Goal: Task Accomplishment & Management: Manage account settings

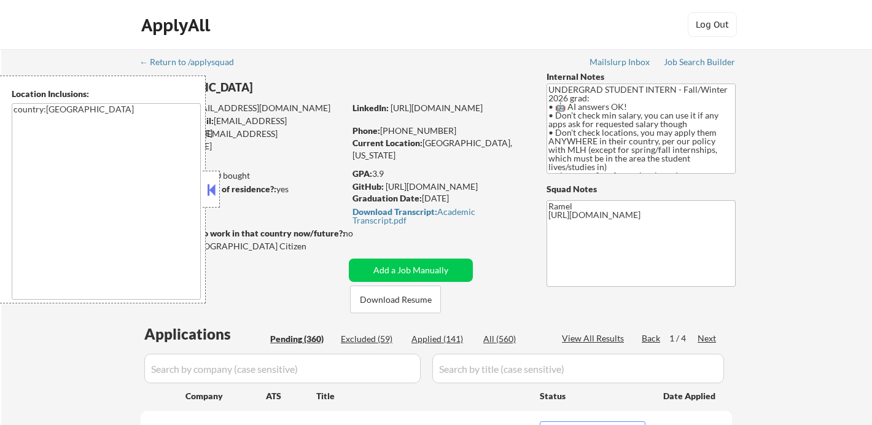
select select ""pending""
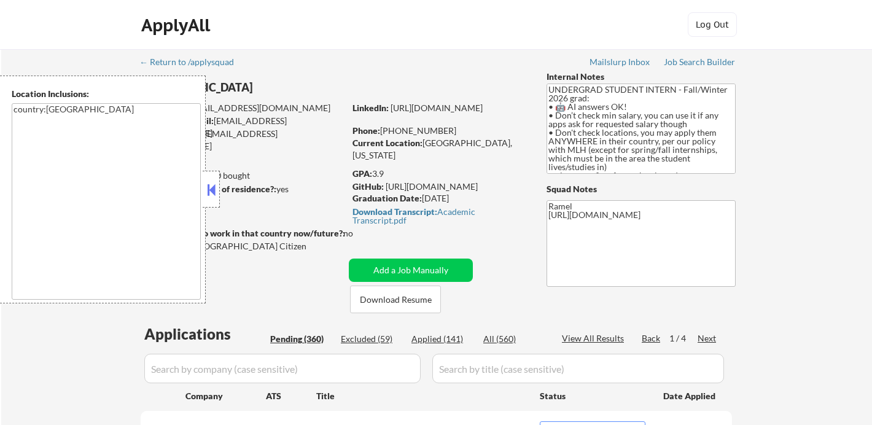
select select ""pending""
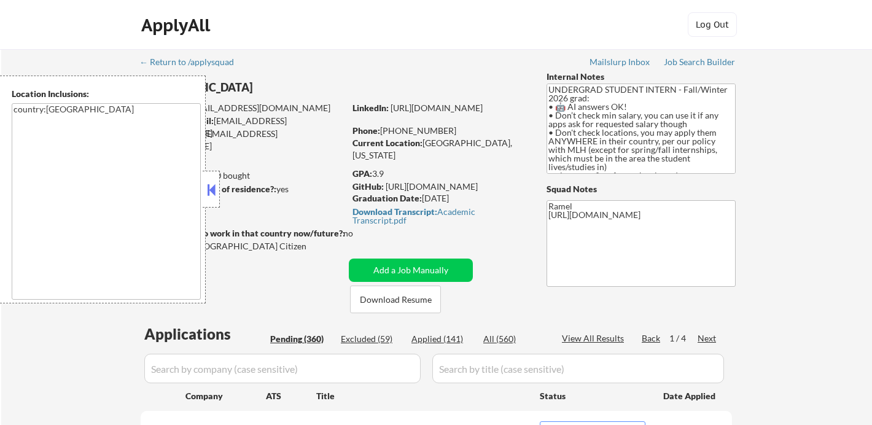
select select ""pending""
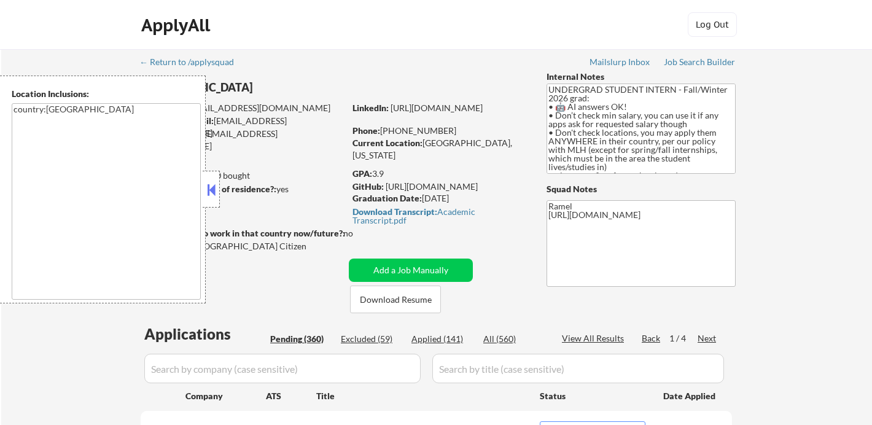
select select ""pending""
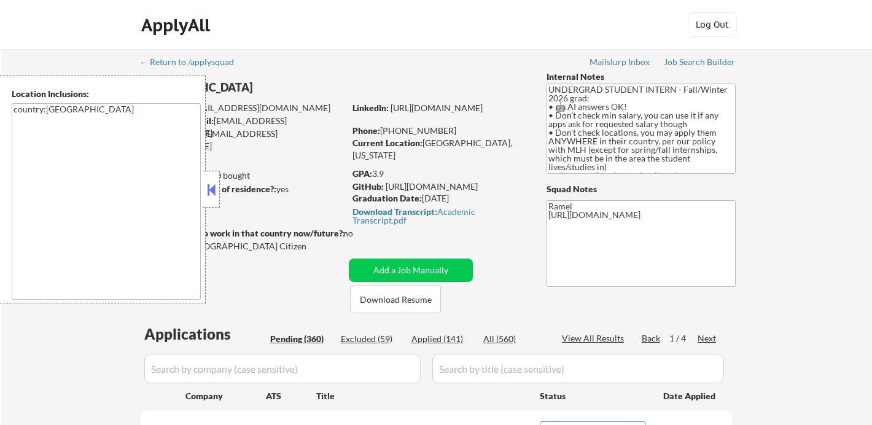
select select ""pending""
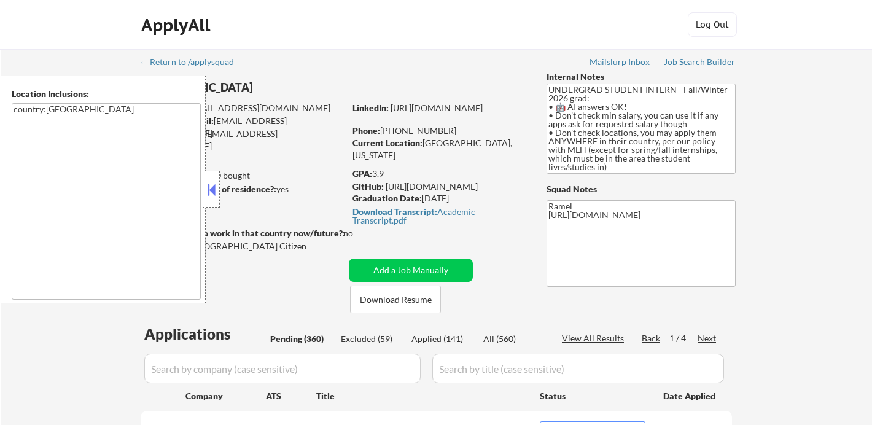
select select ""pending""
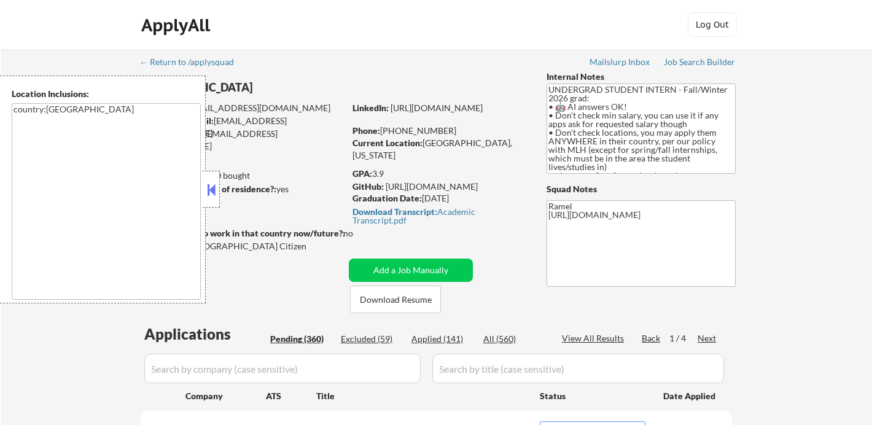
select select ""pending""
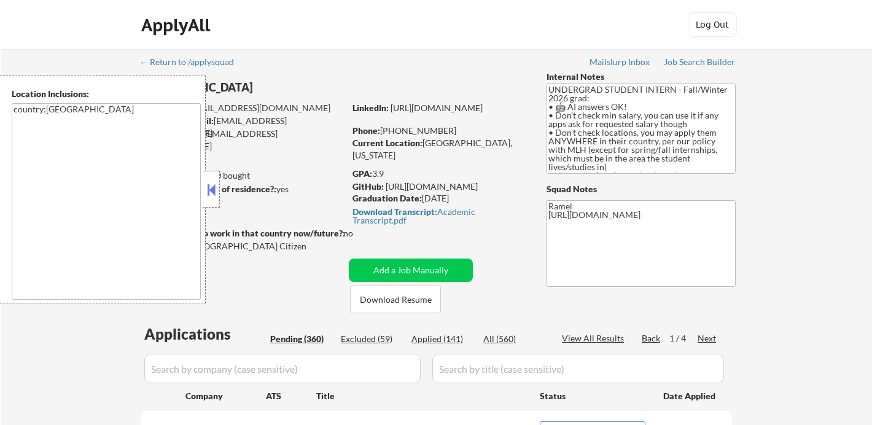
select select ""pending""
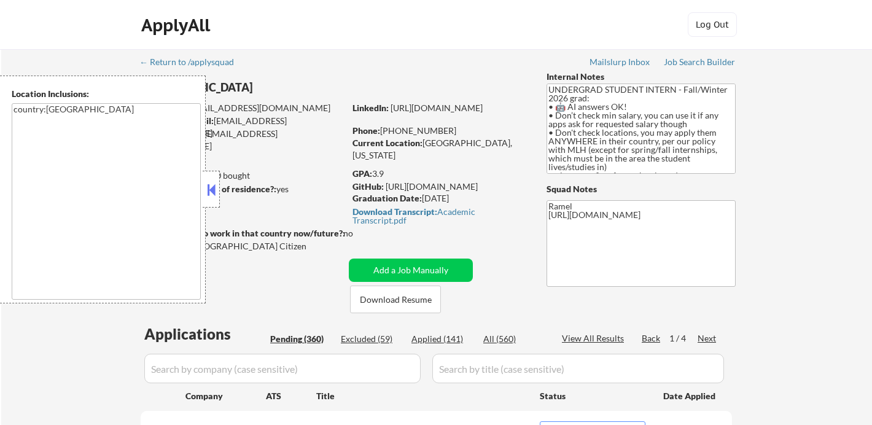
select select ""pending""
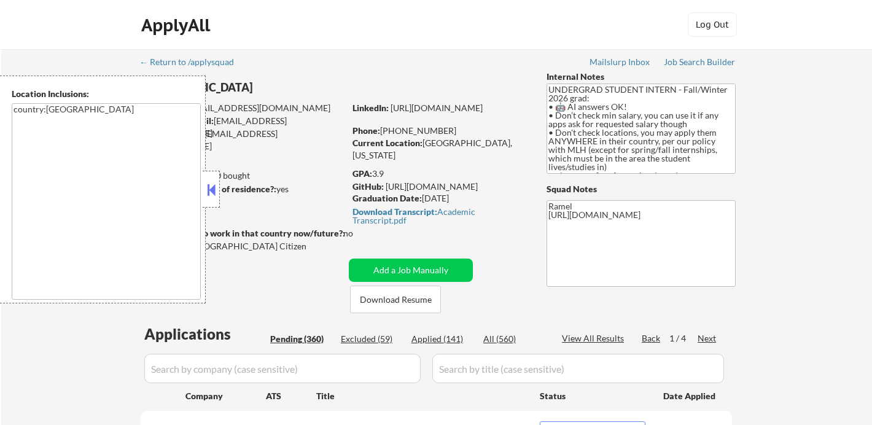
select select ""pending""
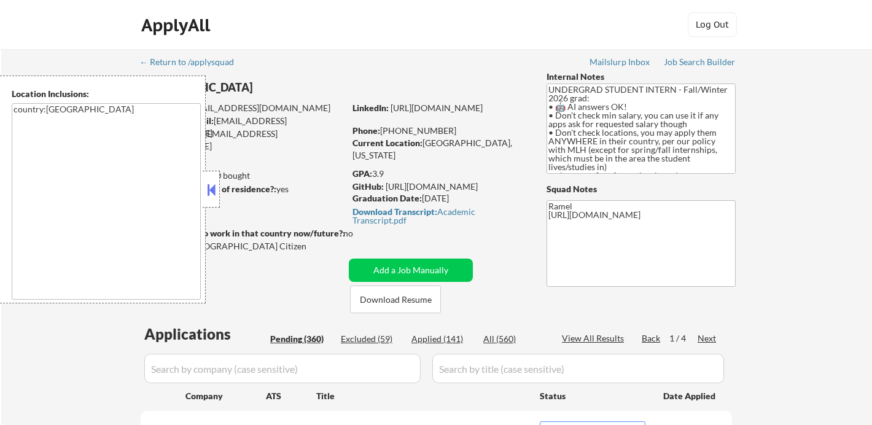
select select ""pending""
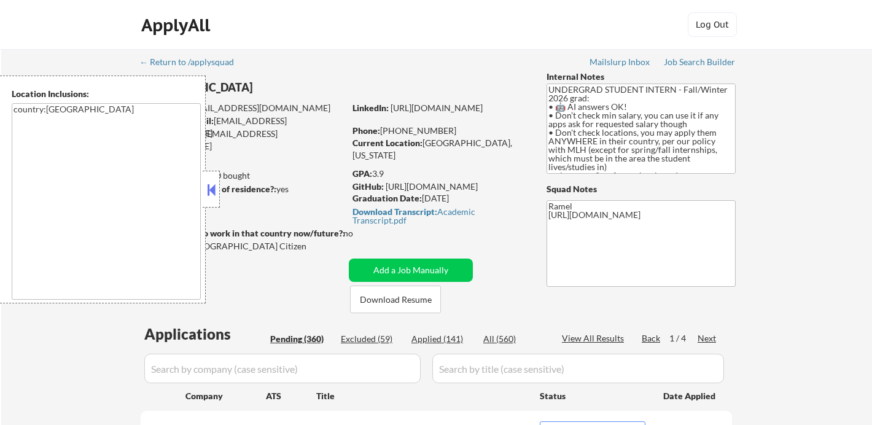
select select ""pending""
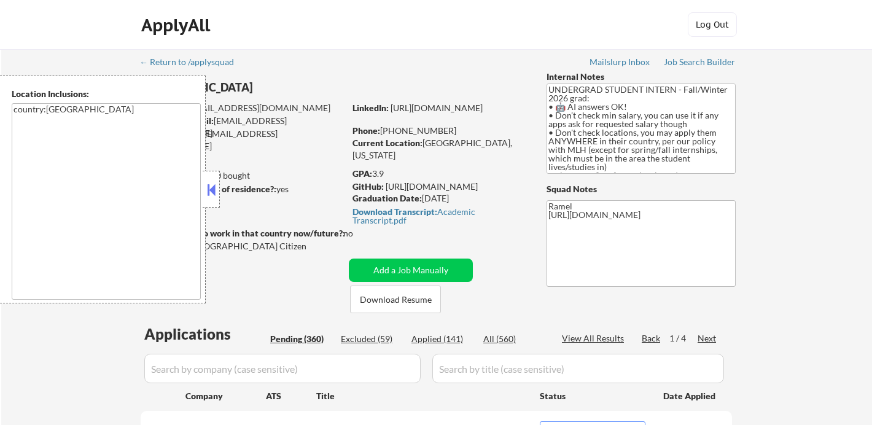
select select ""pending""
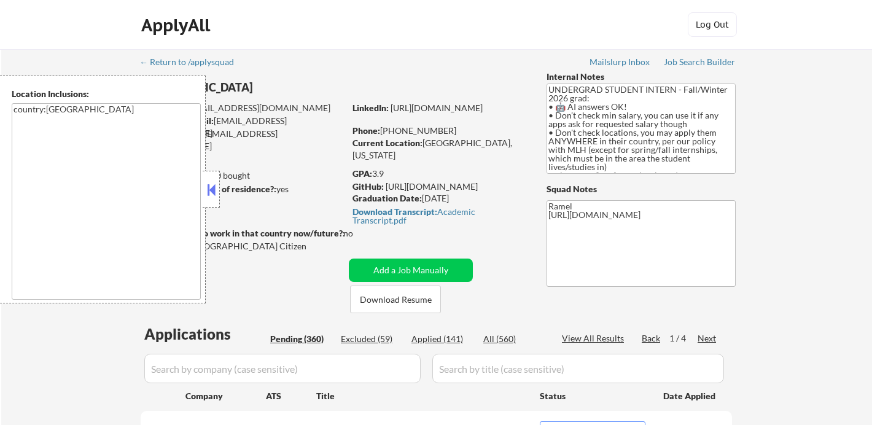
select select ""pending""
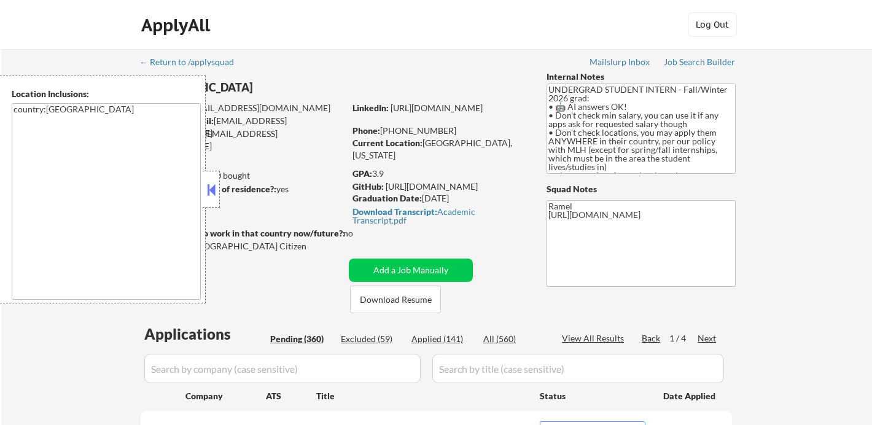
select select ""pending""
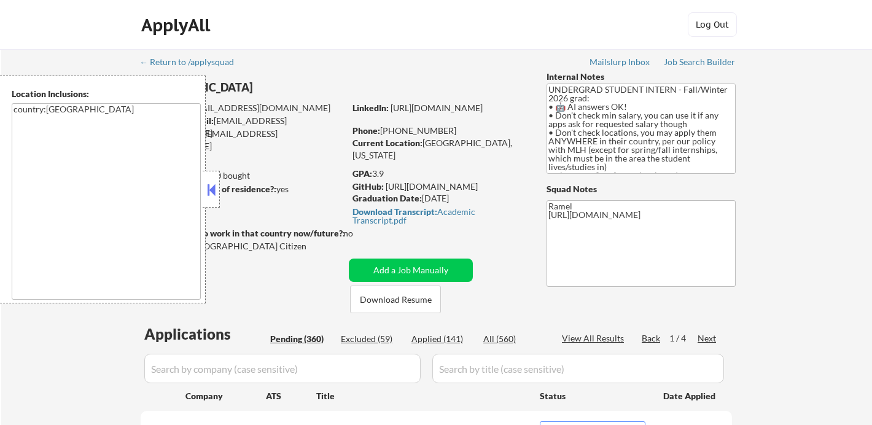
select select ""pending""
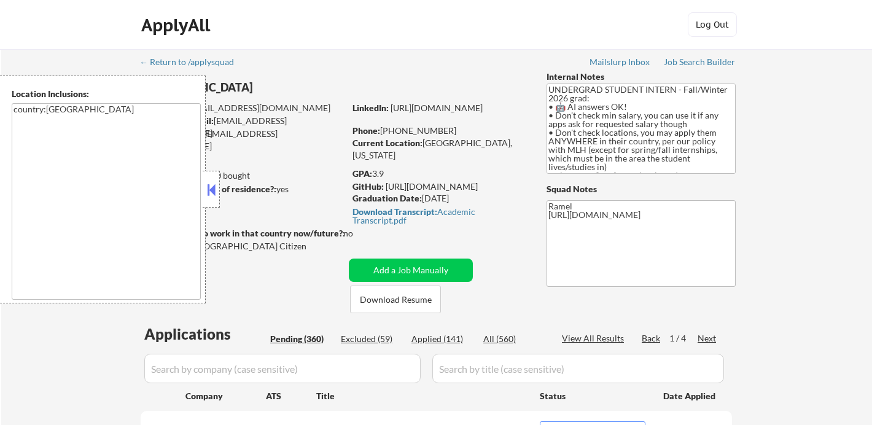
select select ""pending""
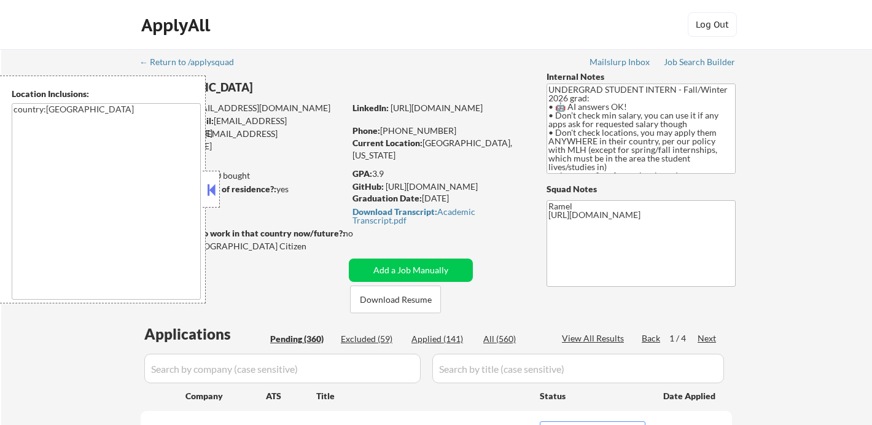
select select ""pending""
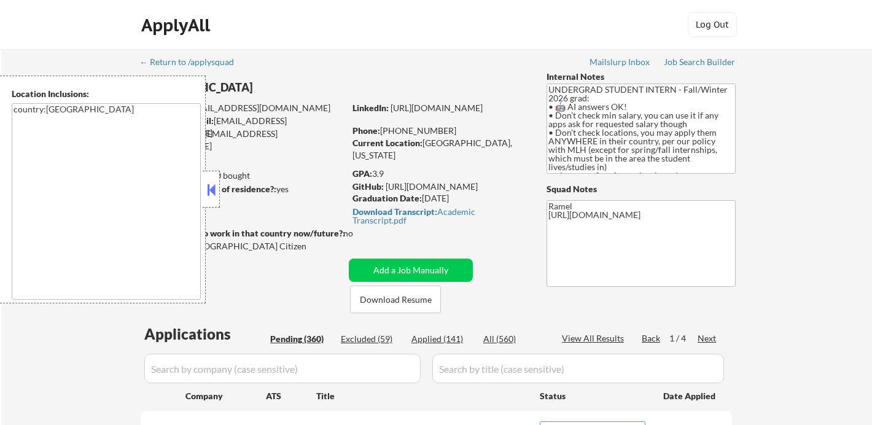
select select ""pending""
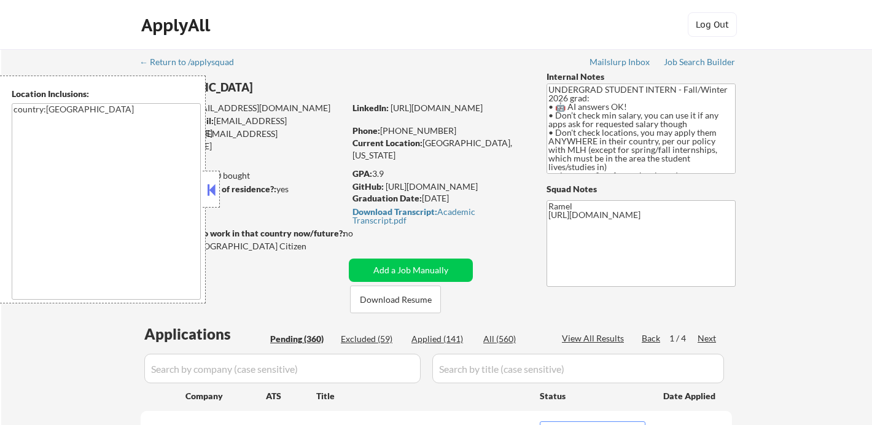
select select ""pending""
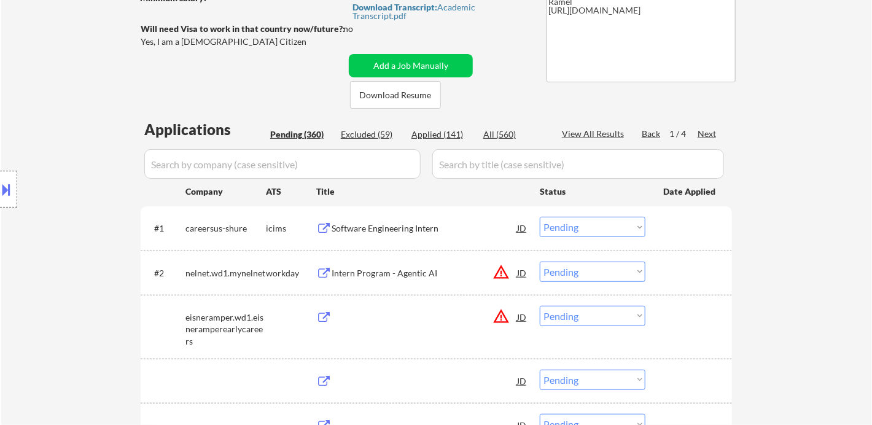
scroll to position [205, 0]
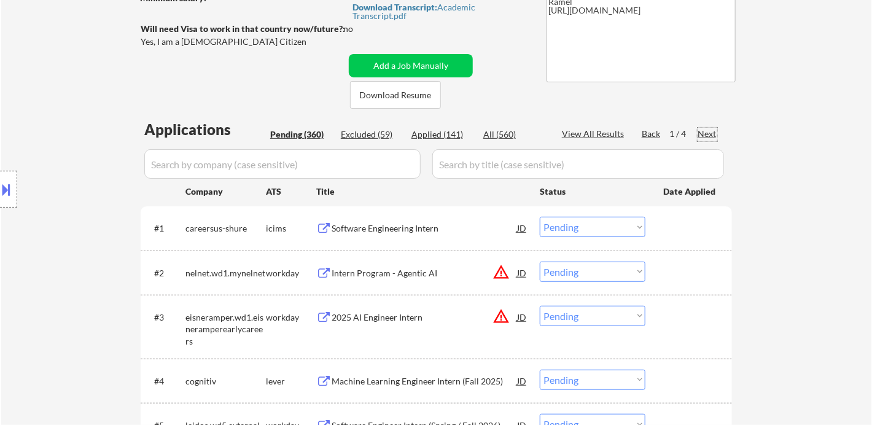
click at [715, 134] on div "Next" at bounding box center [708, 134] width 20 height 12
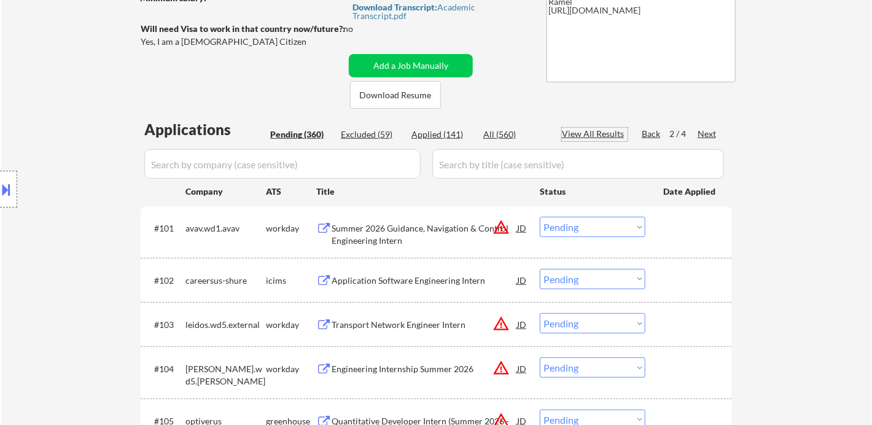
click at [603, 133] on div "View All Results" at bounding box center [595, 134] width 66 height 12
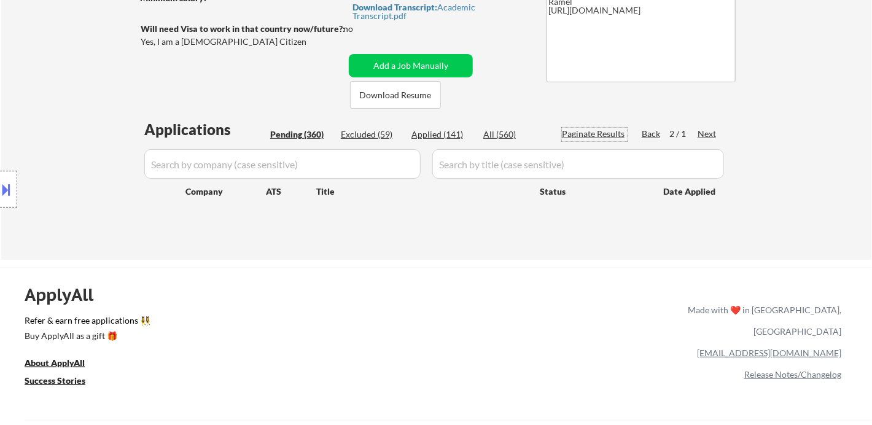
click at [453, 136] on div "Applied (141)" at bounding box center [442, 134] width 61 height 12
select select ""applied""
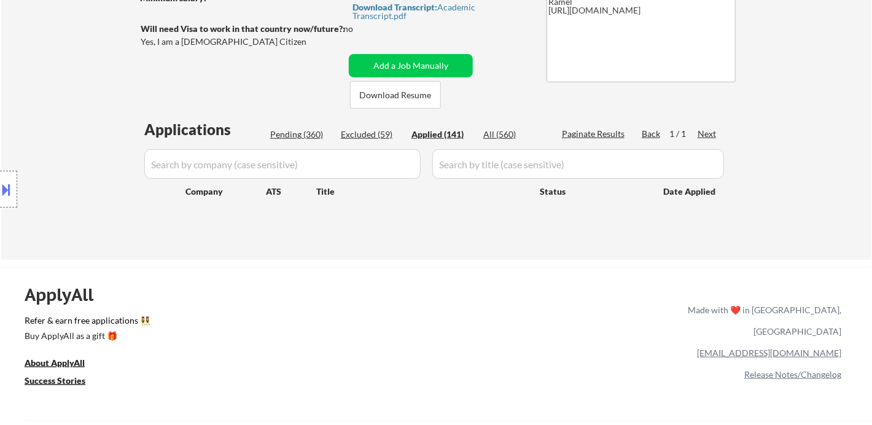
select select ""applied""
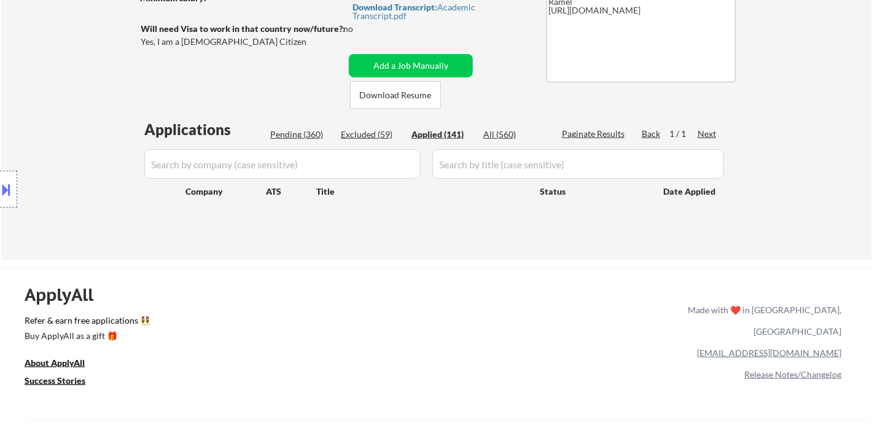
select select ""applied""
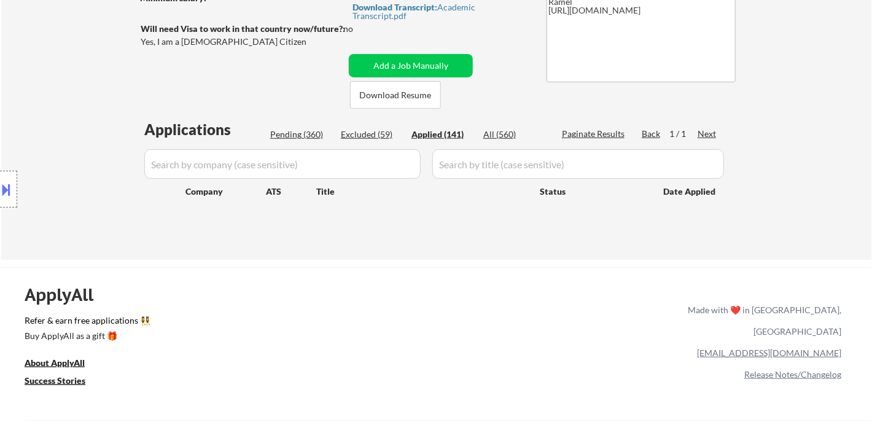
select select ""applied""
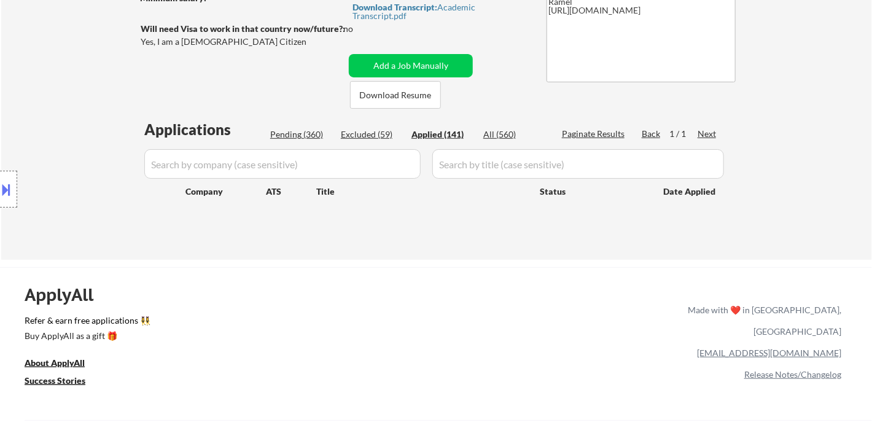
select select ""applied""
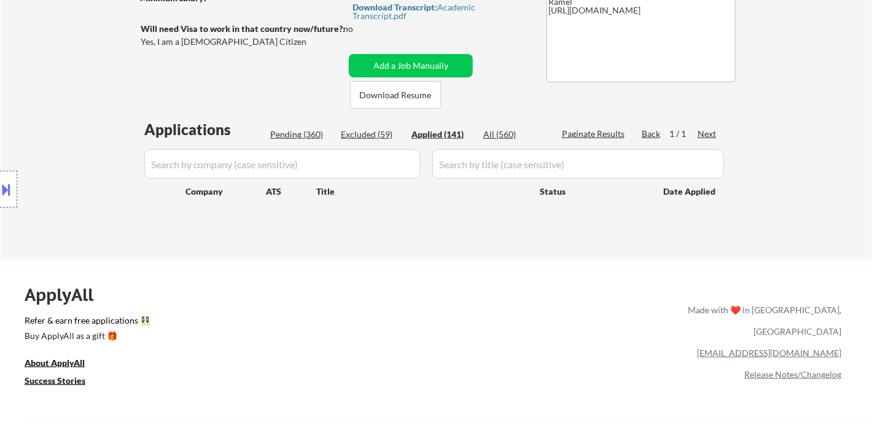
select select ""applied""
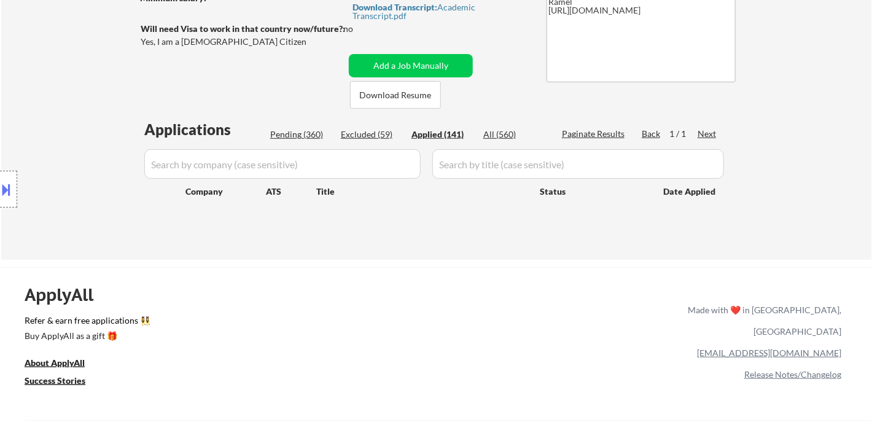
select select ""applied""
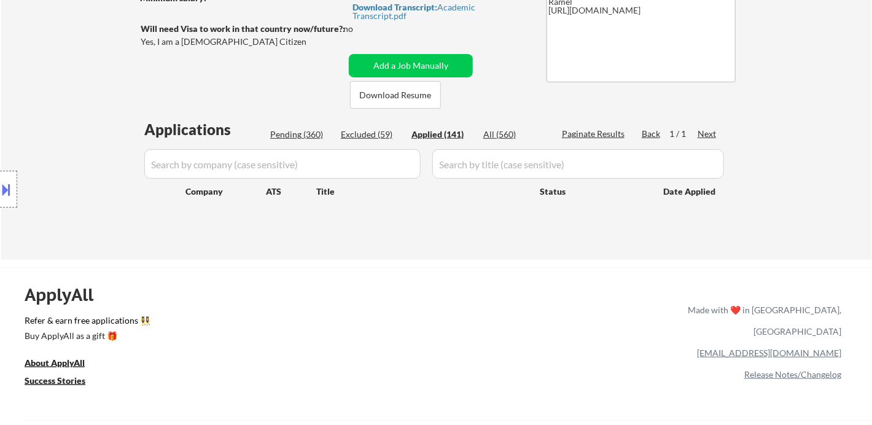
select select ""applied""
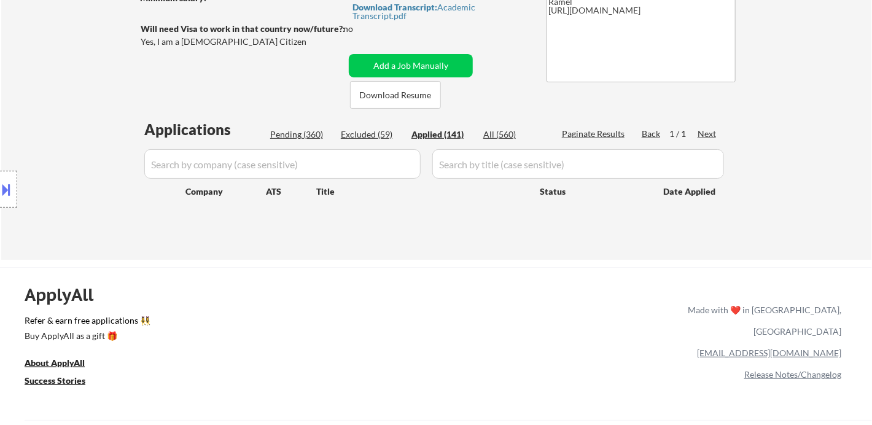
select select ""applied""
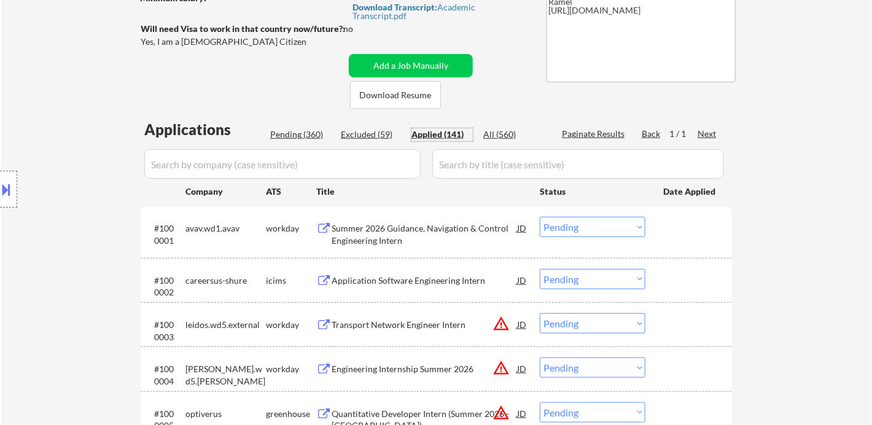
select select ""applied""
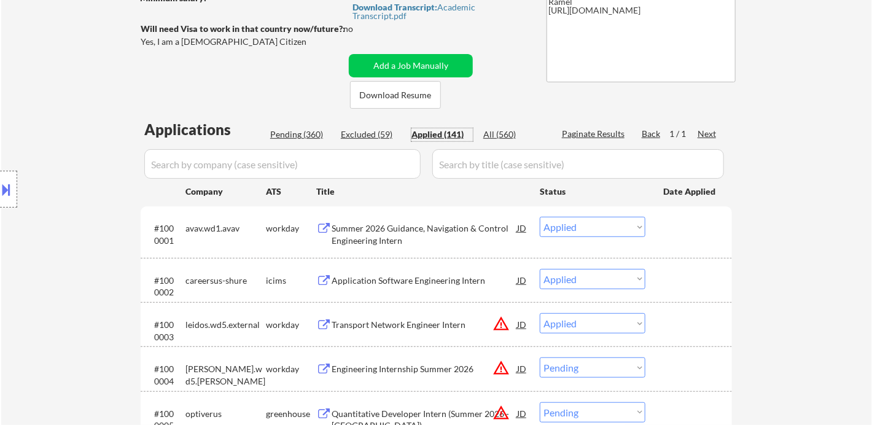
select select ""applied""
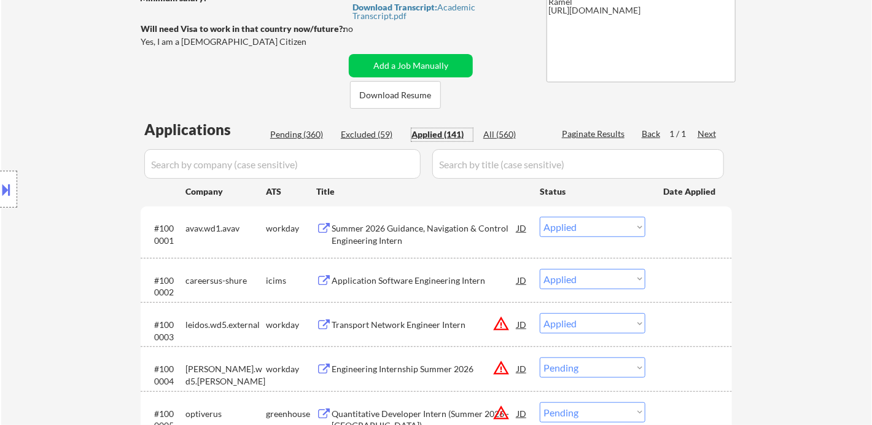
select select ""applied""
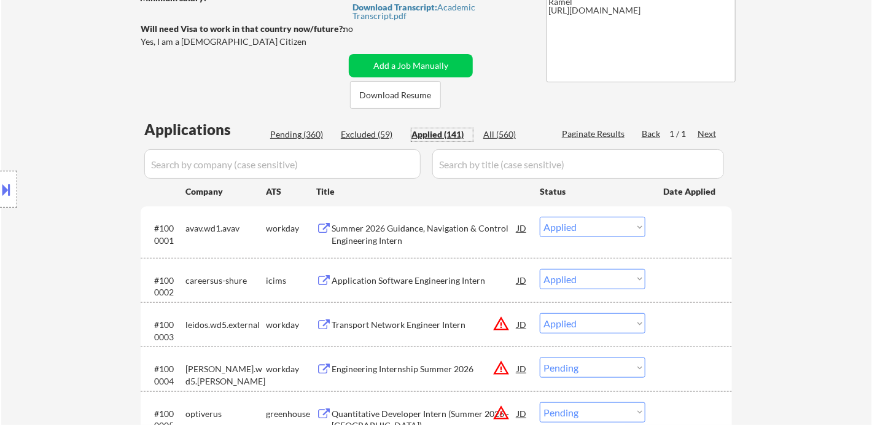
select select ""applied""
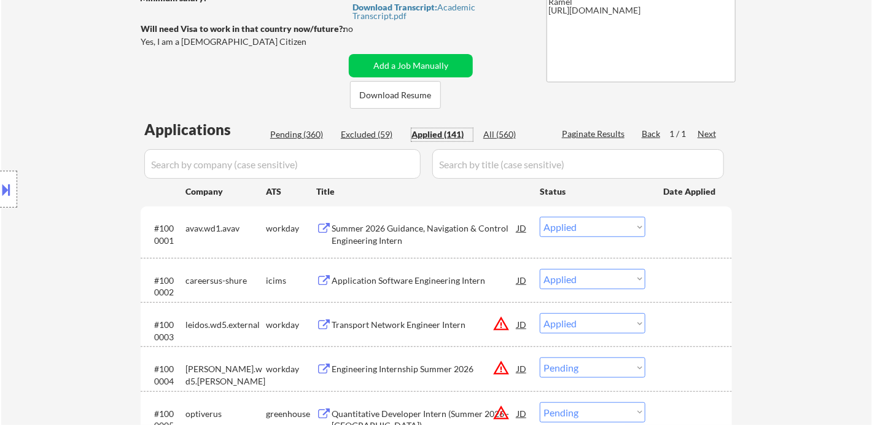
select select ""applied""
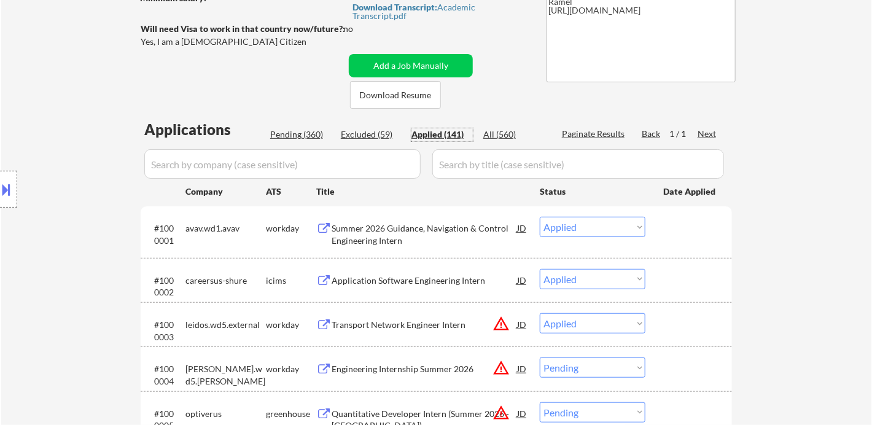
select select ""applied""
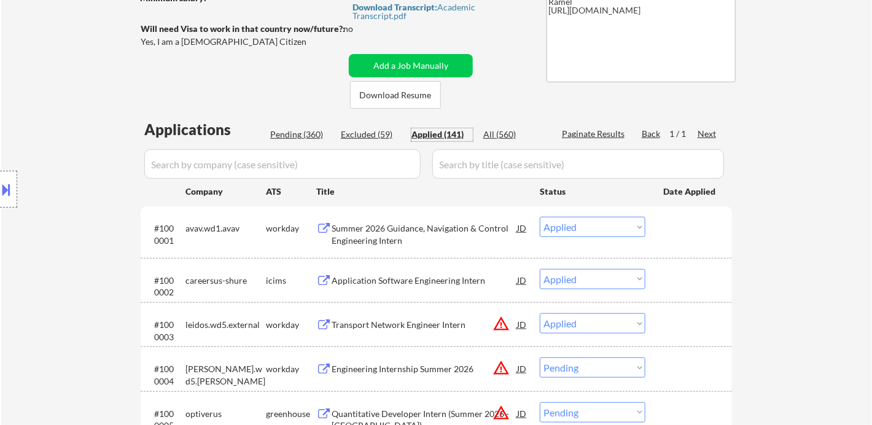
select select ""applied""
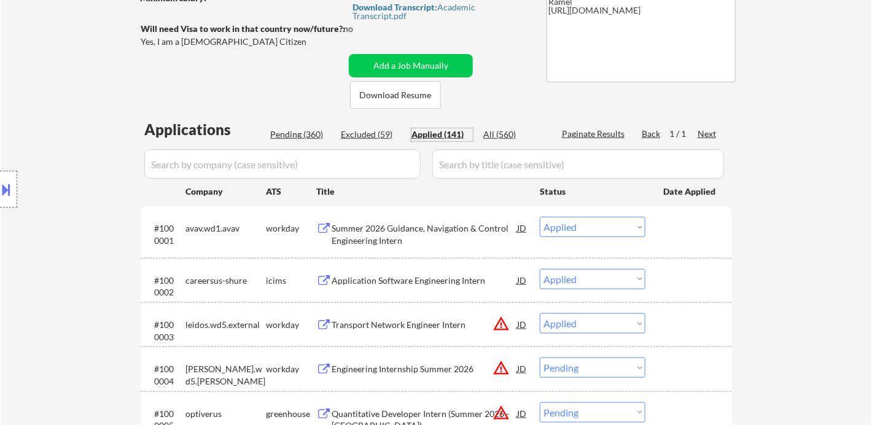
select select ""applied""
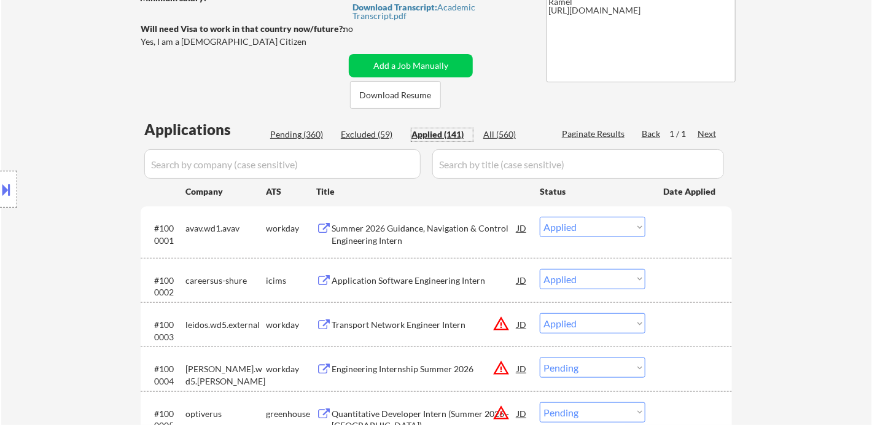
select select ""applied""
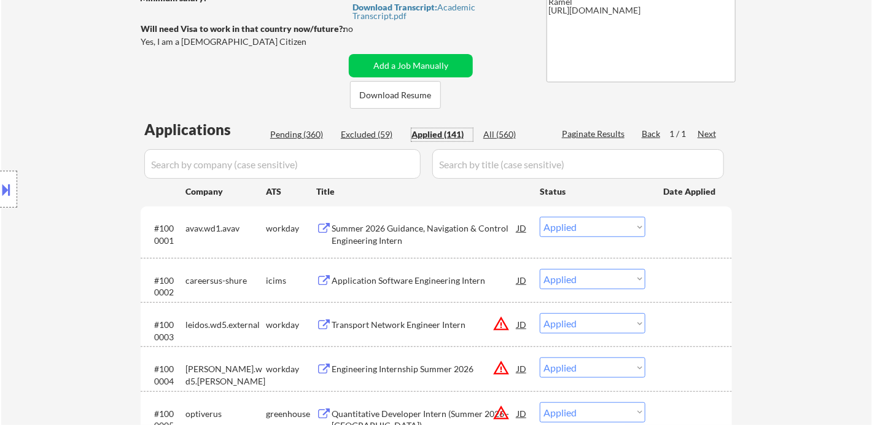
select select ""applied""
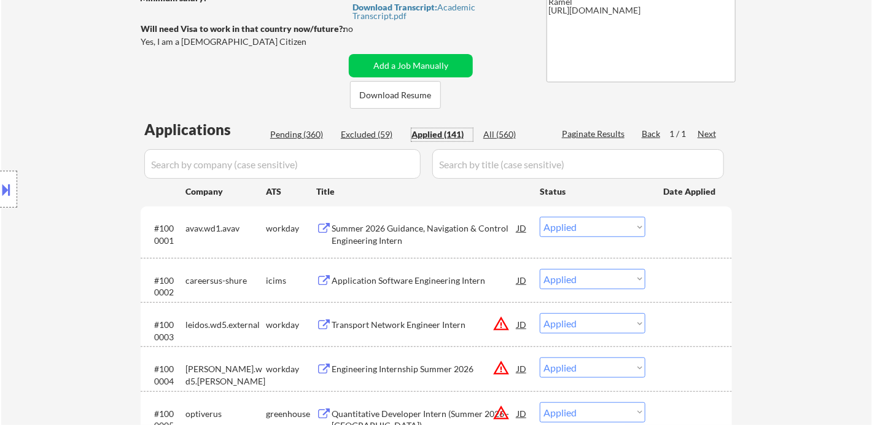
select select ""applied""
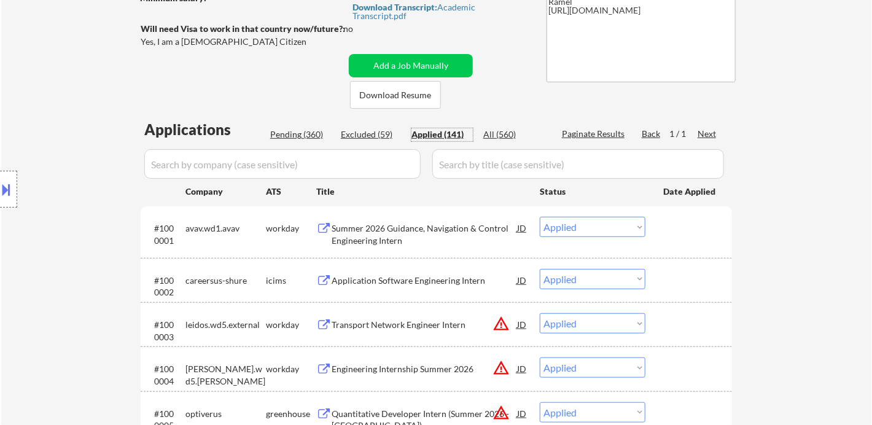
select select ""applied""
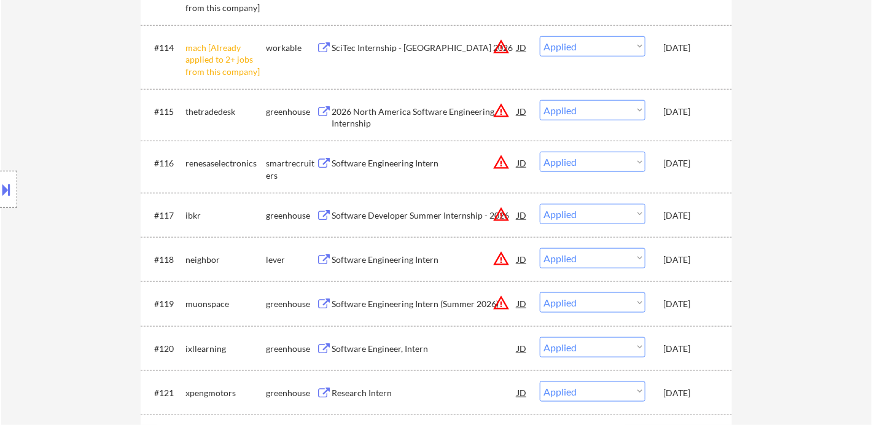
scroll to position [2063, 0]
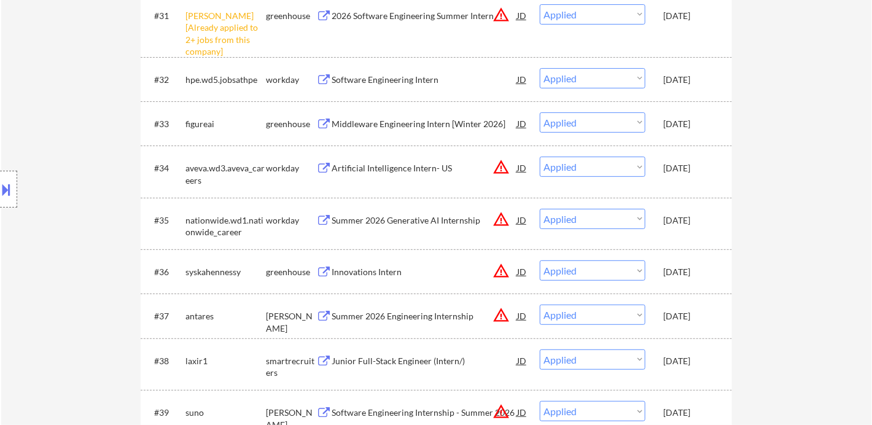
click at [31, 289] on div "Location Inclusions: country:US" at bounding box center [110, 190] width 220 height 228
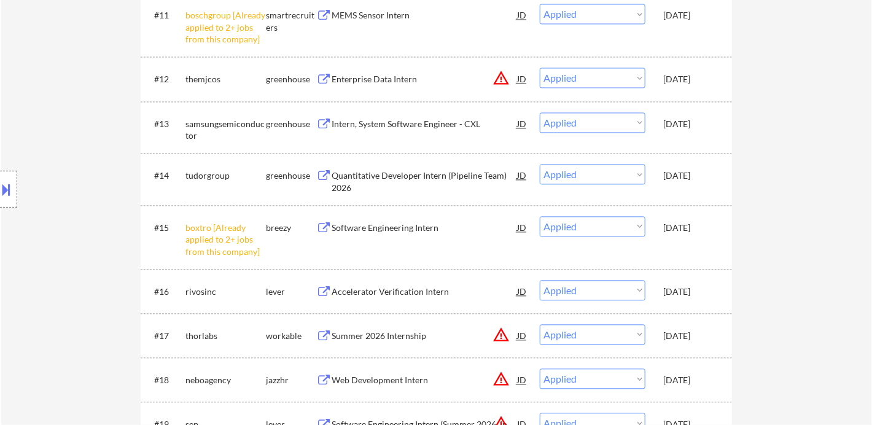
scroll to position [1024, 0]
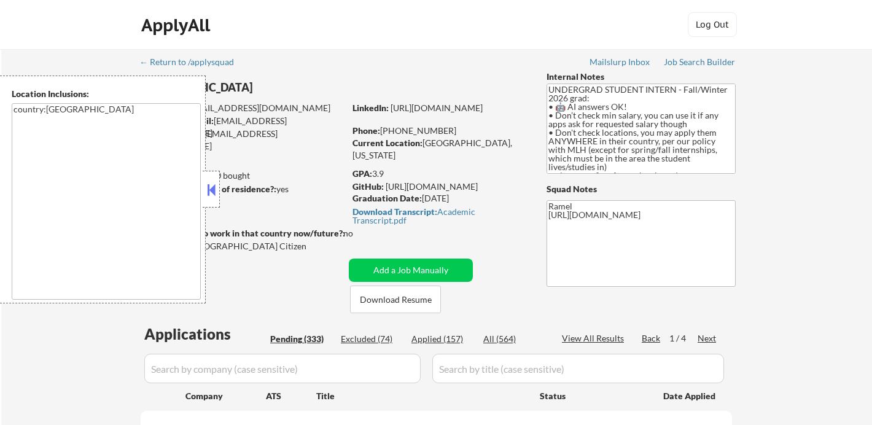
select select ""pending""
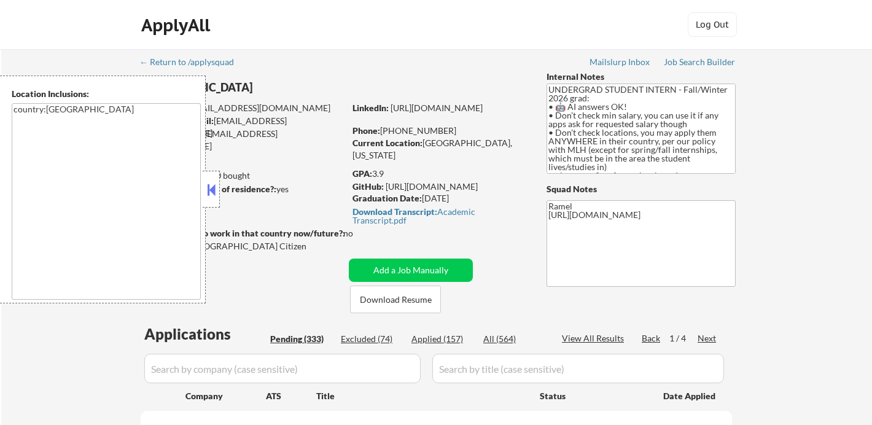
select select ""pending""
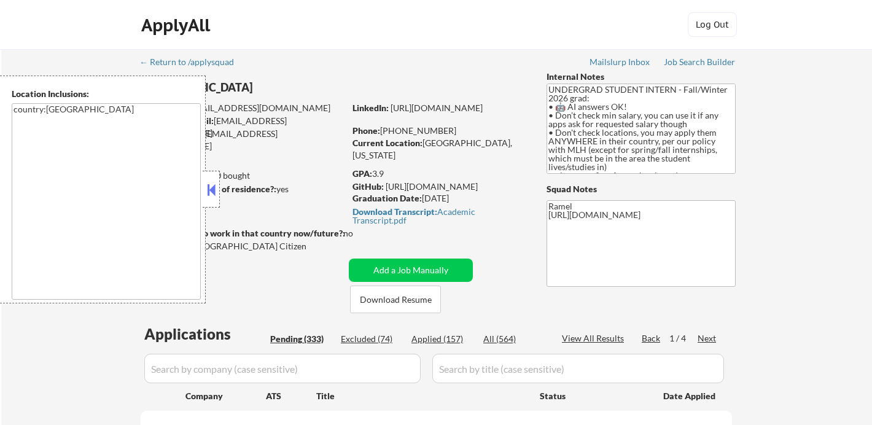
select select ""pending""
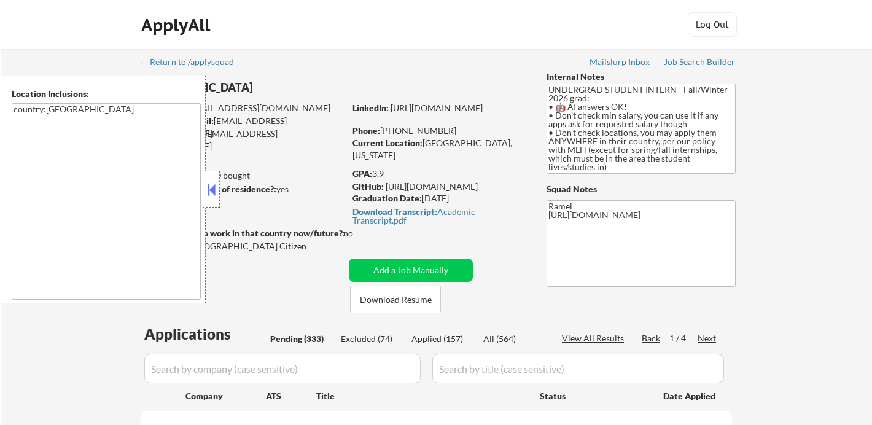
select select ""pending""
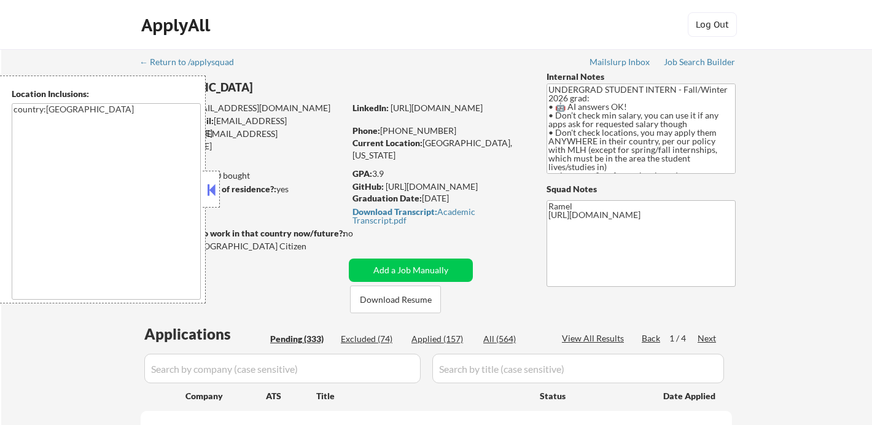
select select ""pending""
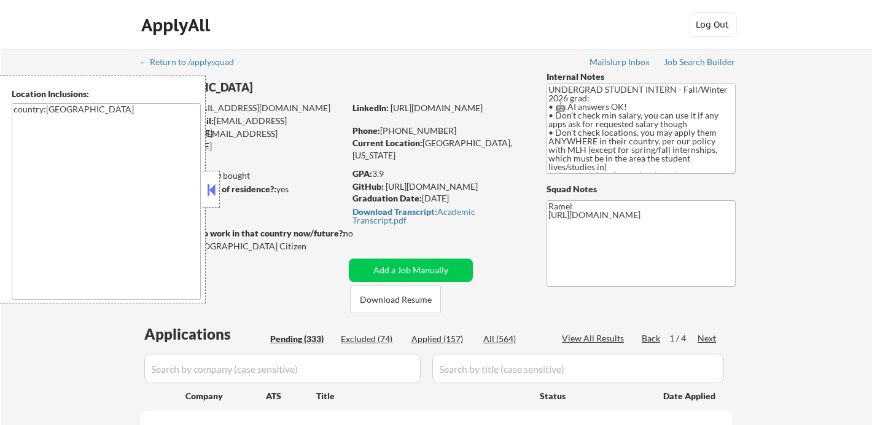
select select ""pending""
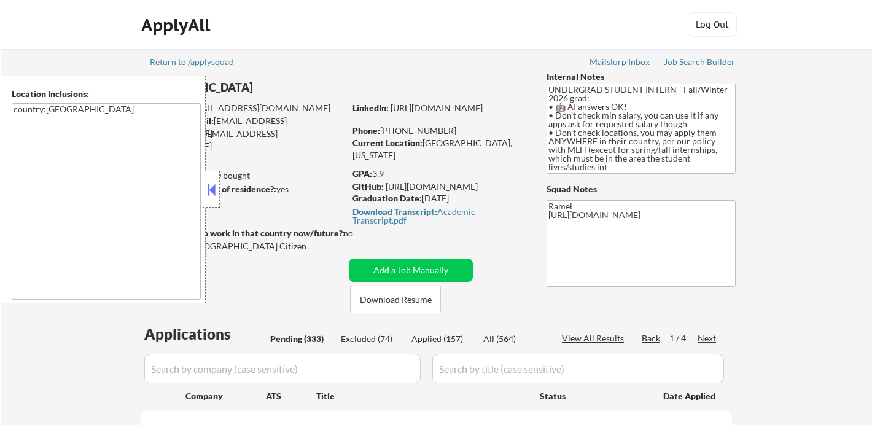
select select ""pending""
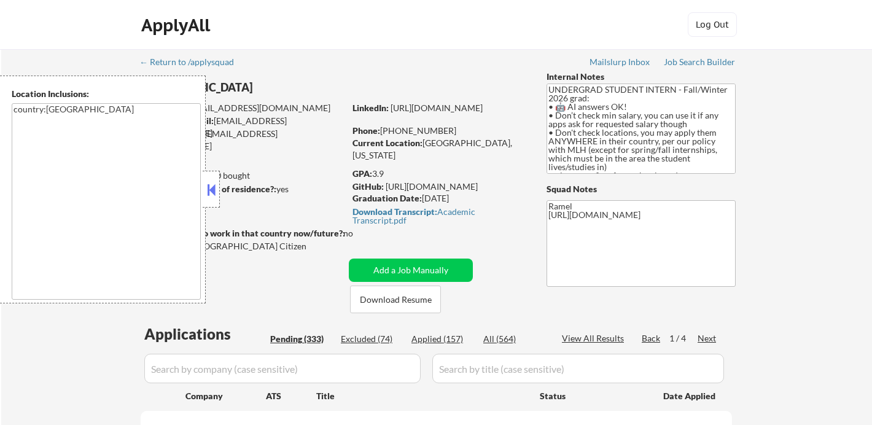
select select ""pending""
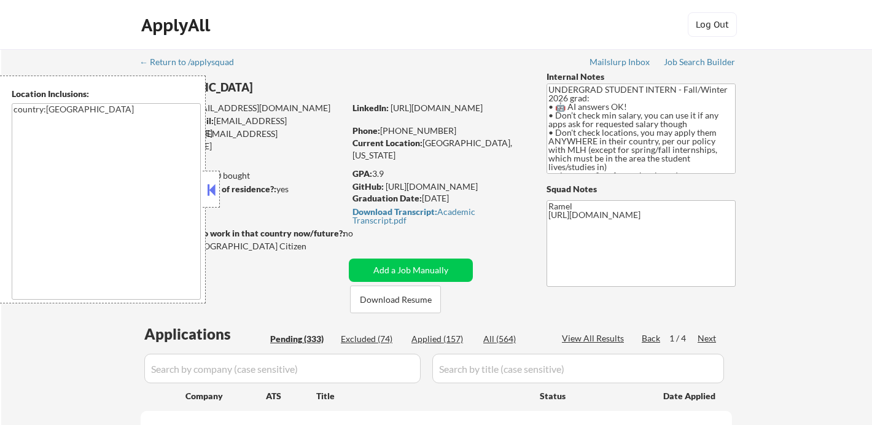
select select ""pending""
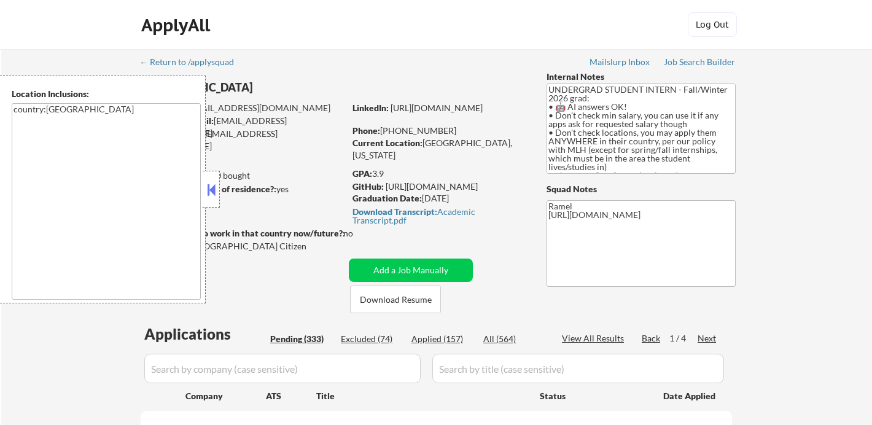
select select ""pending""
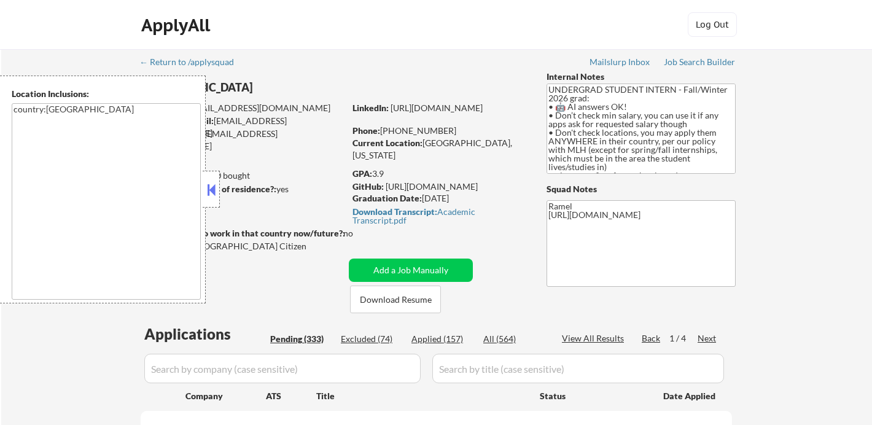
select select ""pending""
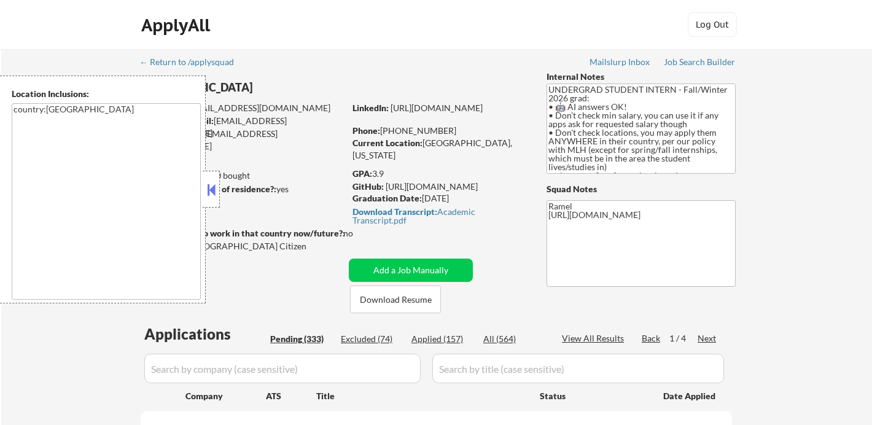
select select ""pending""
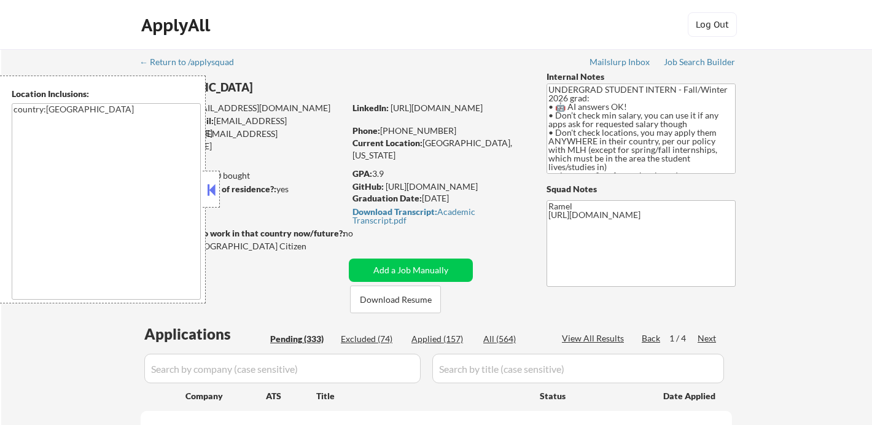
select select ""pending""
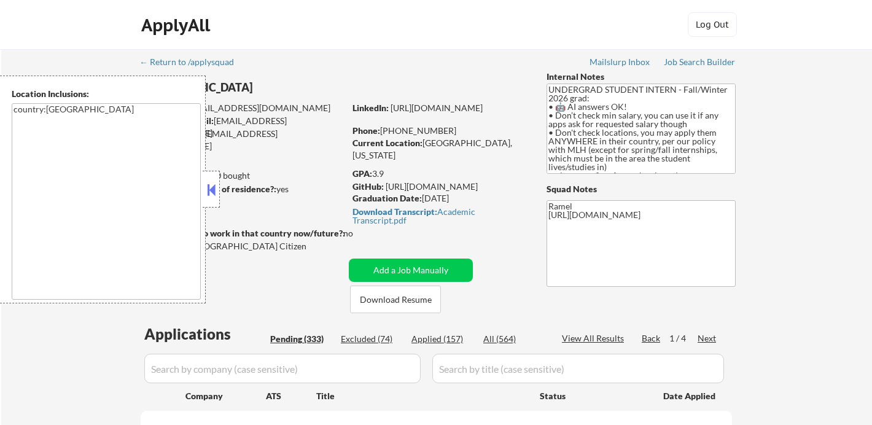
select select ""pending""
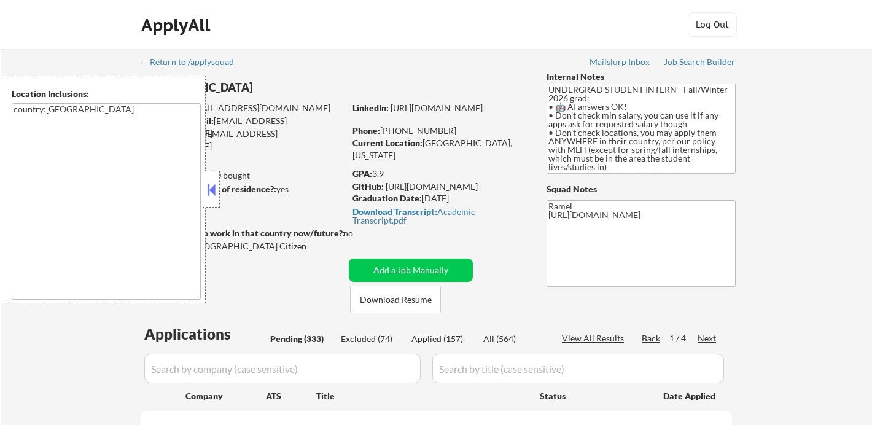
select select ""pending""
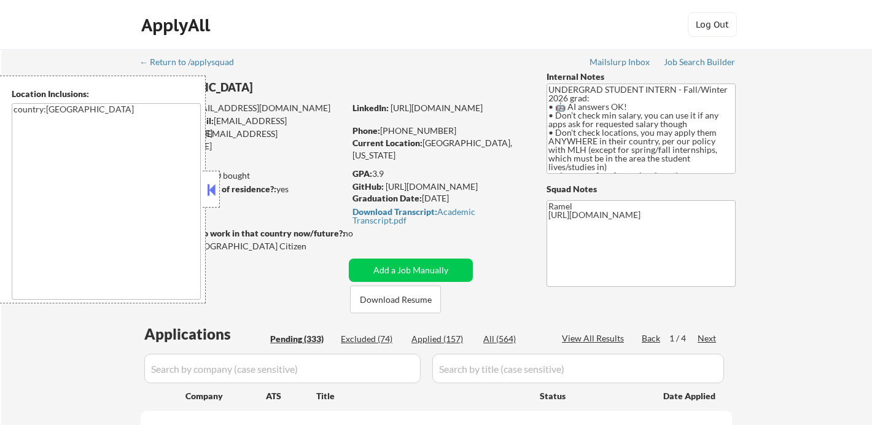
select select ""pending""
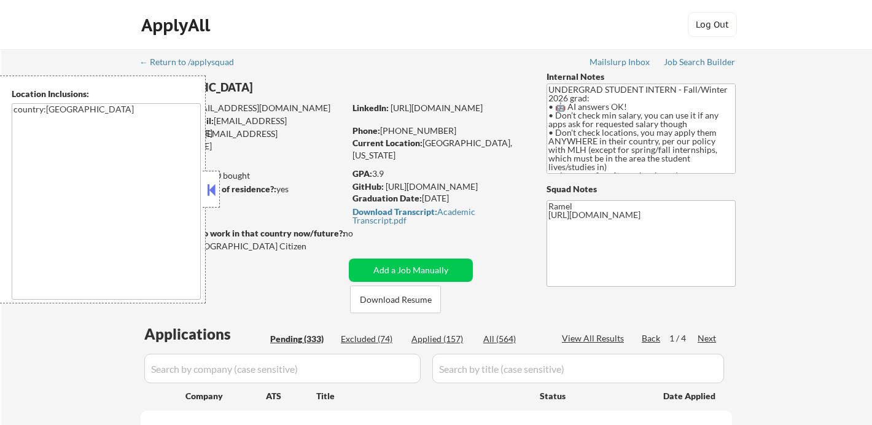
select select ""pending""
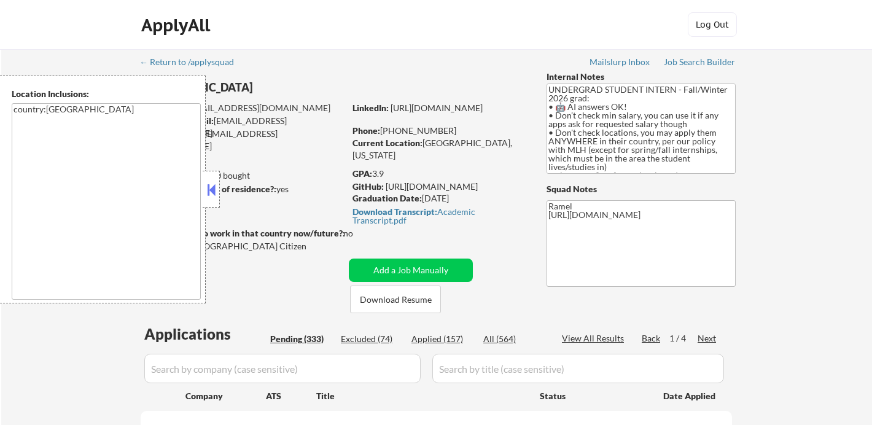
select select ""pending""
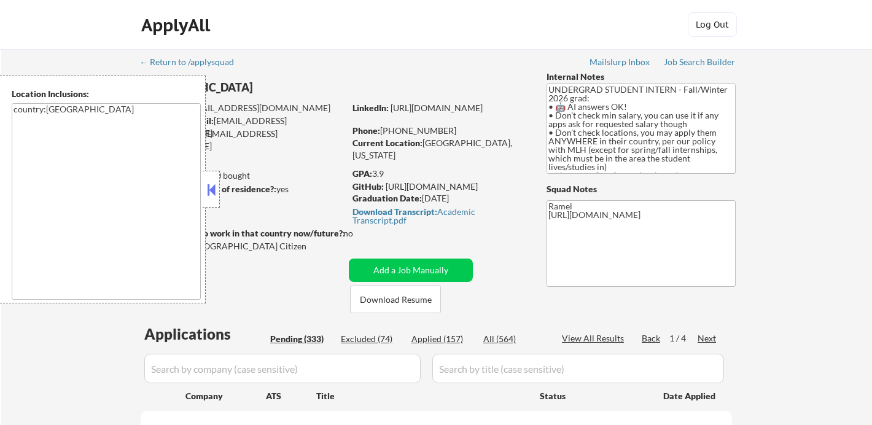
select select ""pending""
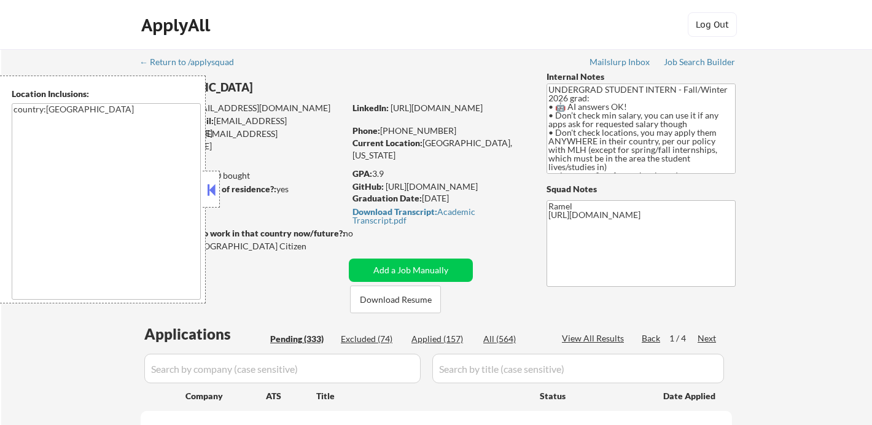
select select ""pending""
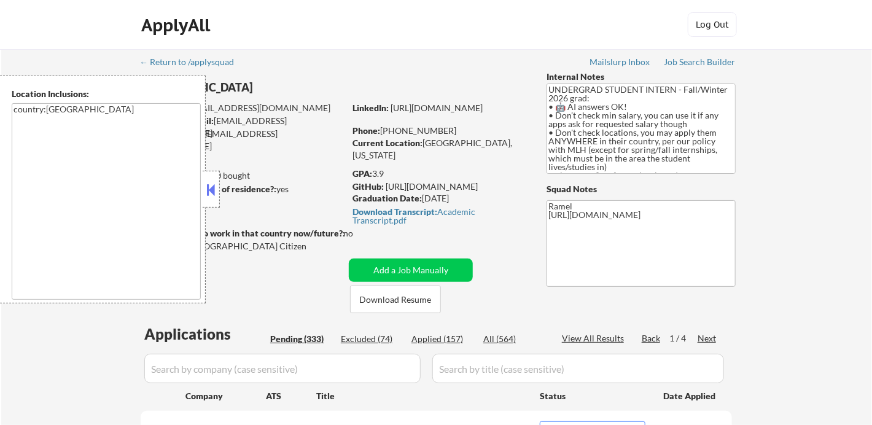
click at [209, 187] on button at bounding box center [212, 190] width 14 height 18
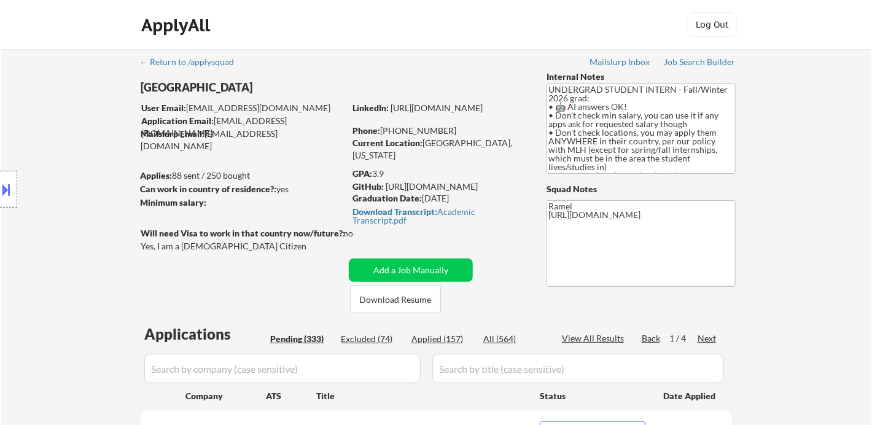
scroll to position [205, 0]
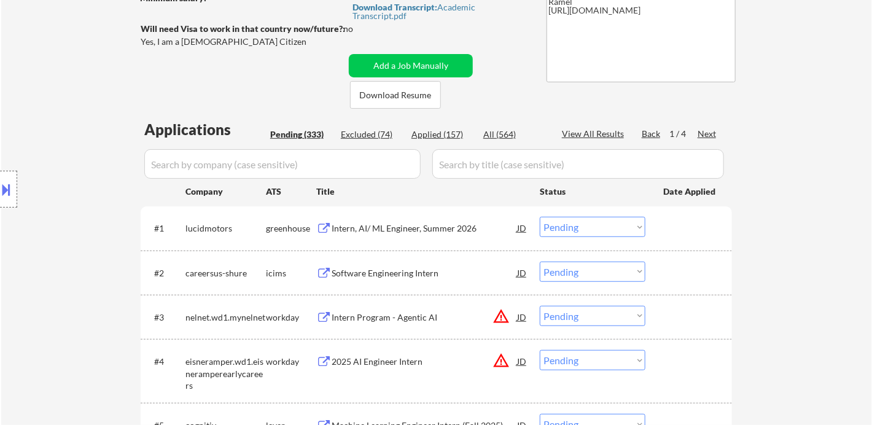
click at [426, 230] on div "Intern, AI/ ML Engineer, Summer 2026" at bounding box center [425, 228] width 186 height 12
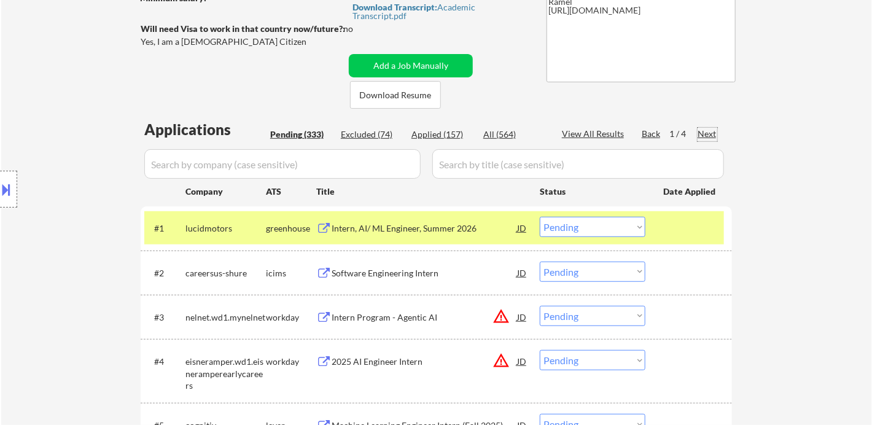
click at [711, 133] on div "Next" at bounding box center [708, 134] width 20 height 12
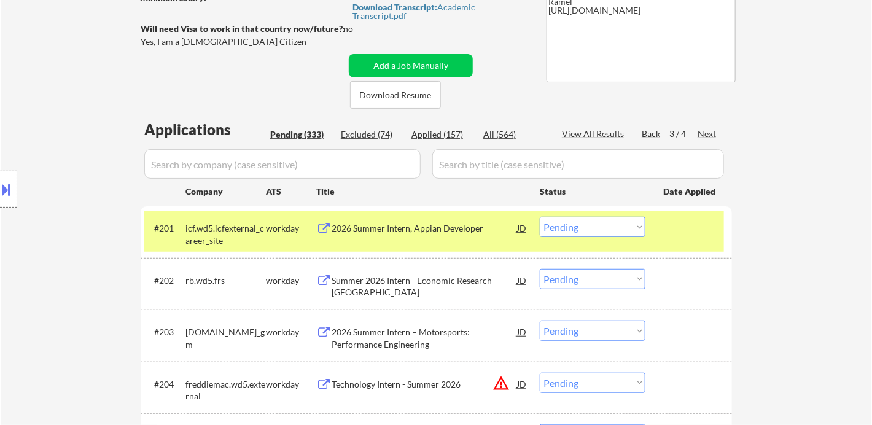
scroll to position [3454, 0]
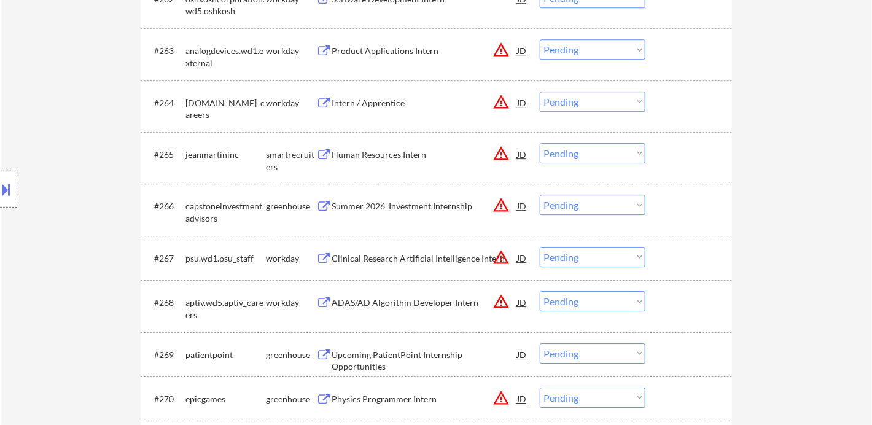
click at [576, 212] on select "Choose an option... Pending Applied Excluded (Questions) Excluded (Expired) Exc…" at bounding box center [593, 205] width 106 height 20
click at [540, 195] on select "Choose an option... Pending Applied Excluded (Questions) Excluded (Expired) Exc…" at bounding box center [593, 205] width 106 height 20
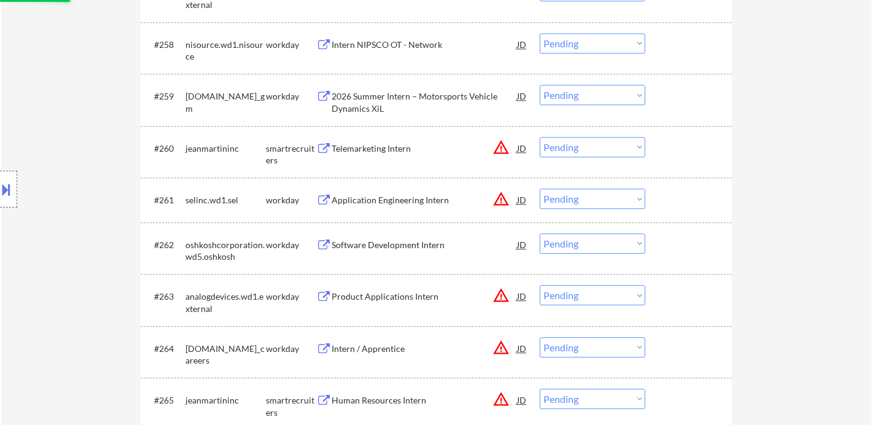
scroll to position [3181, 0]
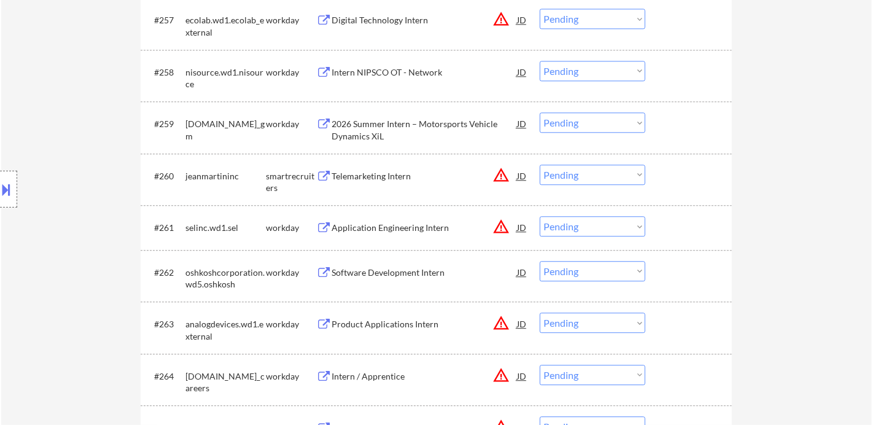
select select ""pending""
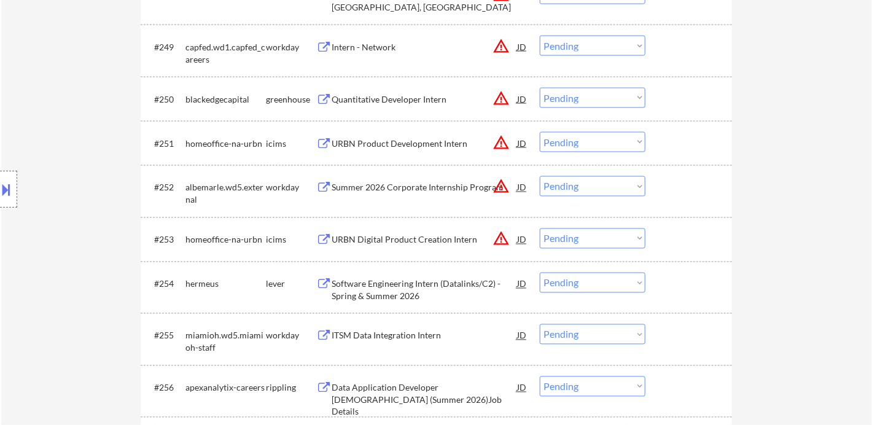
scroll to position [180, 0]
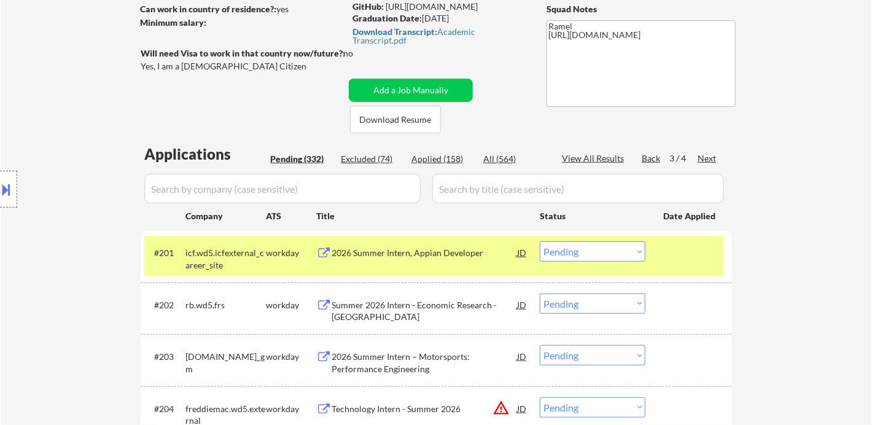
click at [658, 158] on div "Back" at bounding box center [652, 158] width 20 height 12
click at [657, 158] on div "Back" at bounding box center [652, 158] width 20 height 12
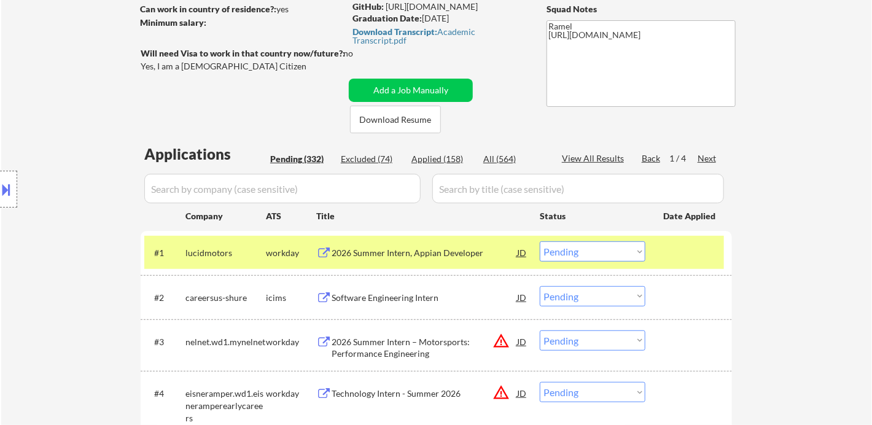
click at [400, 252] on div "2026 Summer Intern, Appian Developer" at bounding box center [425, 253] width 186 height 12
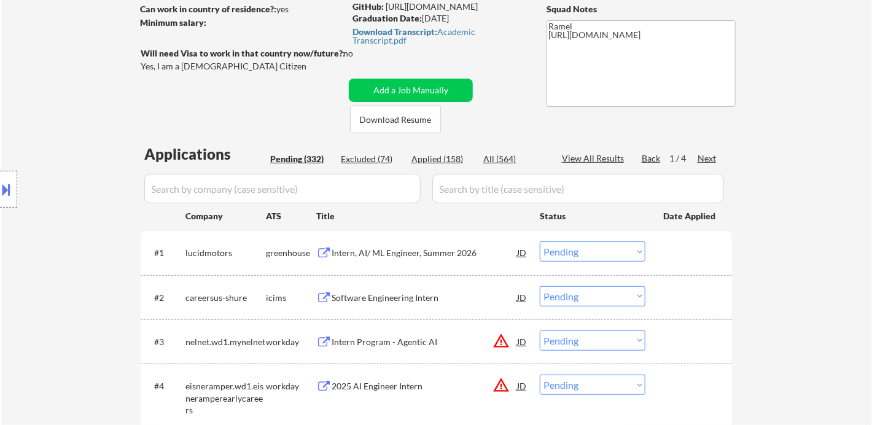
drag, startPoint x: 561, startPoint y: 252, endPoint x: 568, endPoint y: 263, distance: 12.4
click at [561, 252] on select "Choose an option... Pending Applied Excluded (Questions) Excluded (Expired) Exc…" at bounding box center [593, 251] width 106 height 20
click at [540, 241] on select "Choose an option... Pending Applied Excluded (Questions) Excluded (Expired) Exc…" at bounding box center [593, 251] width 106 height 20
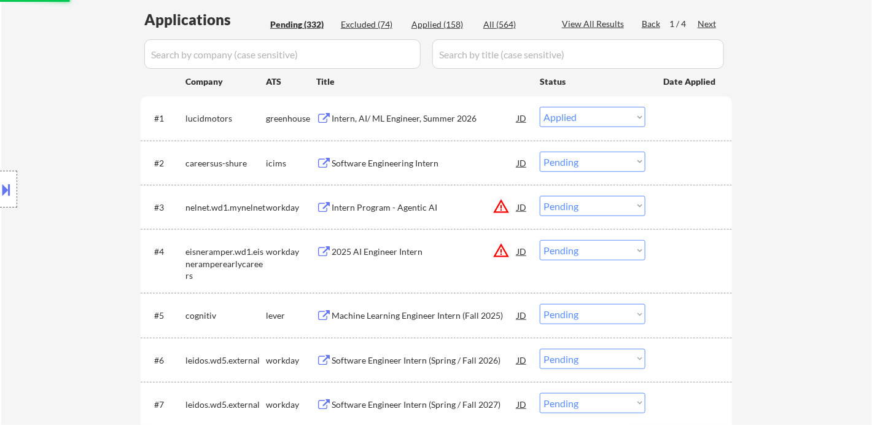
scroll to position [316, 0]
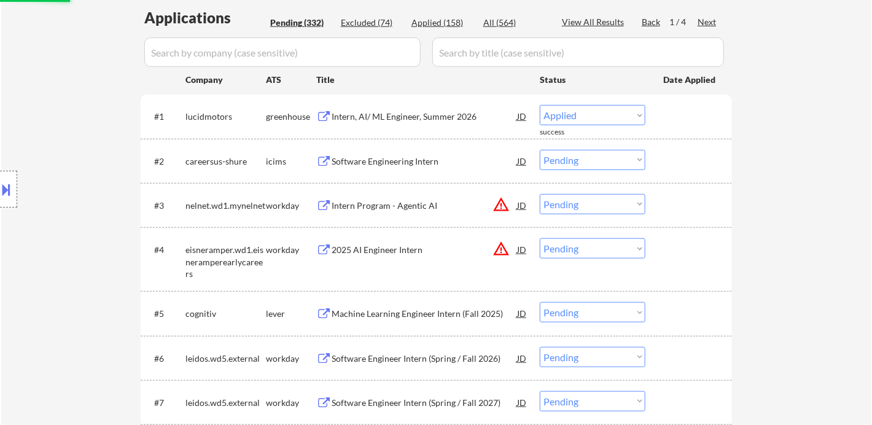
select select ""pending""
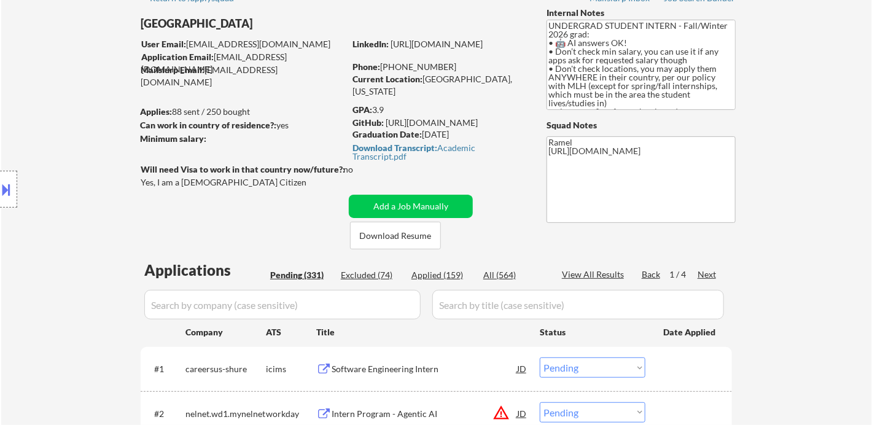
scroll to position [136, 0]
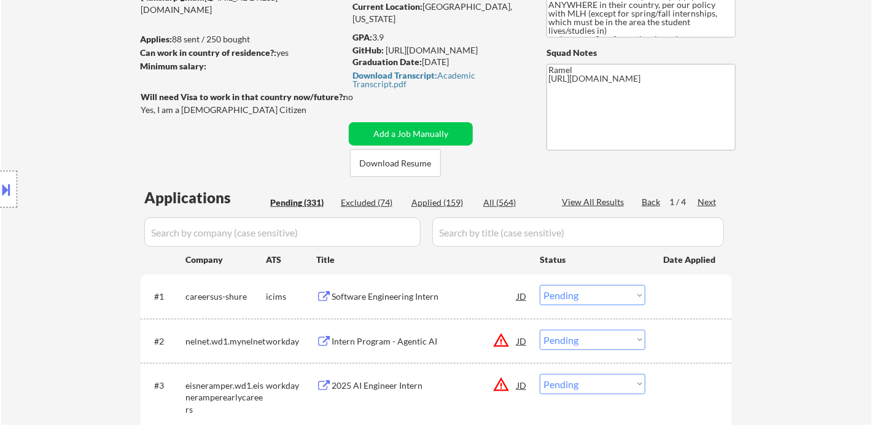
click at [711, 205] on div "Next" at bounding box center [708, 202] width 20 height 12
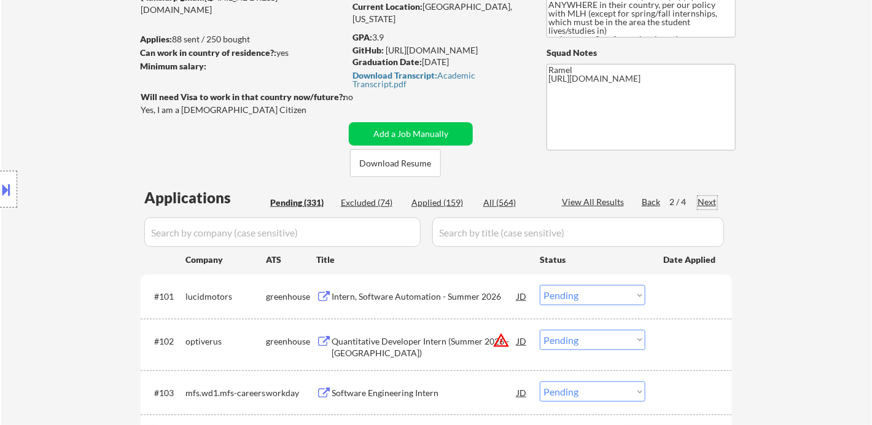
click at [711, 206] on div "Next" at bounding box center [708, 202] width 20 height 12
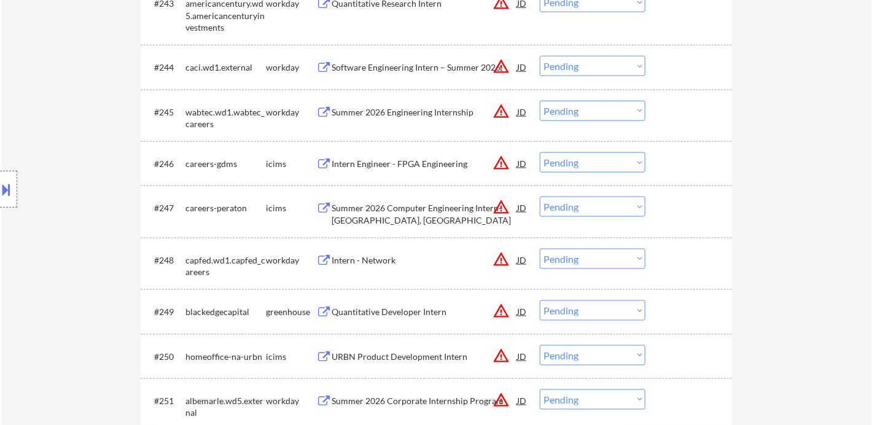
scroll to position [2525, 0]
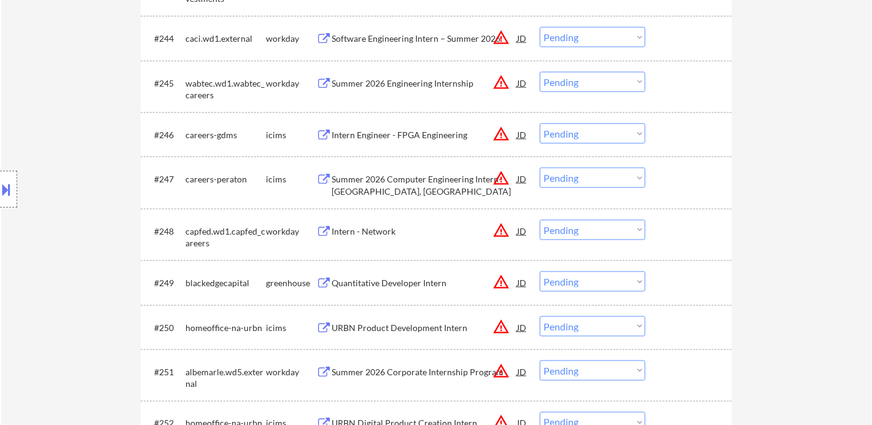
click at [396, 279] on div "Quantitative Developer Intern" at bounding box center [425, 283] width 186 height 12
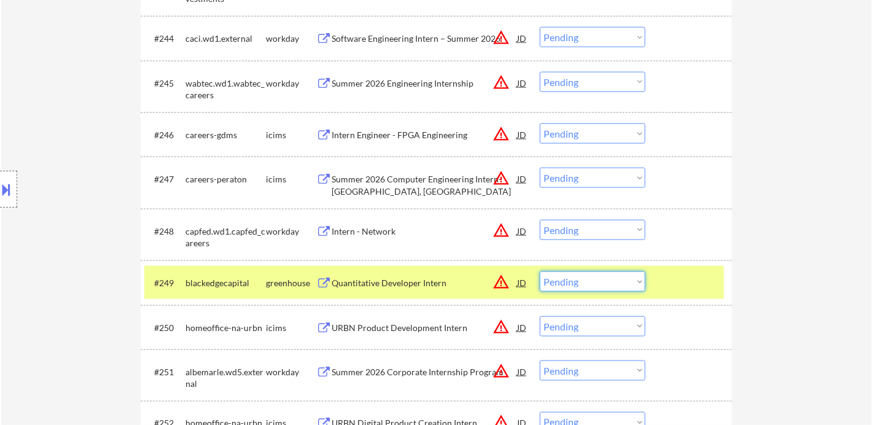
drag, startPoint x: 584, startPoint y: 281, endPoint x: 585, endPoint y: 295, distance: 14.8
click at [584, 281] on select "Choose an option... Pending Applied Excluded (Questions) Excluded (Expired) Exc…" at bounding box center [593, 282] width 106 height 20
select select ""applied""
click at [540, 272] on select "Choose an option... Pending Applied Excluded (Questions) Excluded (Expired) Exc…" at bounding box center [593, 282] width 106 height 20
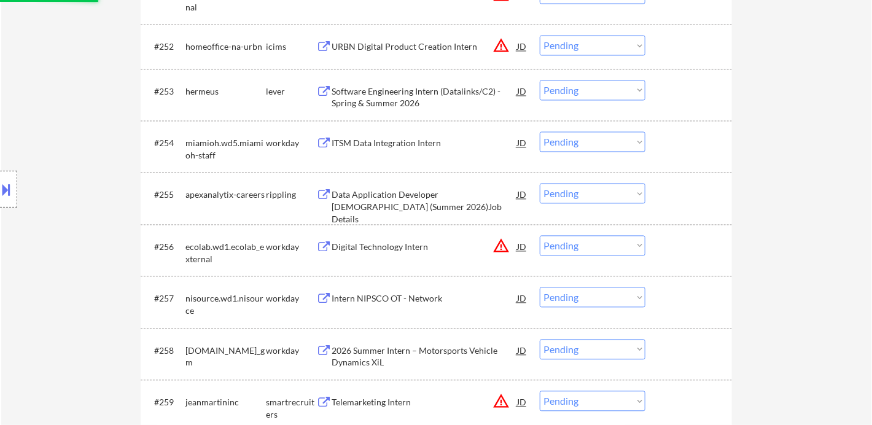
scroll to position [2935, 0]
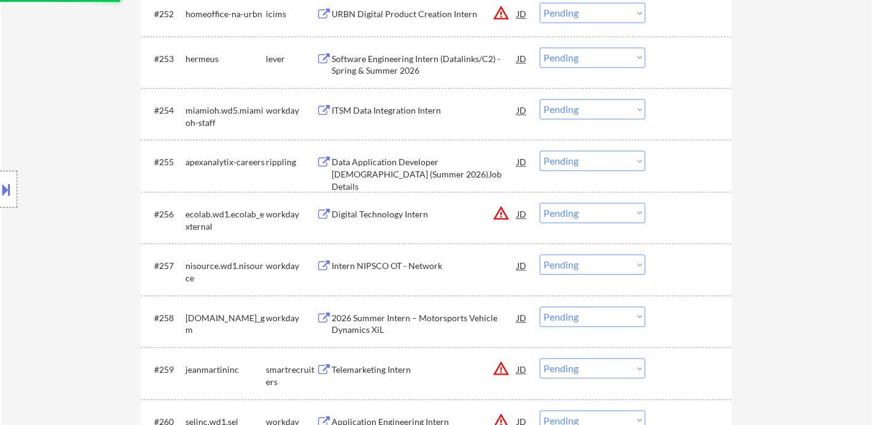
click at [396, 170] on div "Data Application Developer Intern (Summer 2026)Job Details" at bounding box center [425, 175] width 186 height 36
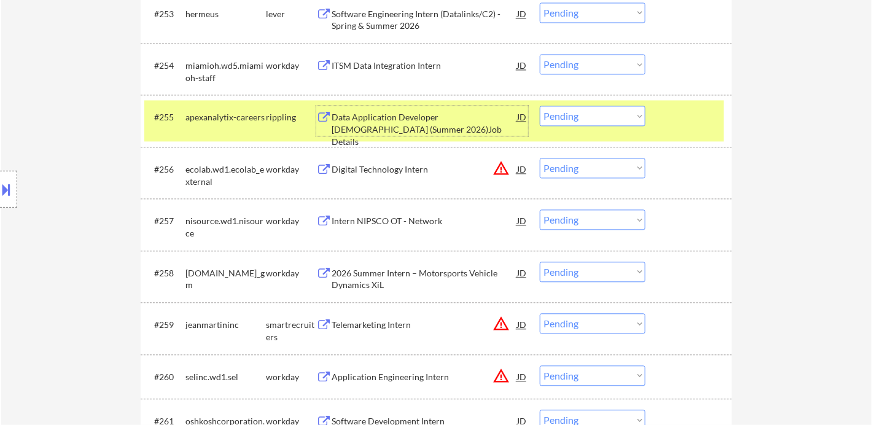
scroll to position [3003, 0]
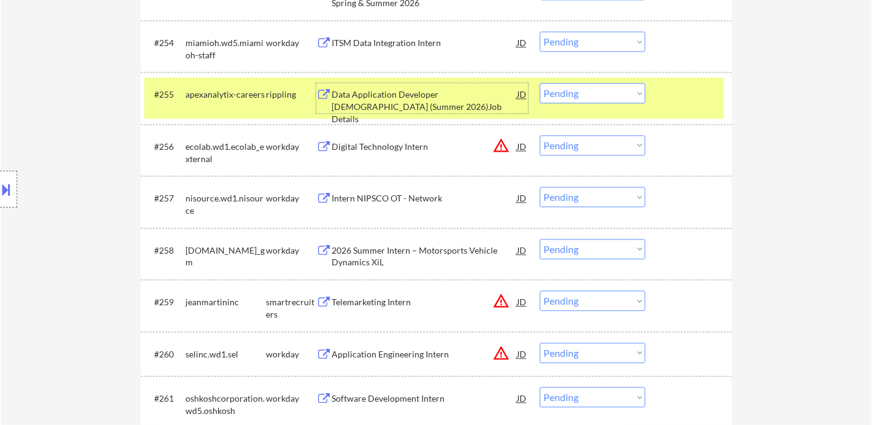
click at [385, 104] on div "Data Application Developer Intern (Summer 2026)Job Details" at bounding box center [425, 106] width 186 height 36
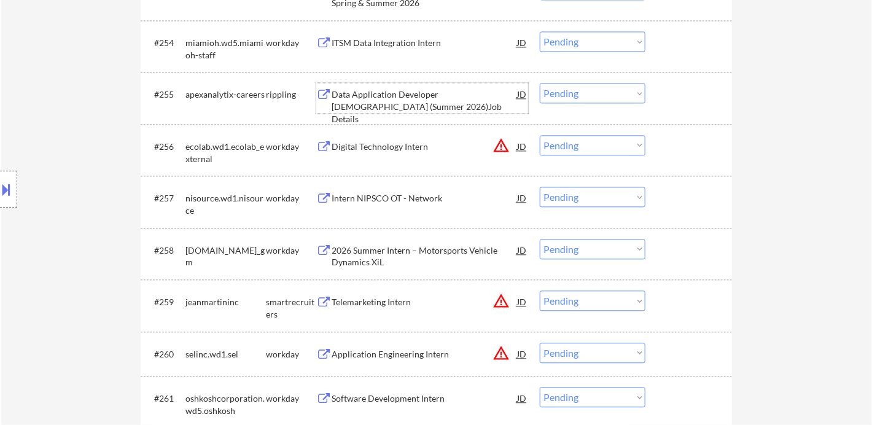
drag, startPoint x: 579, startPoint y: 93, endPoint x: 586, endPoint y: 101, distance: 10.4
click at [579, 93] on select "Choose an option... Pending Applied Excluded (Questions) Excluded (Expired) Exc…" at bounding box center [593, 93] width 106 height 20
select select ""applied""
click at [540, 83] on select "Choose an option... Pending Applied Excluded (Questions) Excluded (Expired) Exc…" at bounding box center [593, 93] width 106 height 20
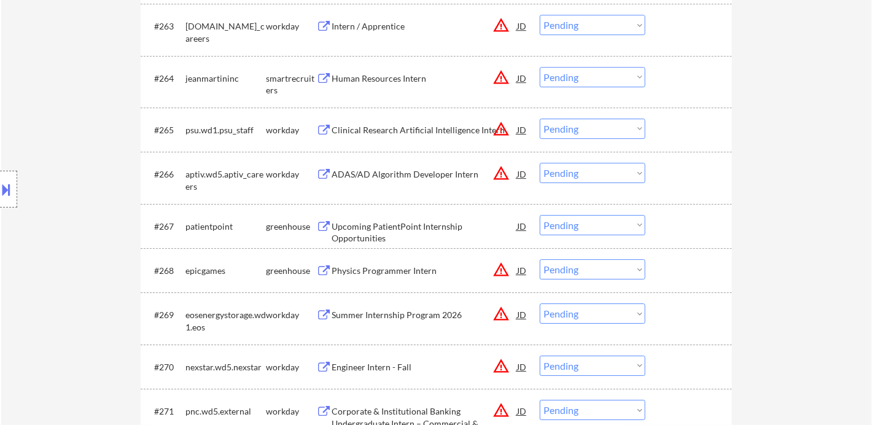
scroll to position [3481, 0]
drag, startPoint x: 45, startPoint y: 87, endPoint x: 69, endPoint y: 69, distance: 29.0
click at [45, 85] on div "Location Inclusions: country:US" at bounding box center [110, 190] width 220 height 228
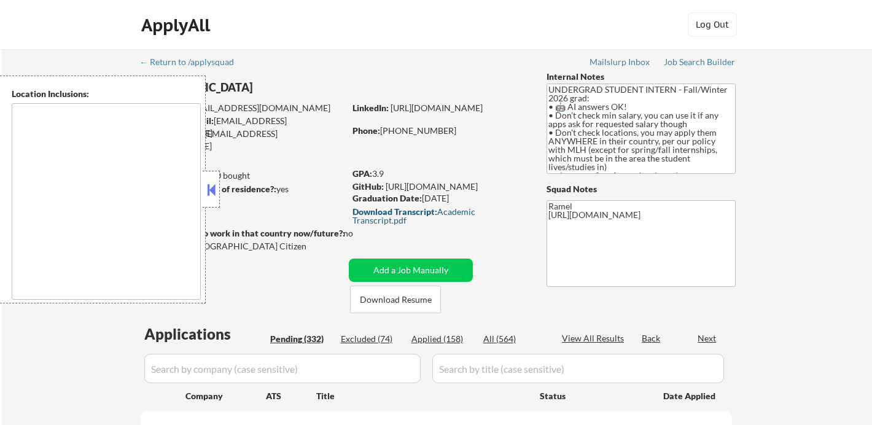
type textarea "country:[GEOGRAPHIC_DATA]"
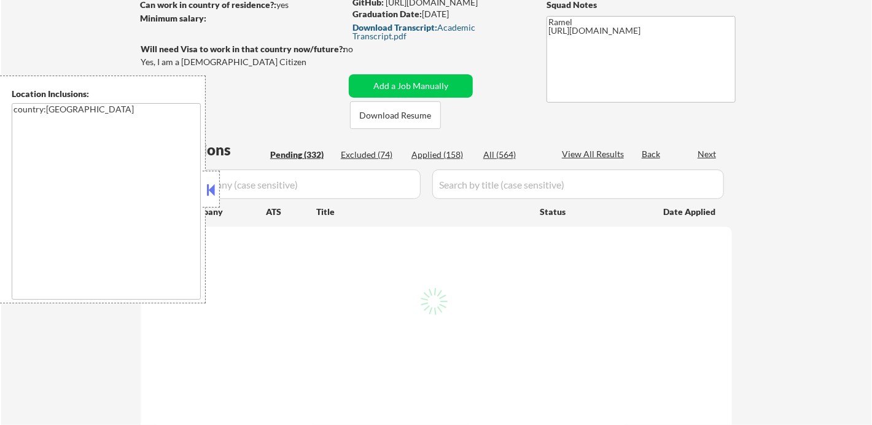
scroll to position [205, 0]
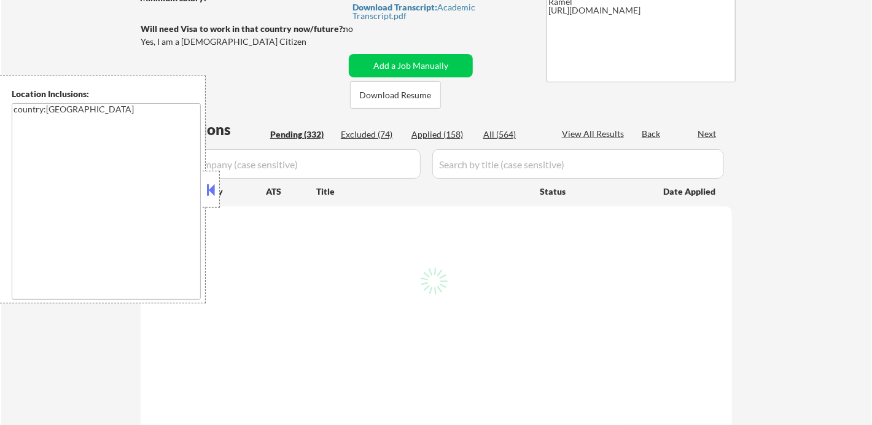
click at [215, 193] on button at bounding box center [212, 190] width 14 height 18
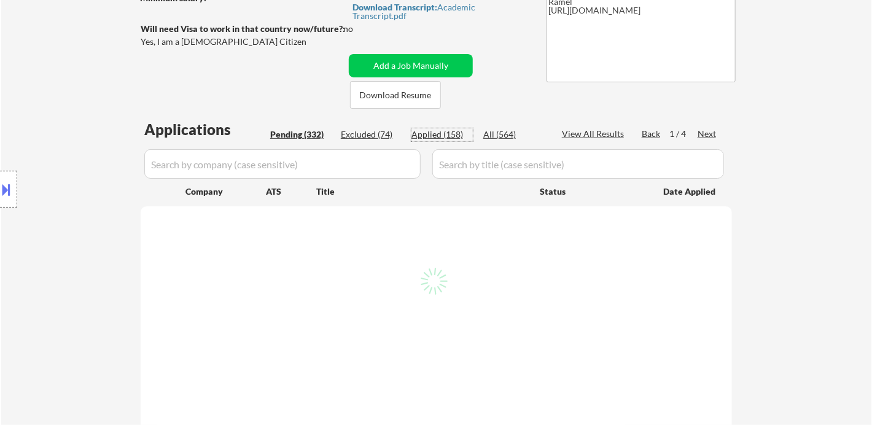
click at [455, 134] on div "Applied (158)" at bounding box center [442, 134] width 61 height 12
click at [589, 138] on div "View All Results" at bounding box center [595, 134] width 66 height 12
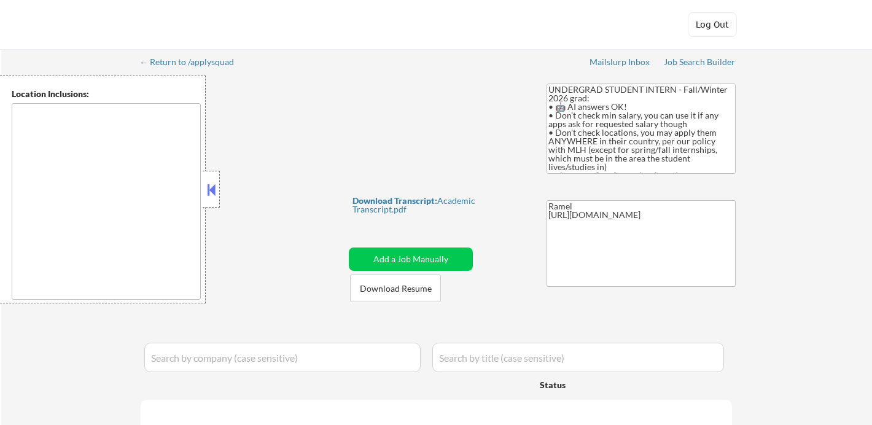
type textarea "country:[GEOGRAPHIC_DATA]"
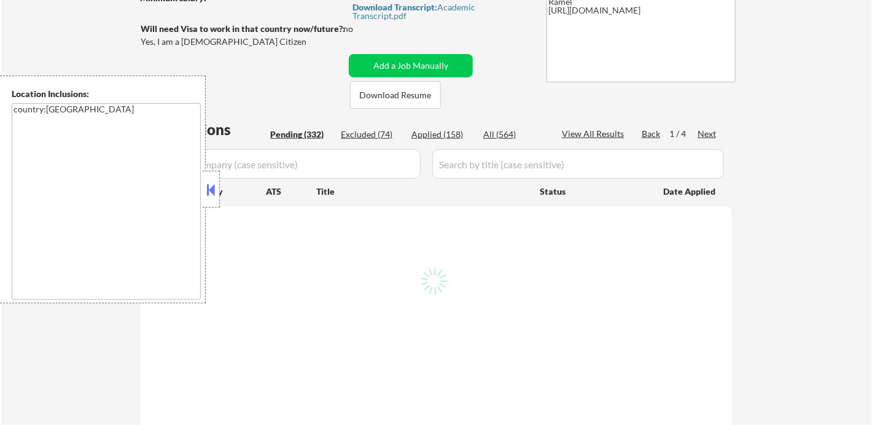
scroll to position [205, 0]
click at [209, 193] on button at bounding box center [212, 190] width 14 height 18
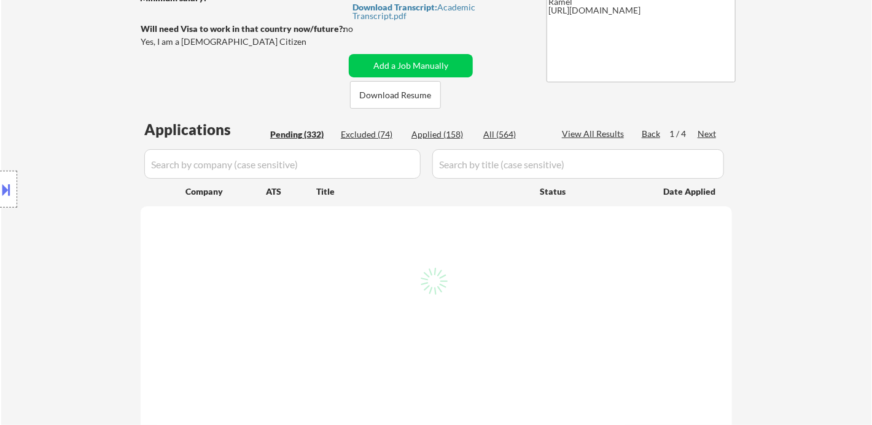
select select ""pending""
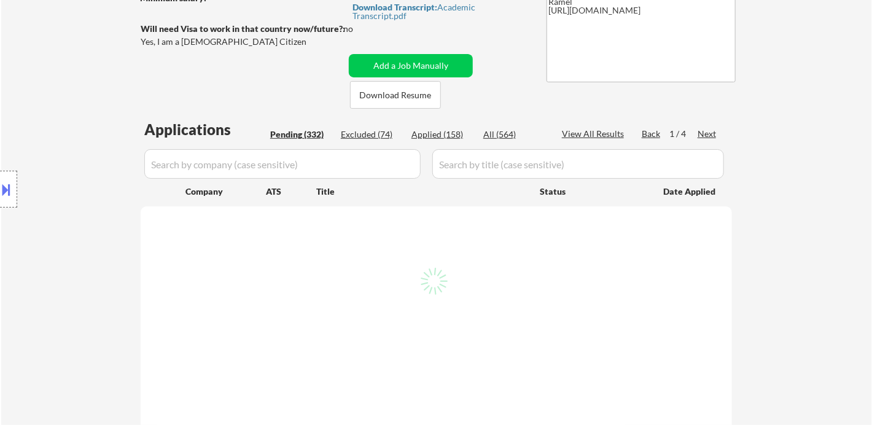
select select ""pending""
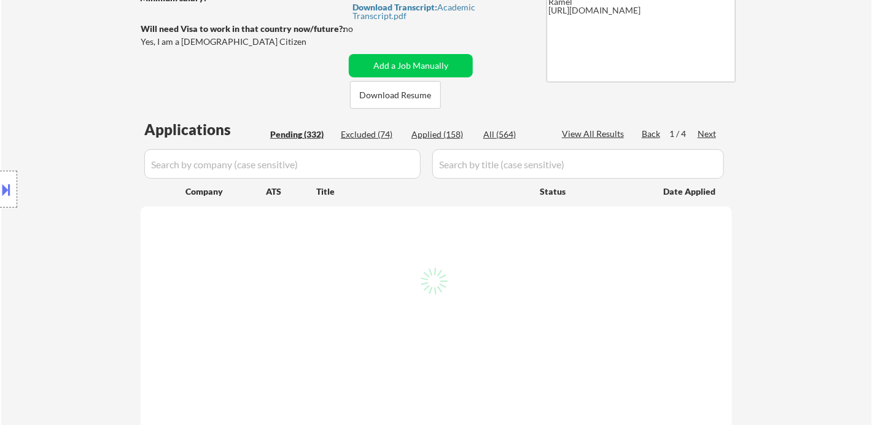
select select ""pending""
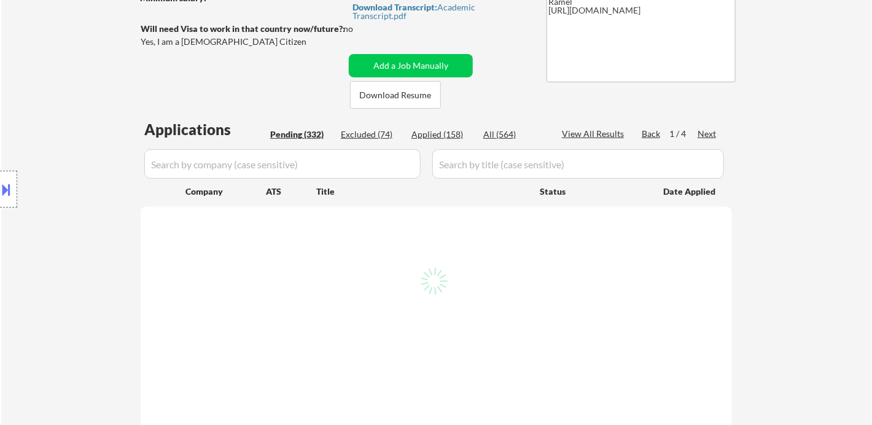
select select ""pending""
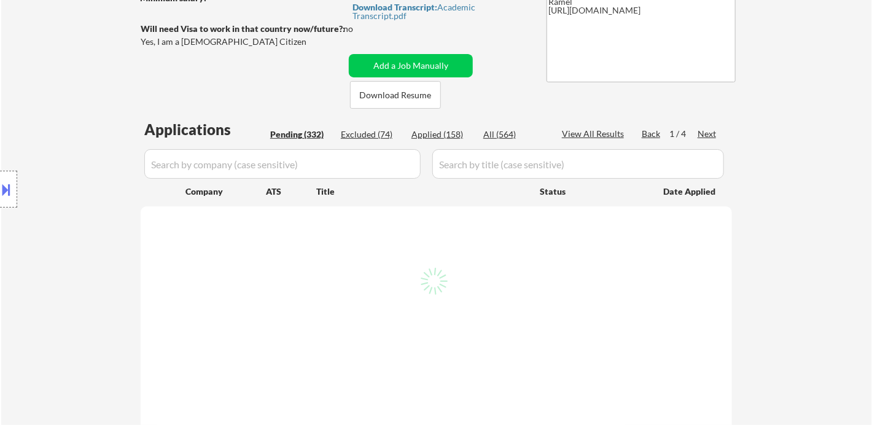
select select ""pending""
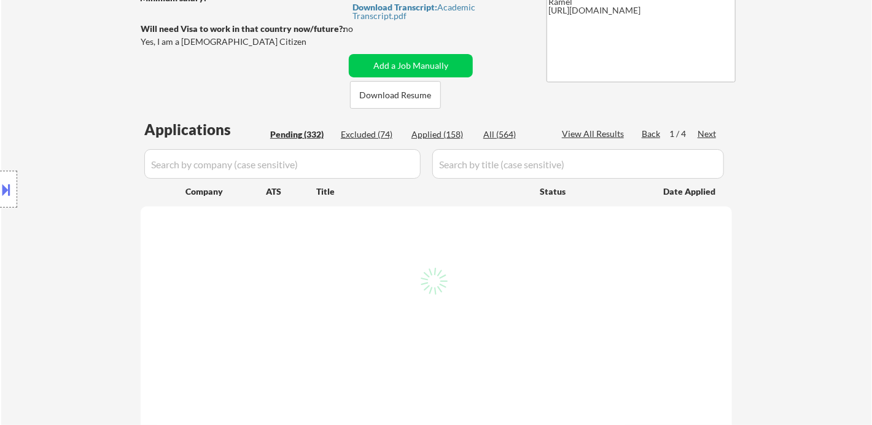
select select ""pending""
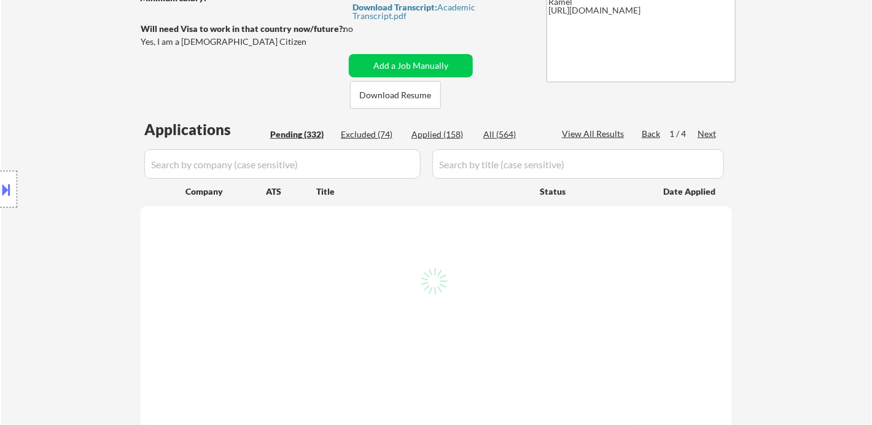
select select ""pending""
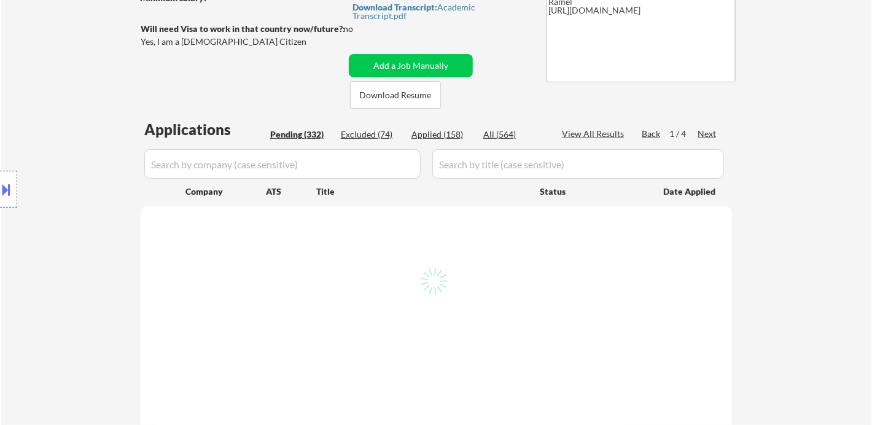
select select ""pending""
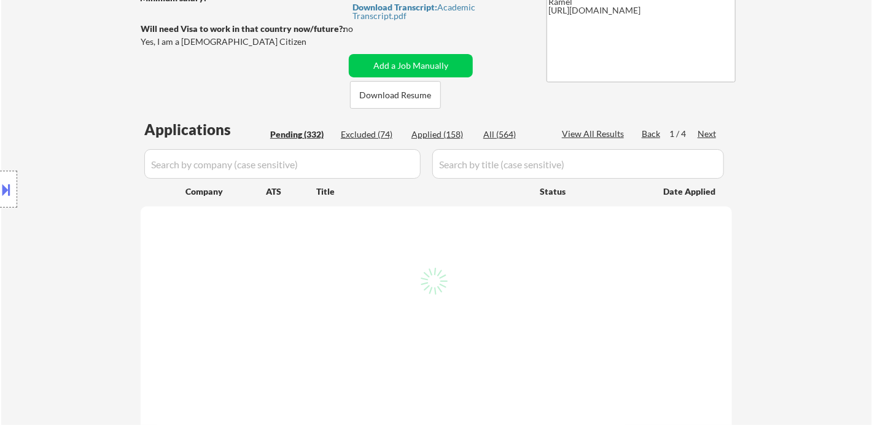
select select ""pending""
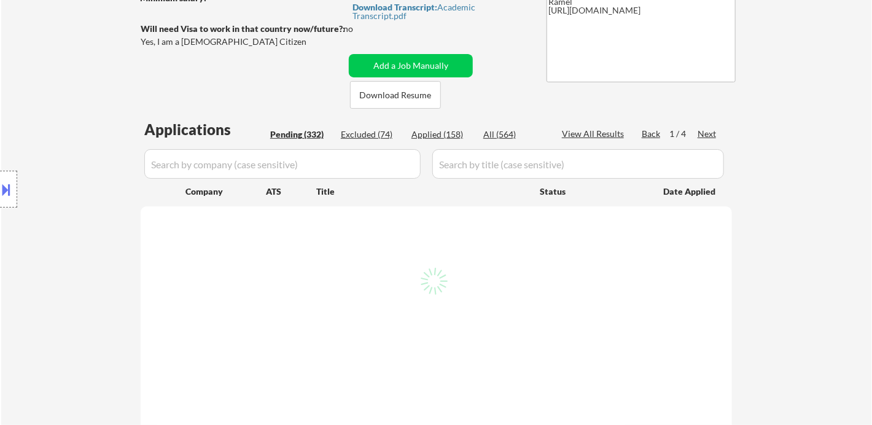
select select ""pending""
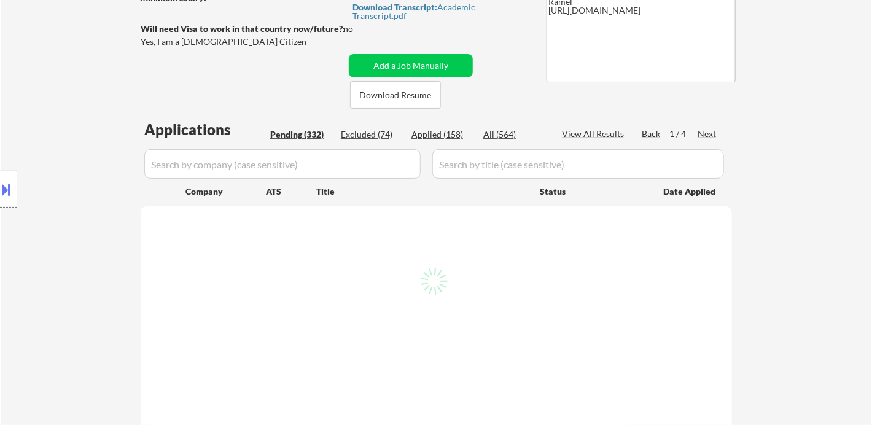
select select ""pending""
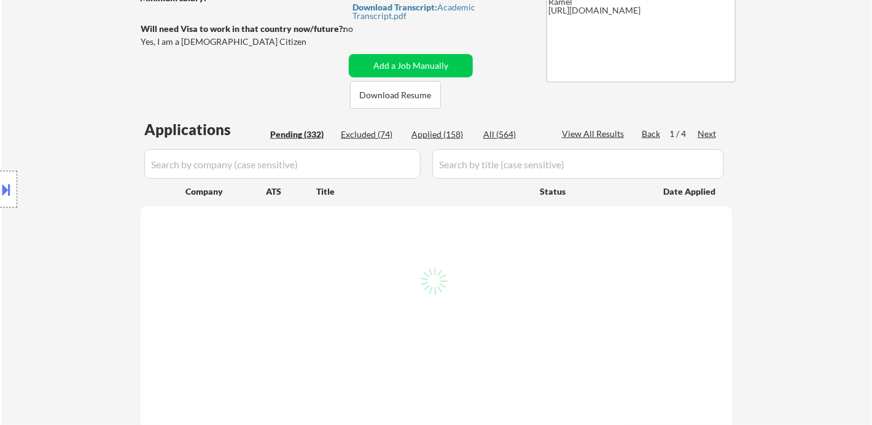
select select ""pending""
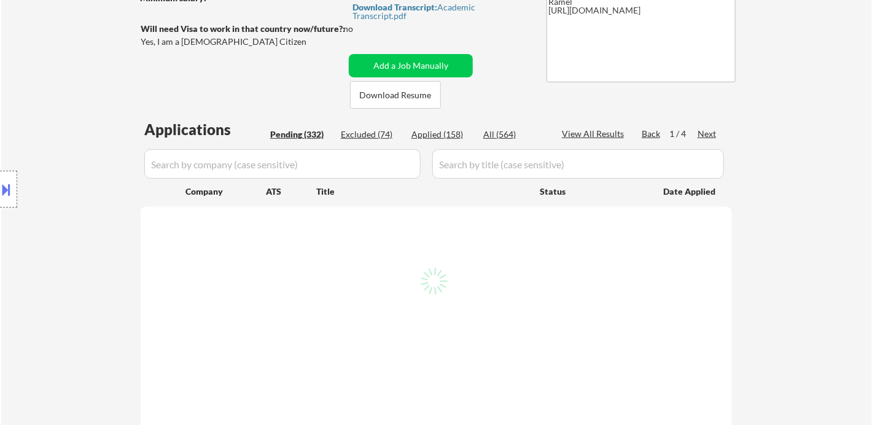
select select ""pending""
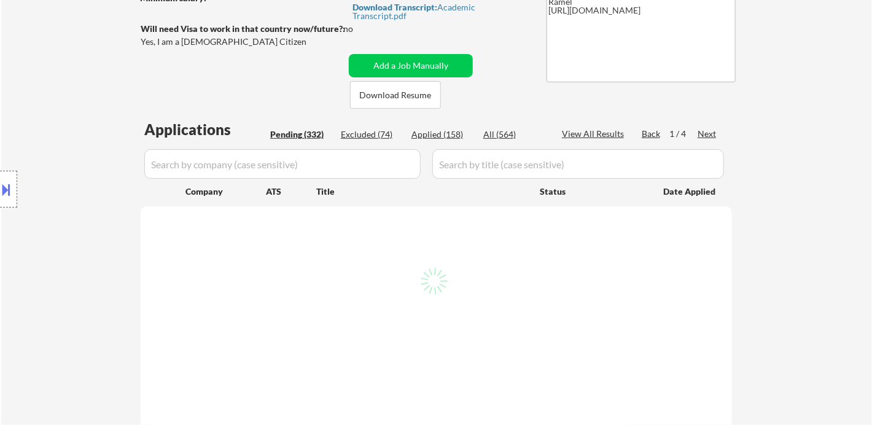
select select ""pending""
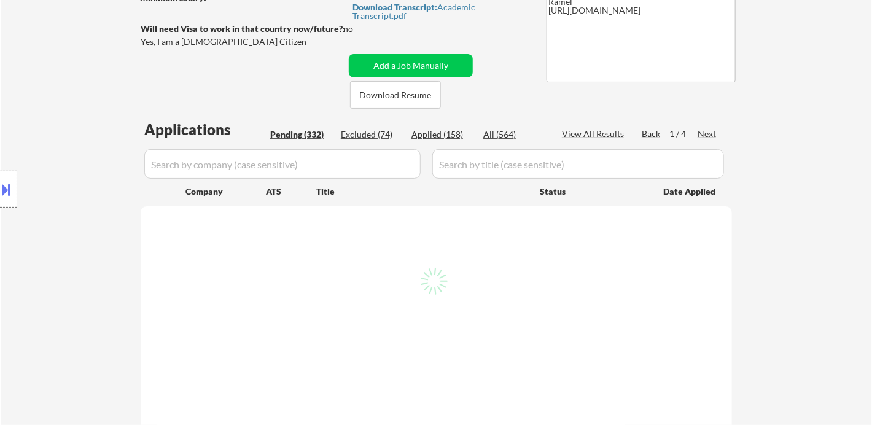
select select ""pending""
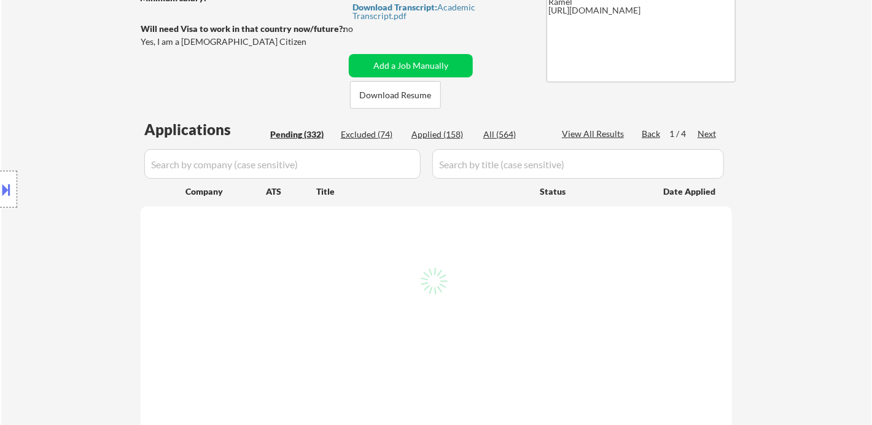
select select ""pending""
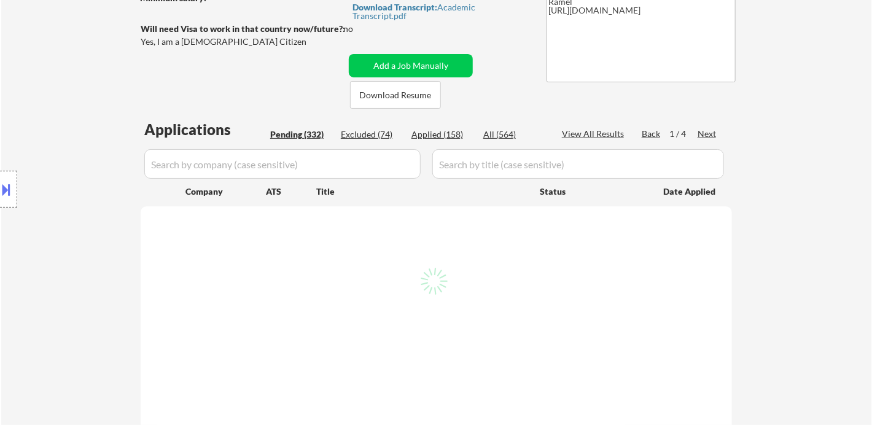
select select ""pending""
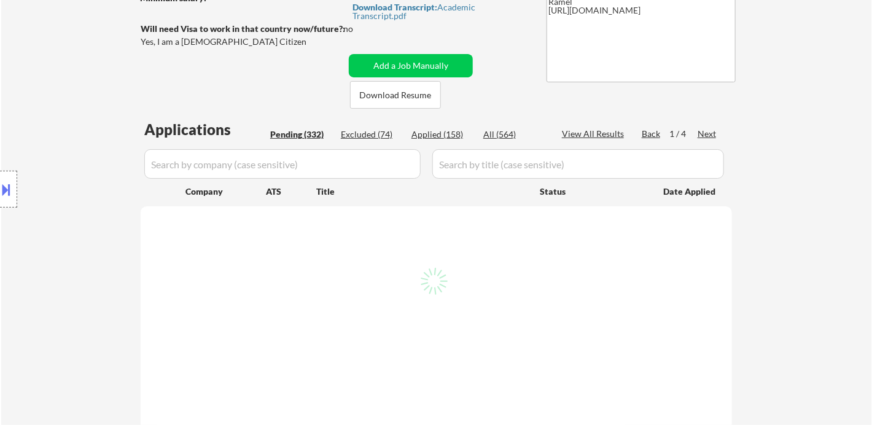
select select ""pending""
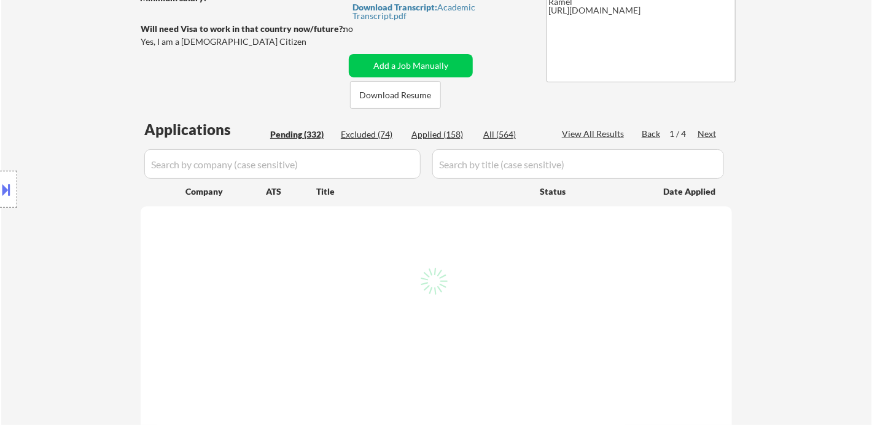
select select ""pending""
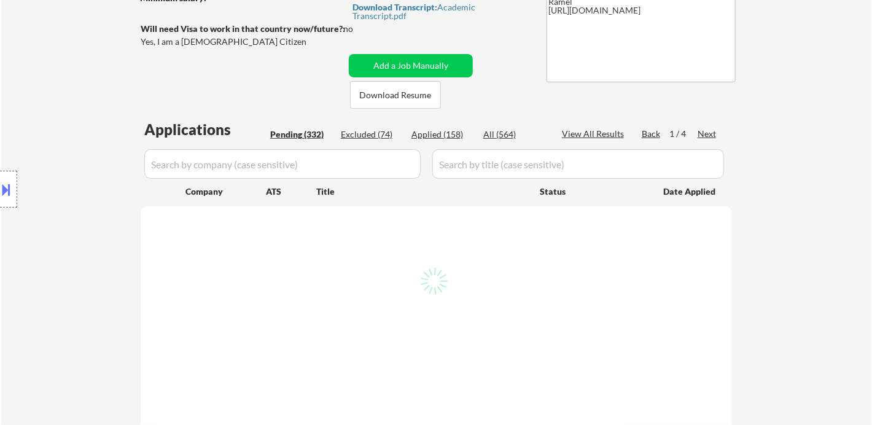
select select ""pending""
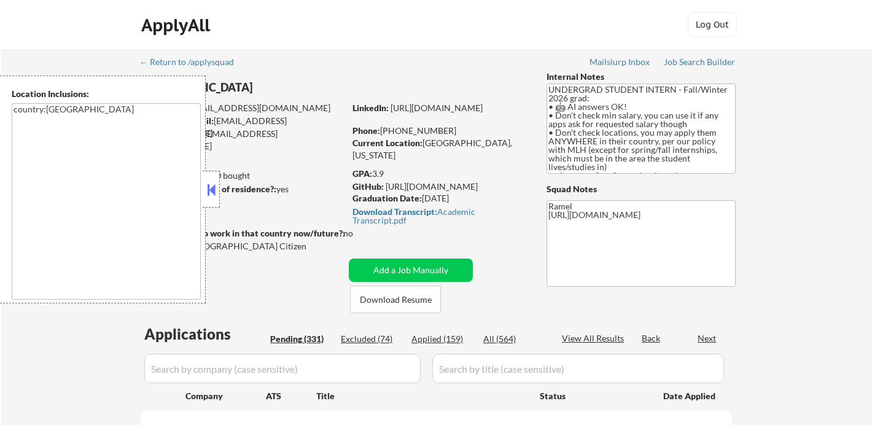
scroll to position [205, 0]
type textarea "country:[GEOGRAPHIC_DATA]"
click at [213, 192] on button at bounding box center [212, 190] width 14 height 18
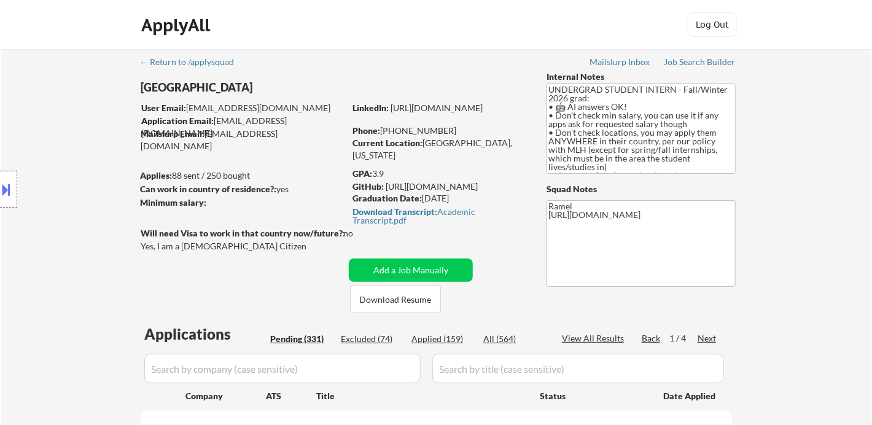
click at [452, 343] on div "Applied (159)" at bounding box center [442, 339] width 61 height 12
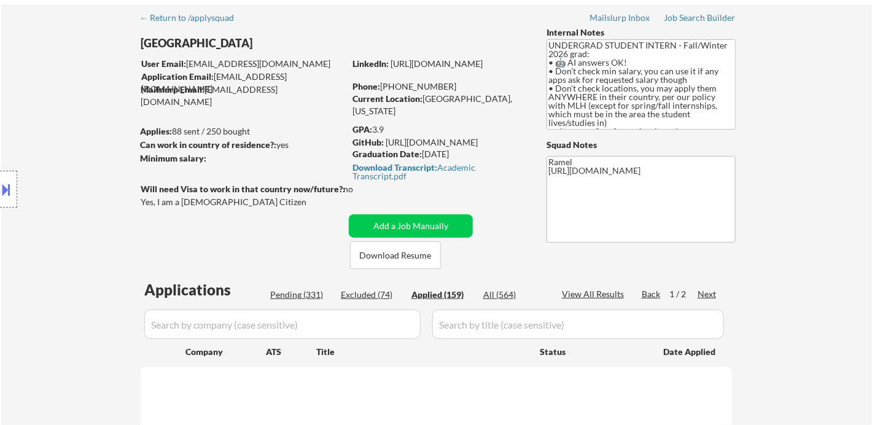
scroll to position [68, 0]
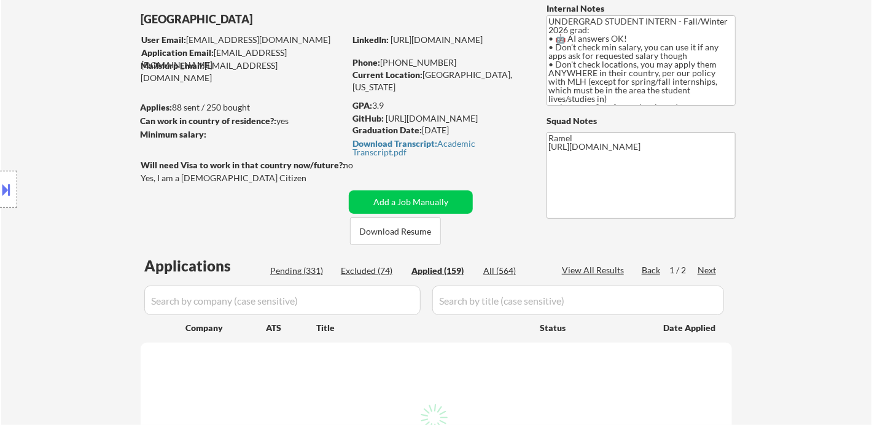
select select ""applied""
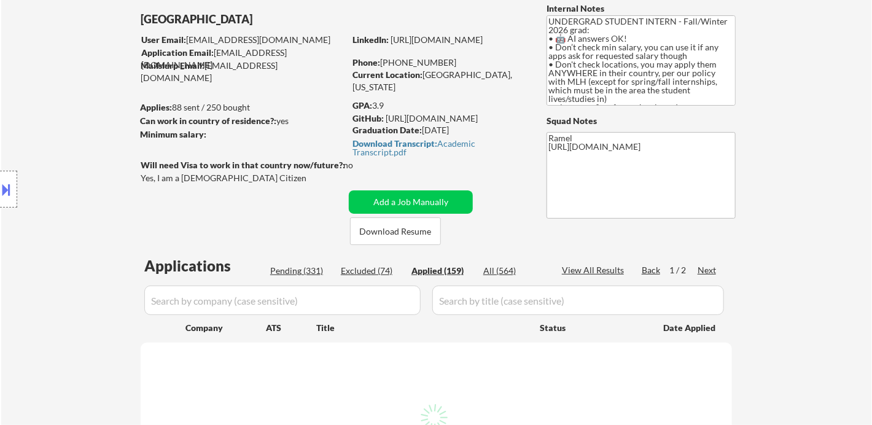
select select ""applied""
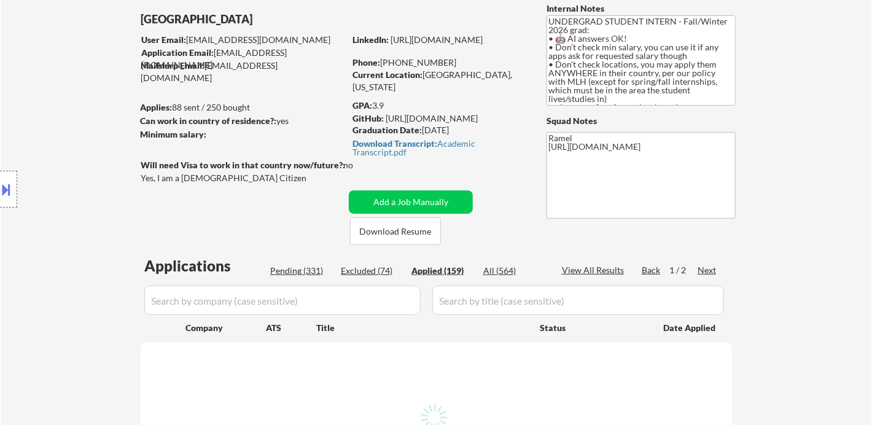
select select ""applied""
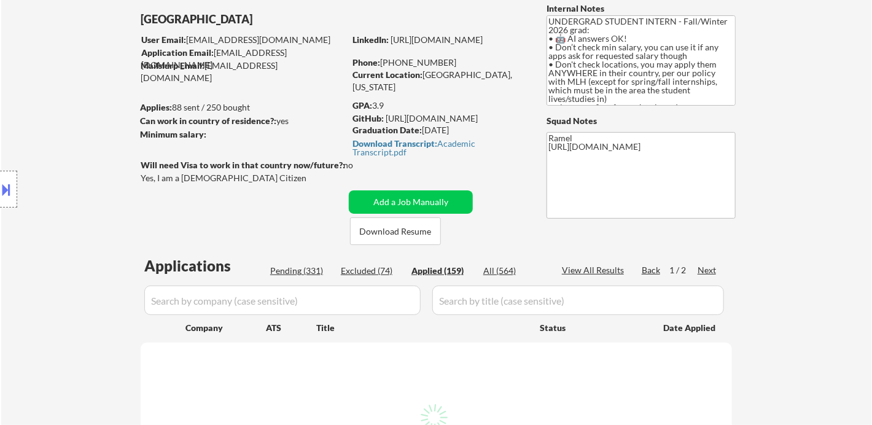
select select ""applied""
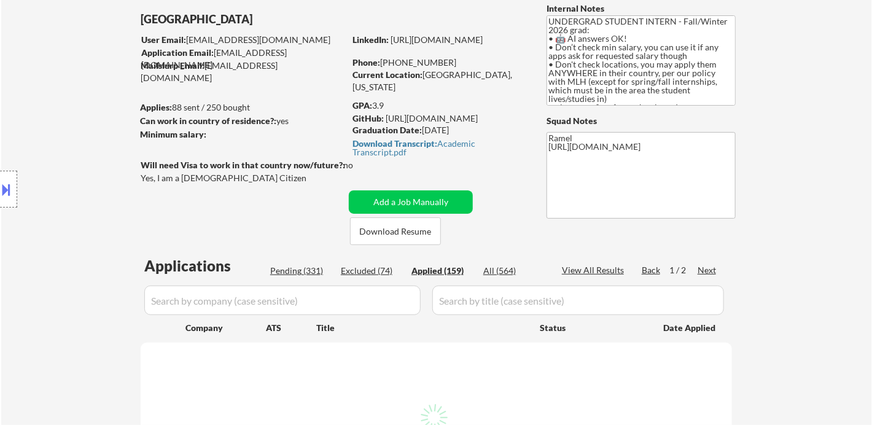
select select ""applied""
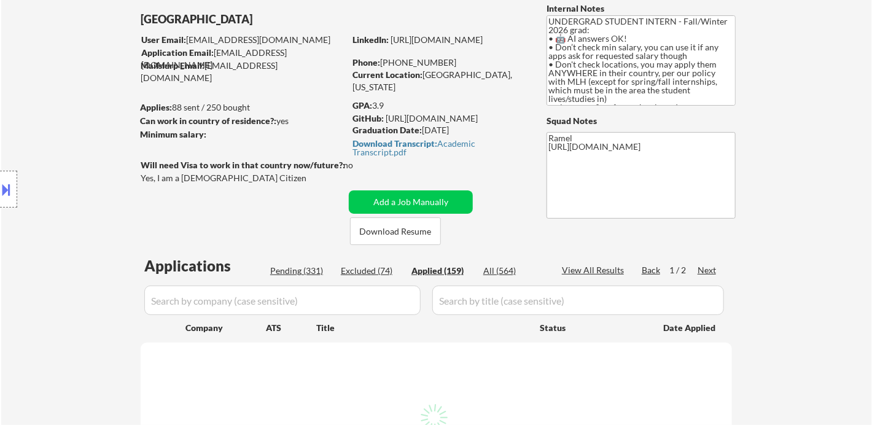
select select ""applied""
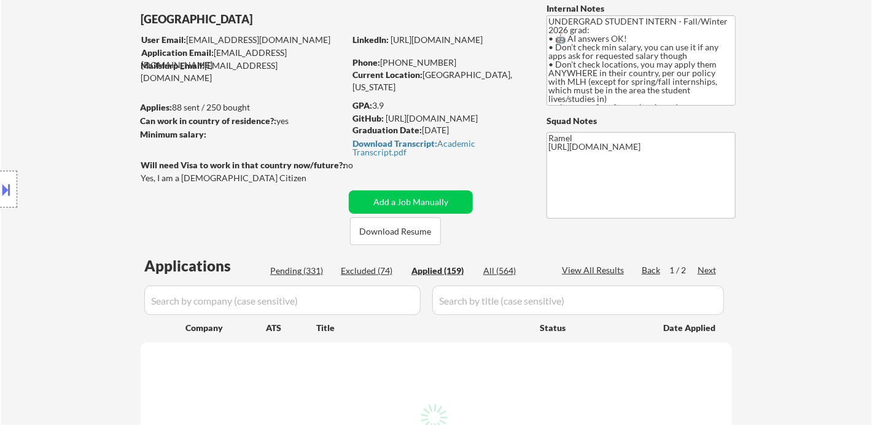
select select ""applied""
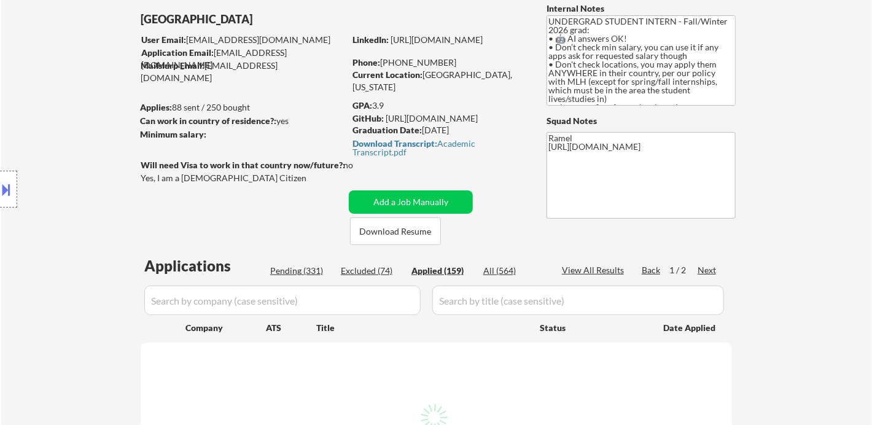
select select ""applied""
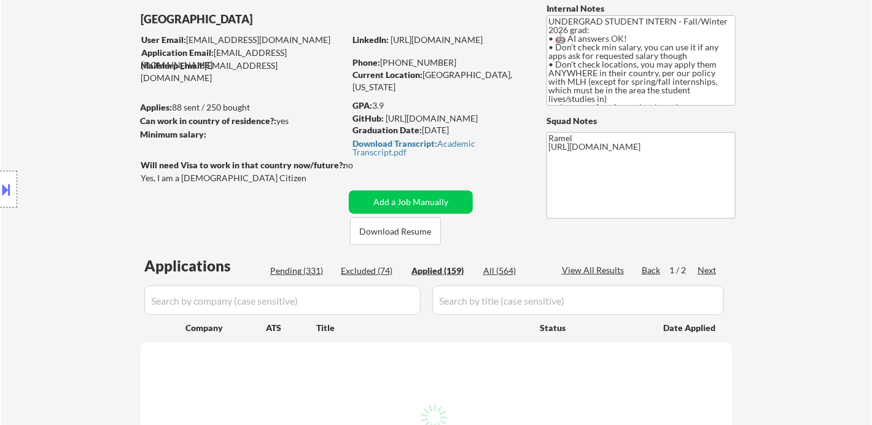
select select ""applied""
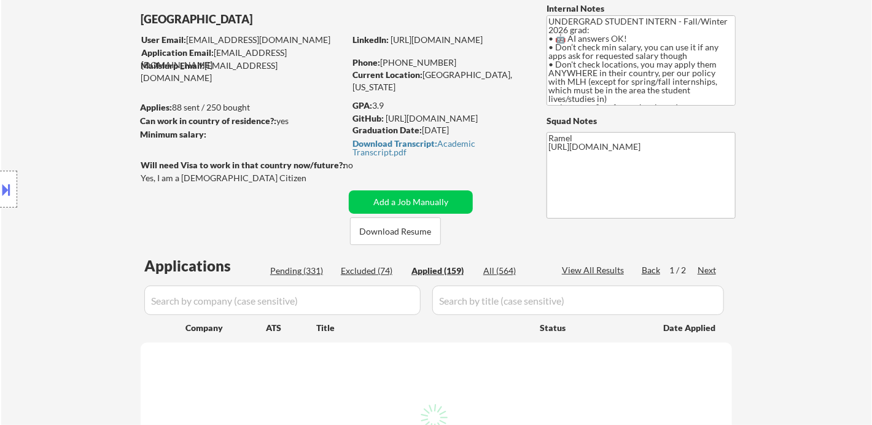
select select ""applied""
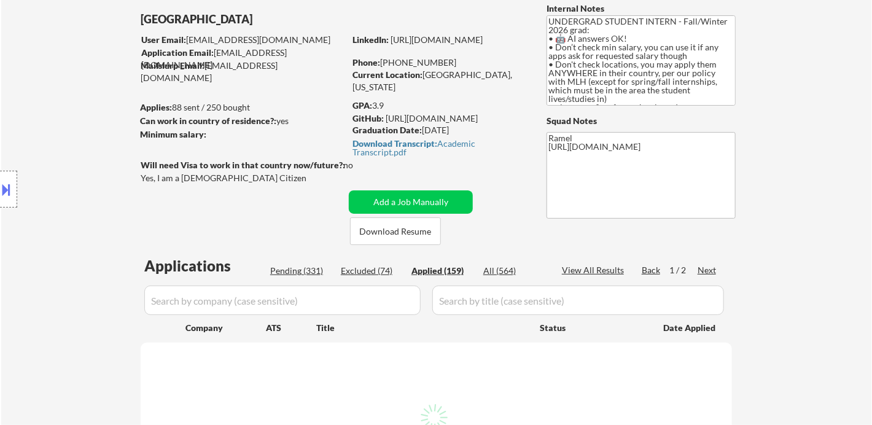
select select ""applied""
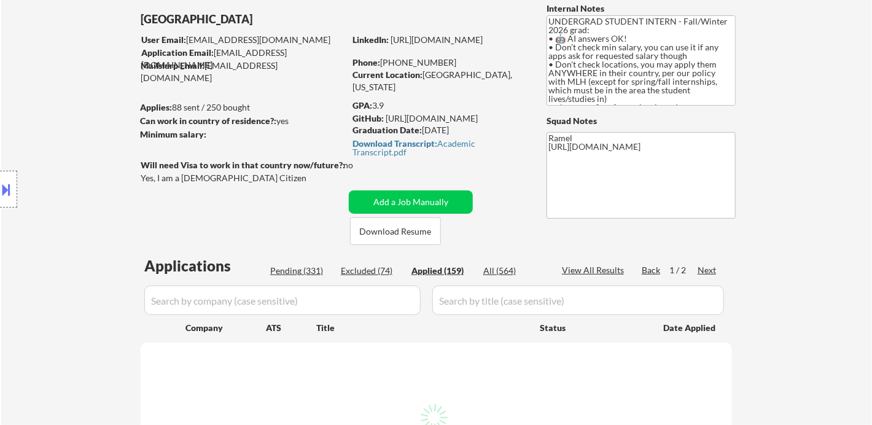
select select ""applied""
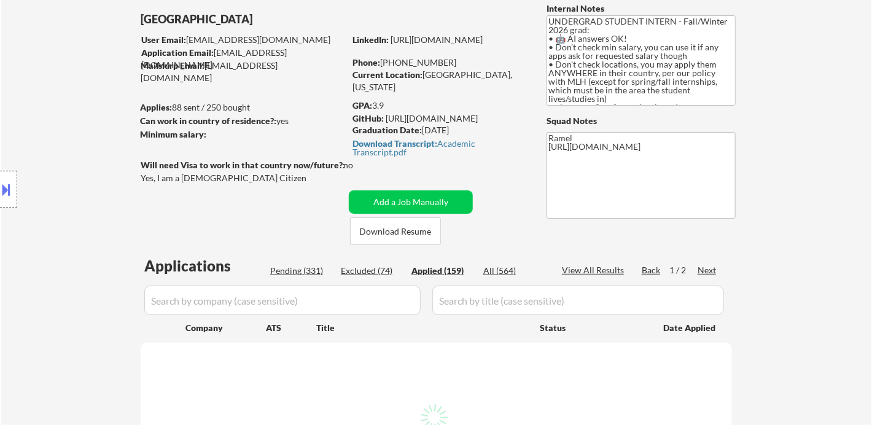
select select ""applied""
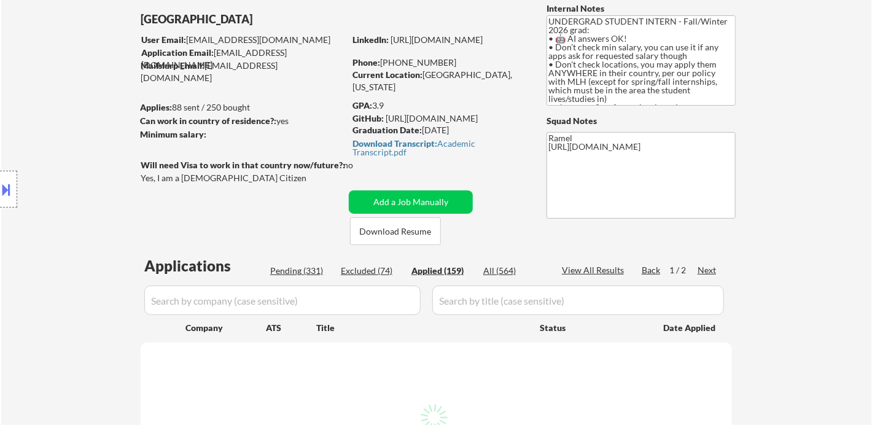
select select ""applied""
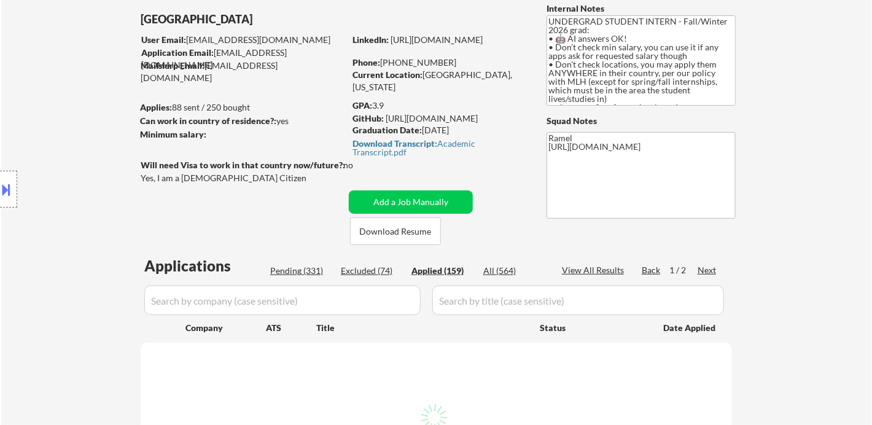
select select ""applied""
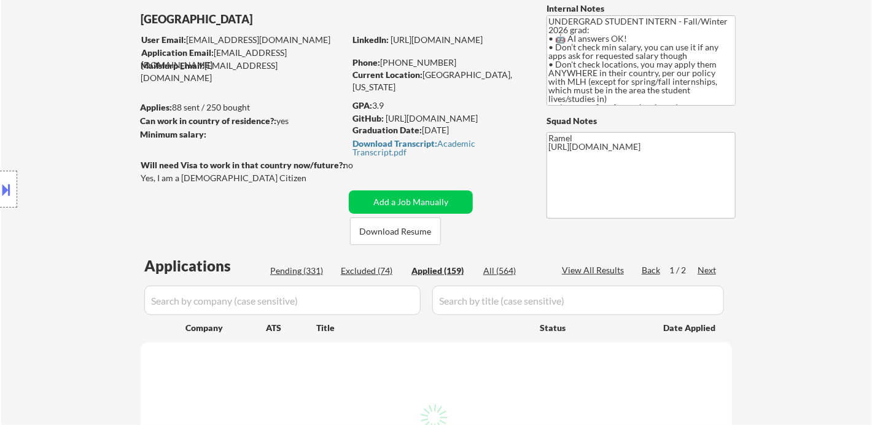
select select ""applied""
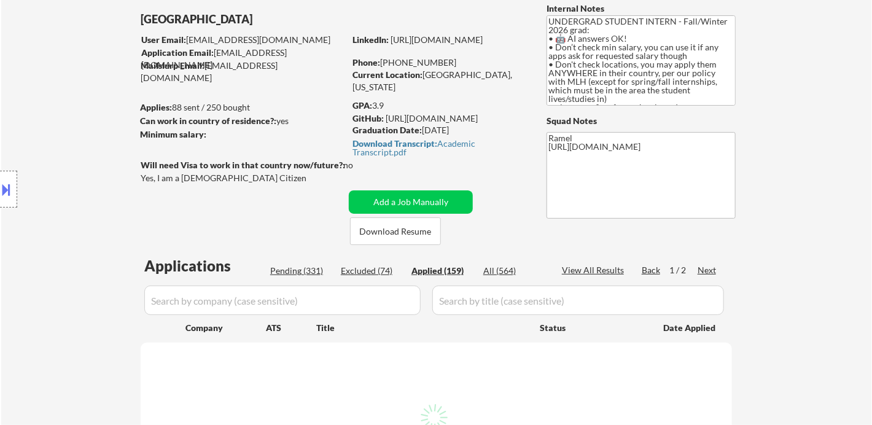
select select ""applied""
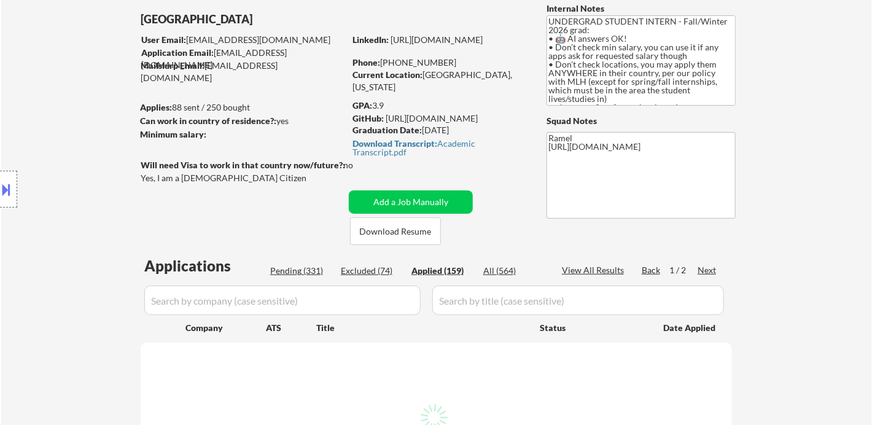
select select ""applied""
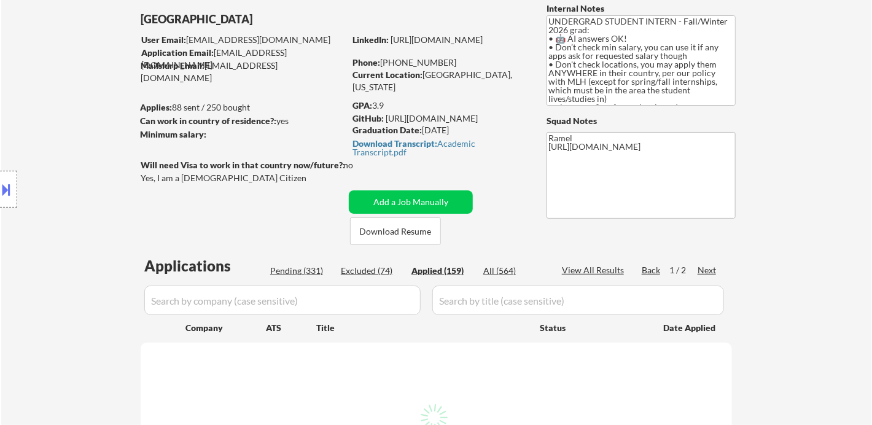
select select ""applied""
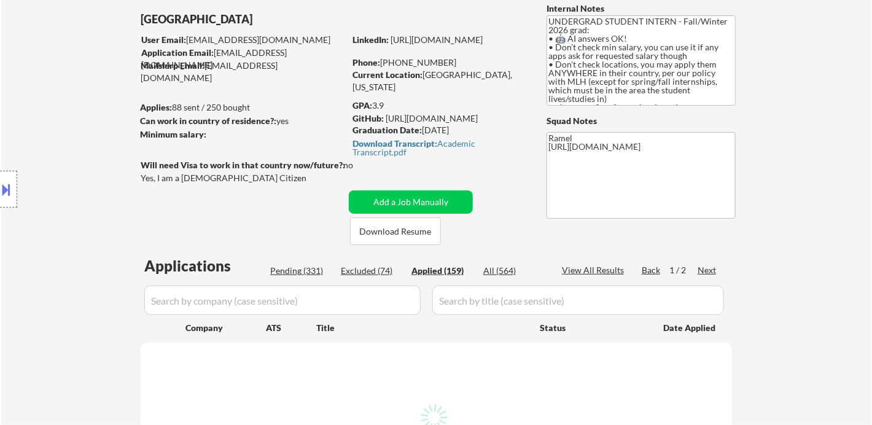
select select ""applied""
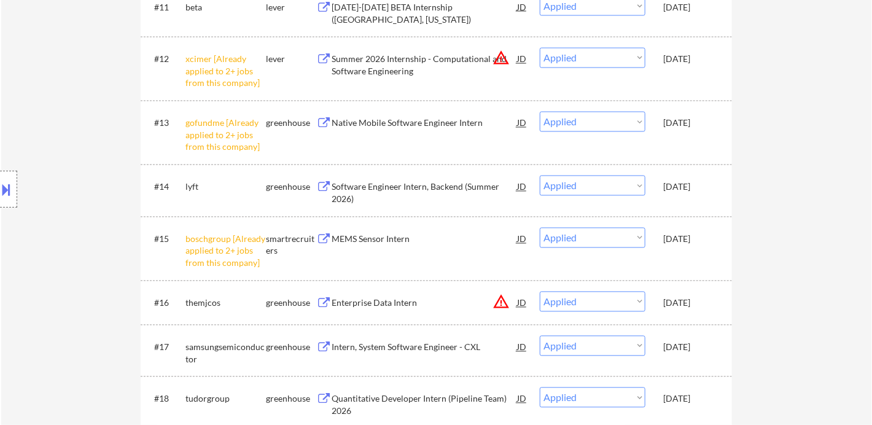
scroll to position [1160, 0]
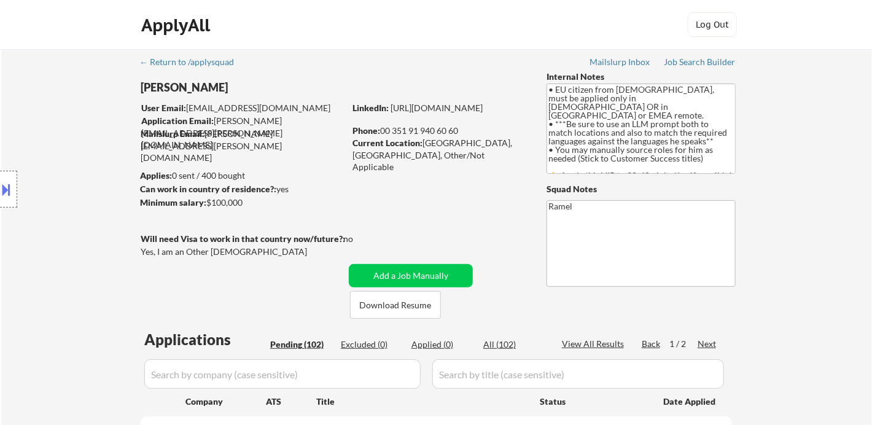
select select ""pending""
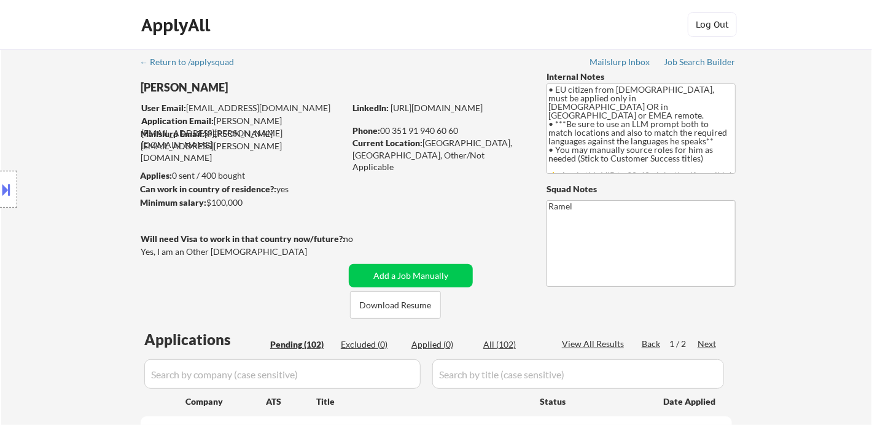
select select ""pending""
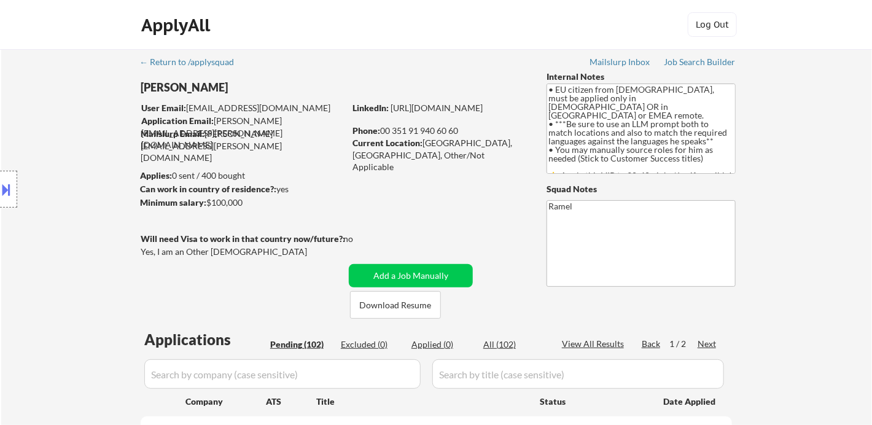
select select ""pending""
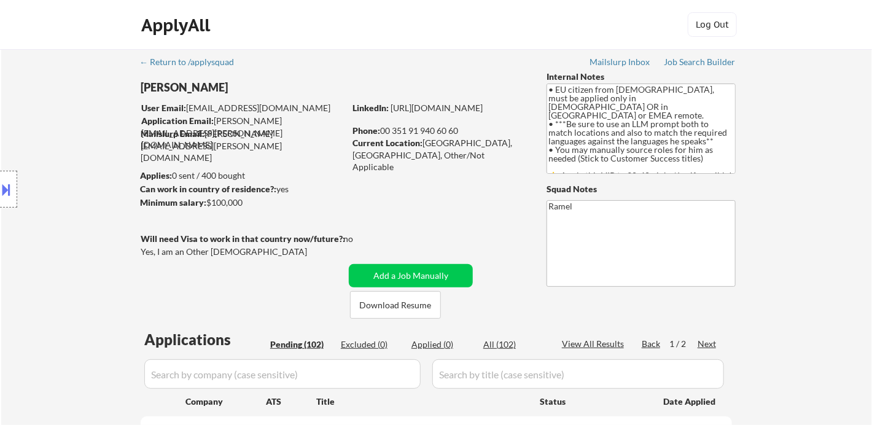
select select ""pending""
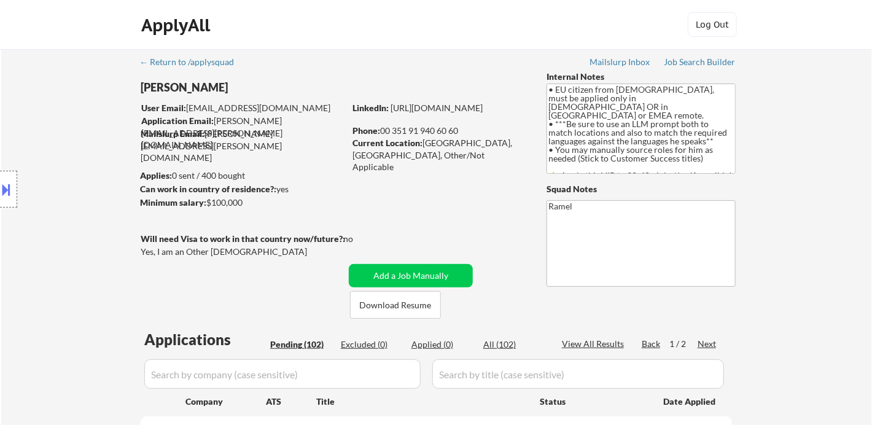
select select ""pending""
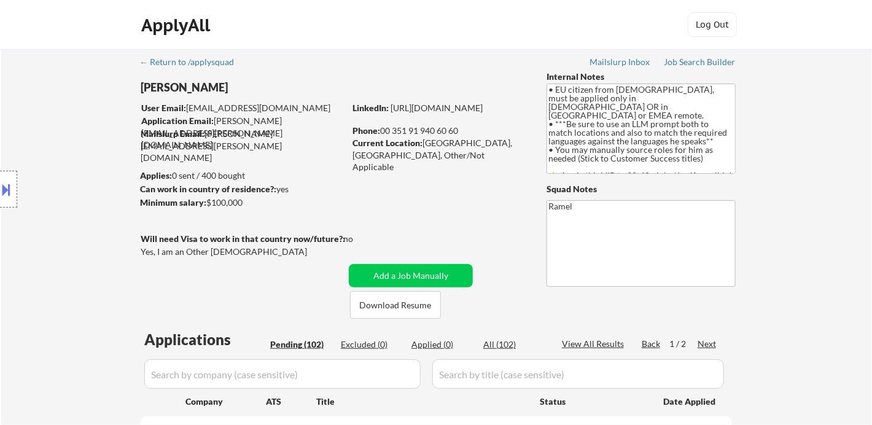
select select ""pending""
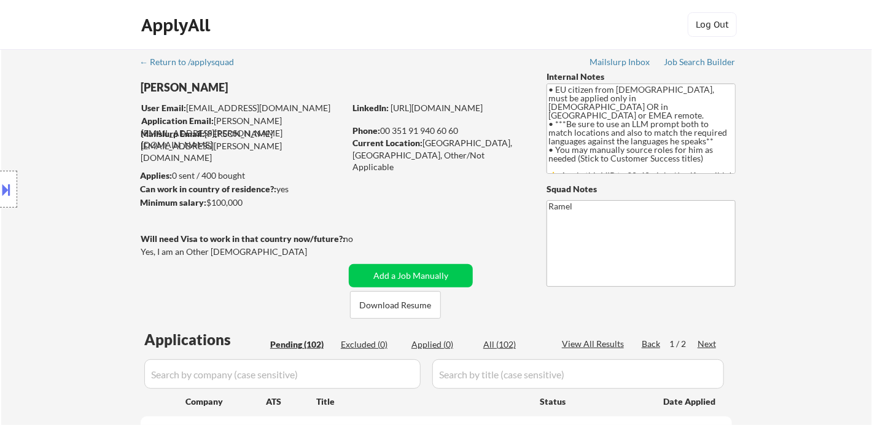
select select ""pending""
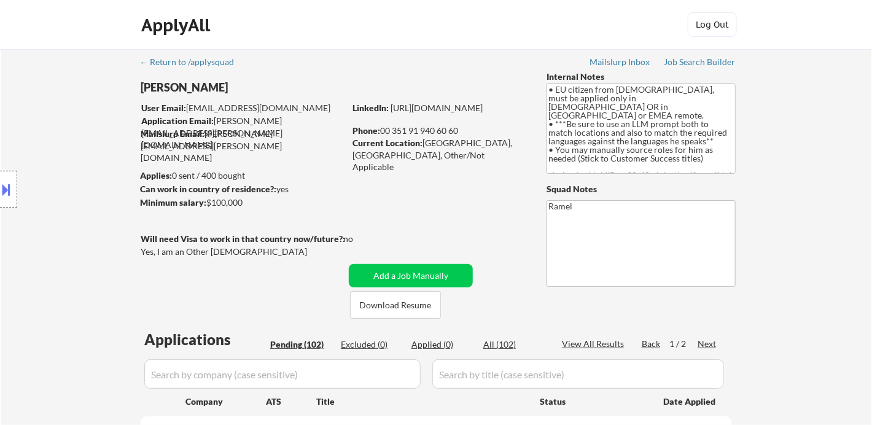
select select ""pending""
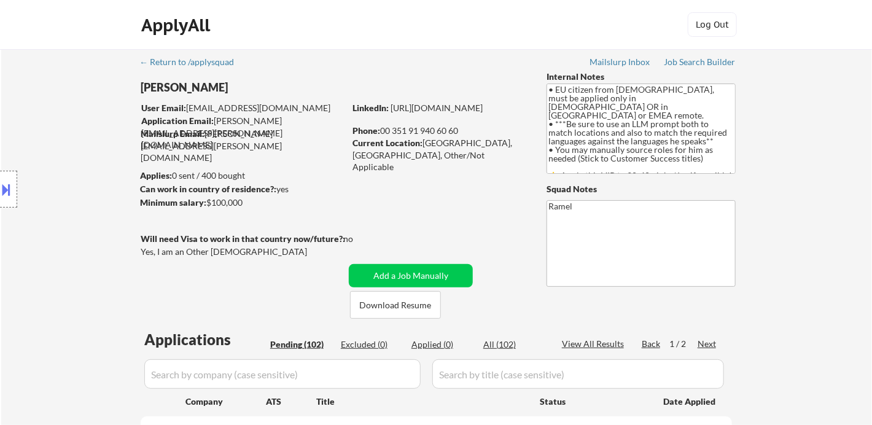
select select ""pending""
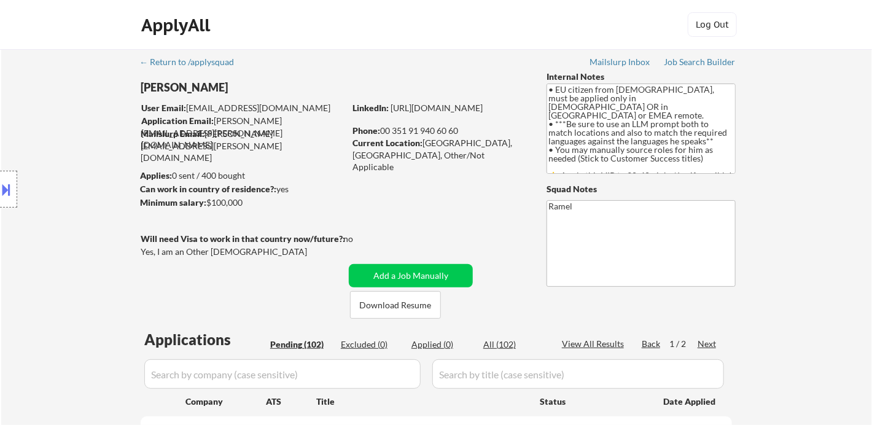
select select ""pending""
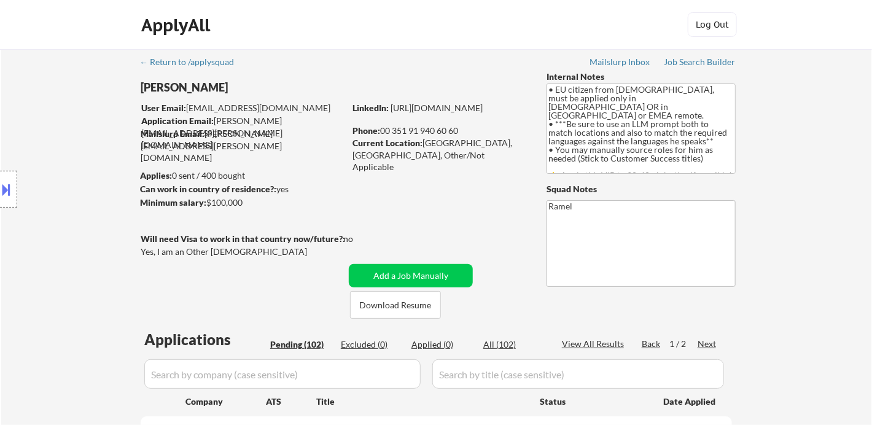
select select ""pending""
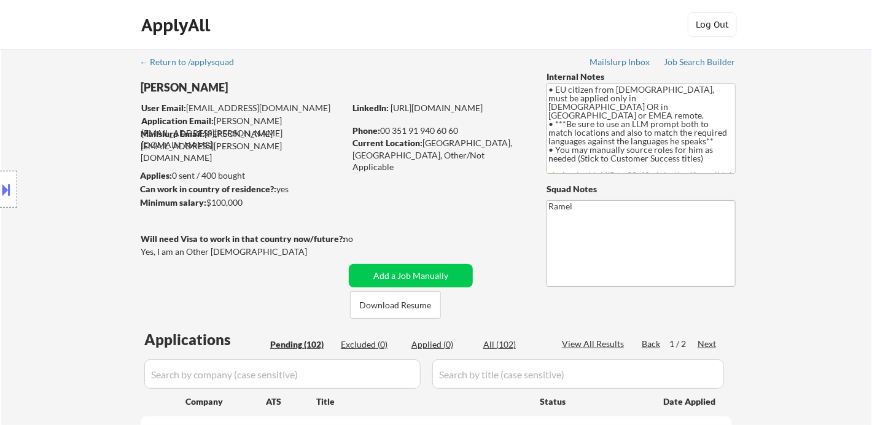
select select ""pending""
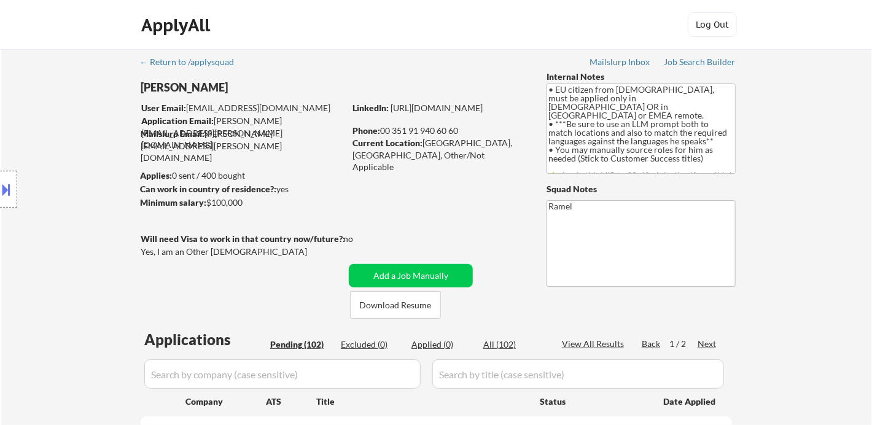
select select ""pending""
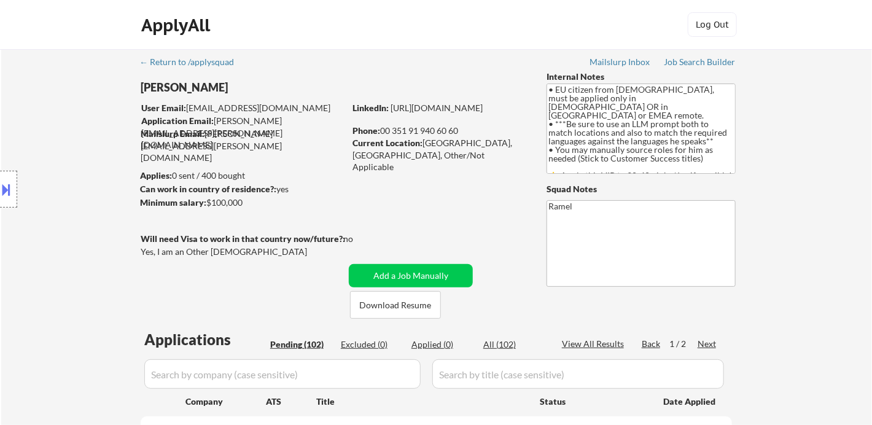
select select ""pending""
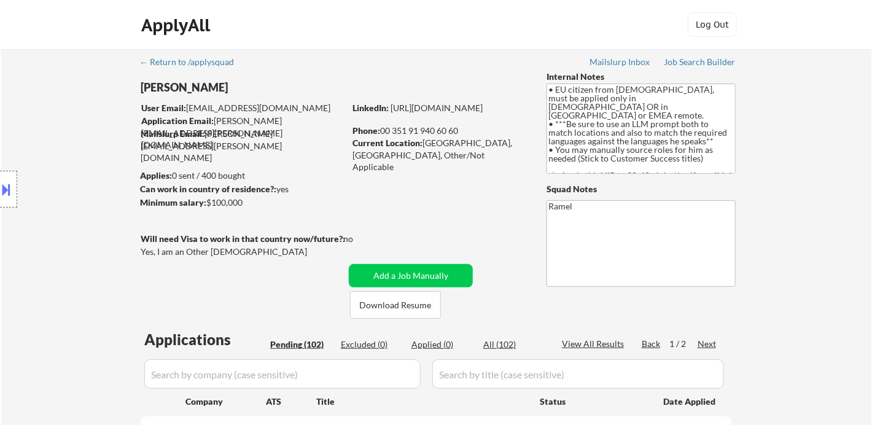
select select ""pending""
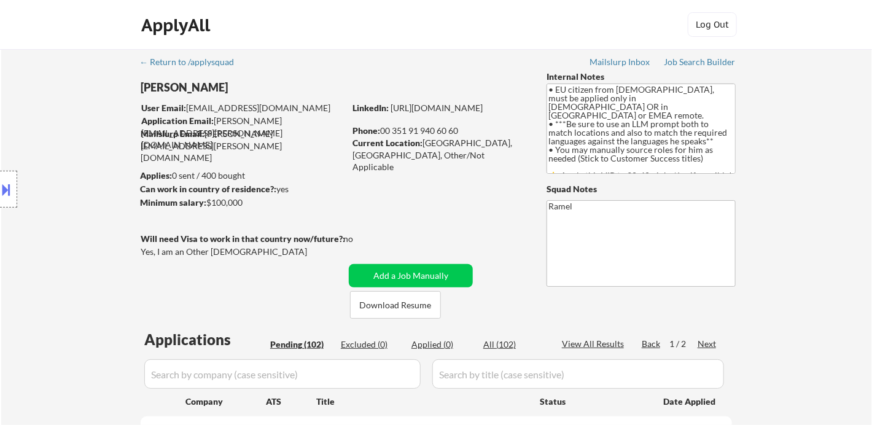
select select ""pending""
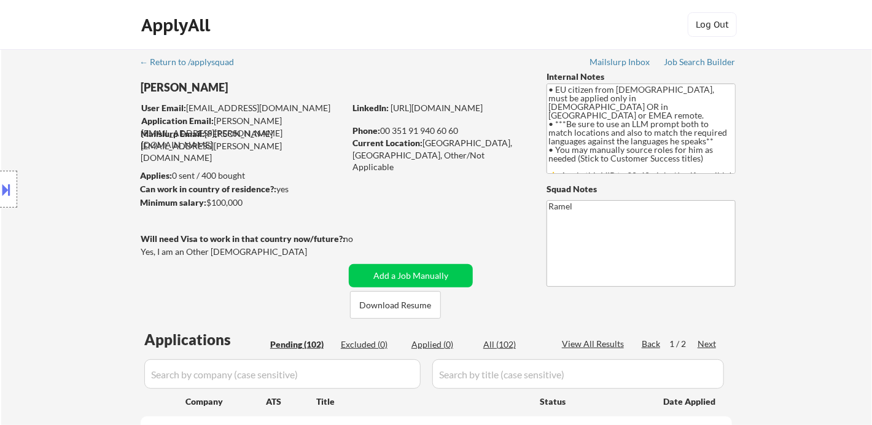
select select ""pending""
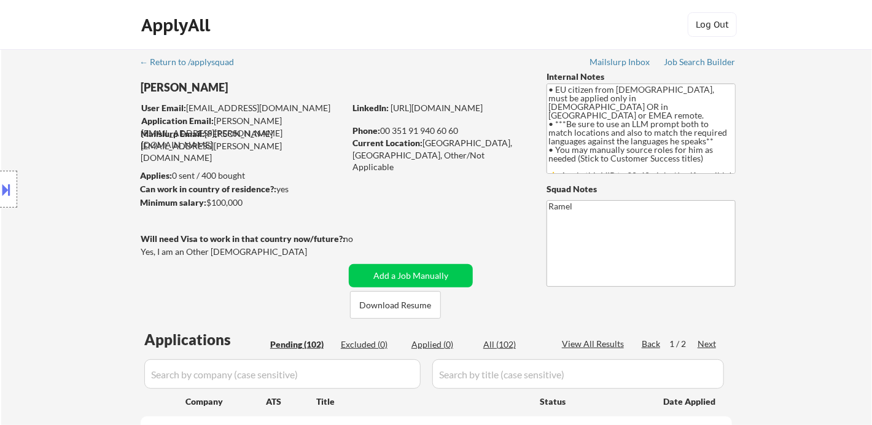
select select ""pending""
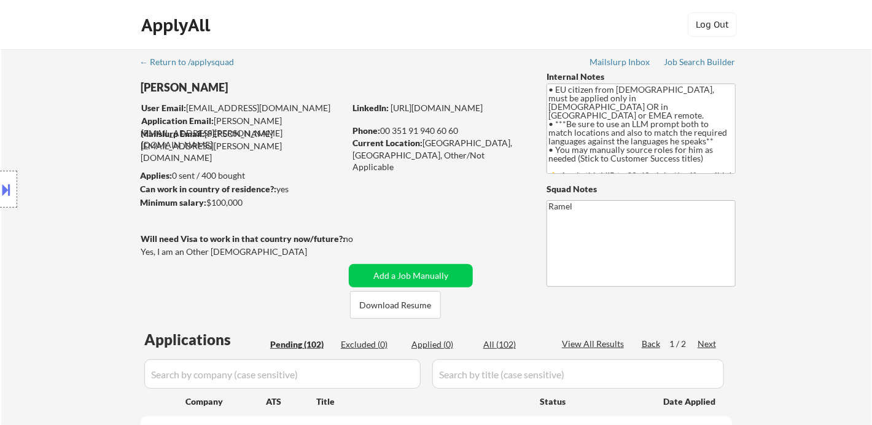
select select ""pending""
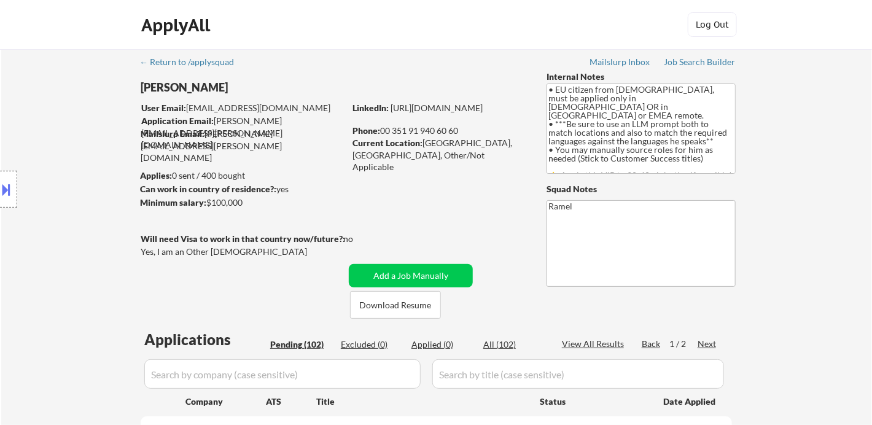
select select ""pending""
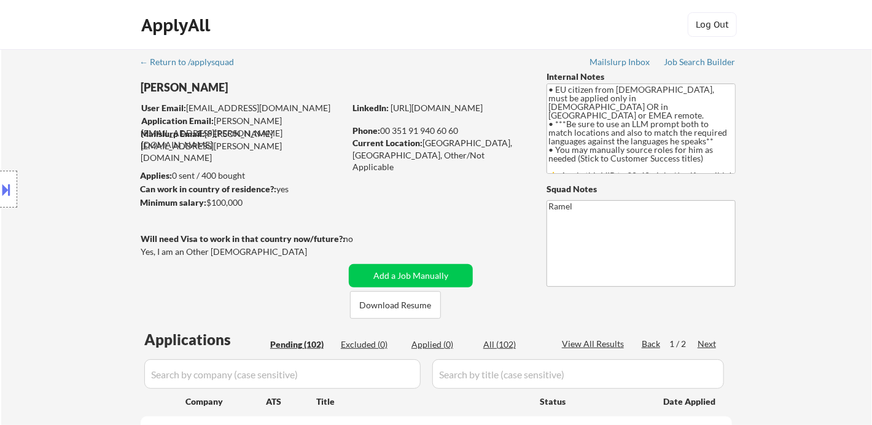
drag, startPoint x: 60, startPoint y: 100, endPoint x: 217, endPoint y: 186, distance: 178.4
click at [60, 100] on div "Location Inclusions: [GEOGRAPHIC_DATA], [GEOGRAPHIC_DATA] [GEOGRAPHIC_DATA], [G…" at bounding box center [110, 190] width 220 height 228
drag, startPoint x: 424, startPoint y: 146, endPoint x: 484, endPoint y: 143, distance: 60.3
click at [484, 143] on div "Current Location: [GEOGRAPHIC_DATA], [GEOGRAPHIC_DATA], Other/Not Applicable" at bounding box center [440, 155] width 174 height 36
copy div "[GEOGRAPHIC_DATA], [GEOGRAPHIC_DATA]"
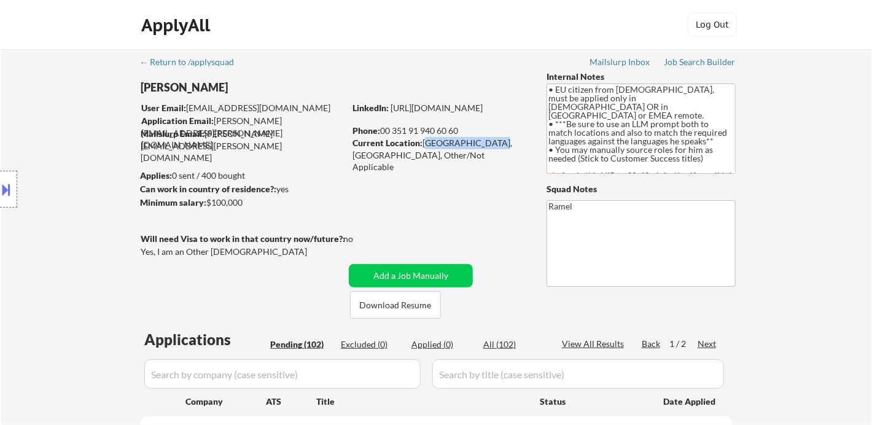
drag, startPoint x: 12, startPoint y: 191, endPoint x: 22, endPoint y: 197, distance: 12.1
click at [12, 191] on button at bounding box center [7, 189] width 14 height 20
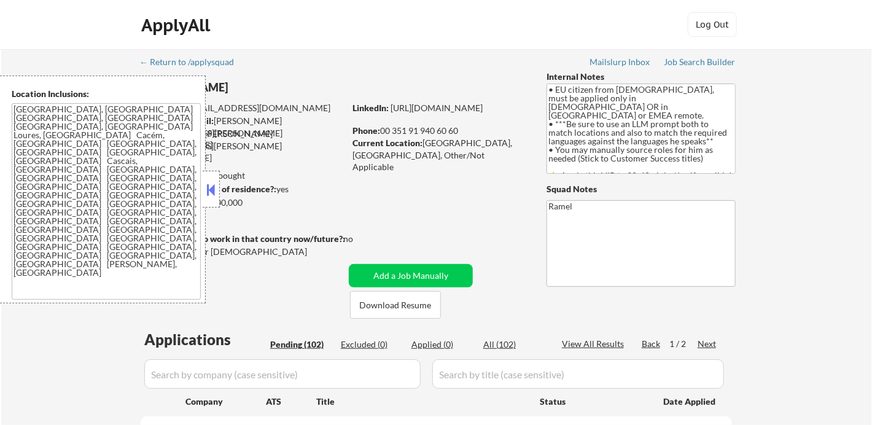
click at [120, 220] on textarea "[GEOGRAPHIC_DATA], [GEOGRAPHIC_DATA] [GEOGRAPHIC_DATA], [GEOGRAPHIC_DATA] [GEOG…" at bounding box center [106, 201] width 189 height 197
drag, startPoint x: 10, startPoint y: 327, endPoint x: 79, endPoint y: 323, distance: 68.3
click at [216, 195] on button at bounding box center [212, 190] width 14 height 18
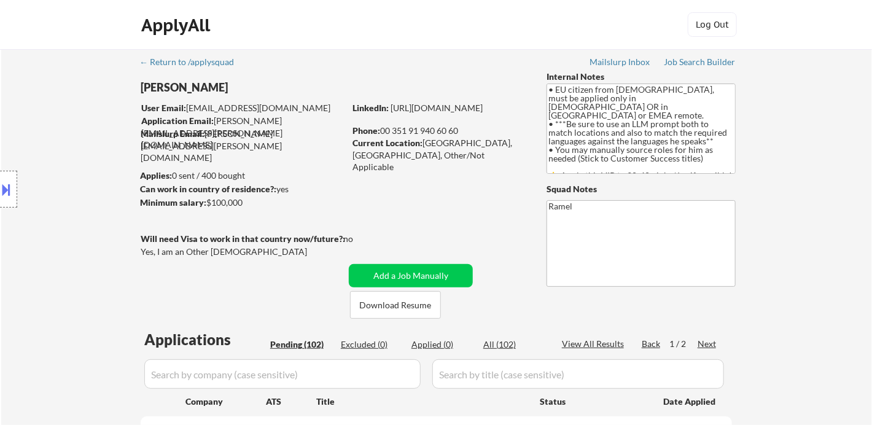
click at [55, 112] on div "Location Inclusions: [GEOGRAPHIC_DATA], [GEOGRAPHIC_DATA] [GEOGRAPHIC_DATA], [G…" at bounding box center [110, 190] width 220 height 228
click at [54, 122] on div "Location Inclusions: [GEOGRAPHIC_DATA], [GEOGRAPHIC_DATA] [GEOGRAPHIC_DATA], [G…" at bounding box center [110, 190] width 220 height 228
drag, startPoint x: 39, startPoint y: 238, endPoint x: 109, endPoint y: 244, distance: 70.4
click at [41, 237] on div "Location Inclusions: [GEOGRAPHIC_DATA], [GEOGRAPHIC_DATA] [GEOGRAPHIC_DATA], [G…" at bounding box center [110, 190] width 220 height 228
drag, startPoint x: 412, startPoint y: 128, endPoint x: 418, endPoint y: 130, distance: 6.4
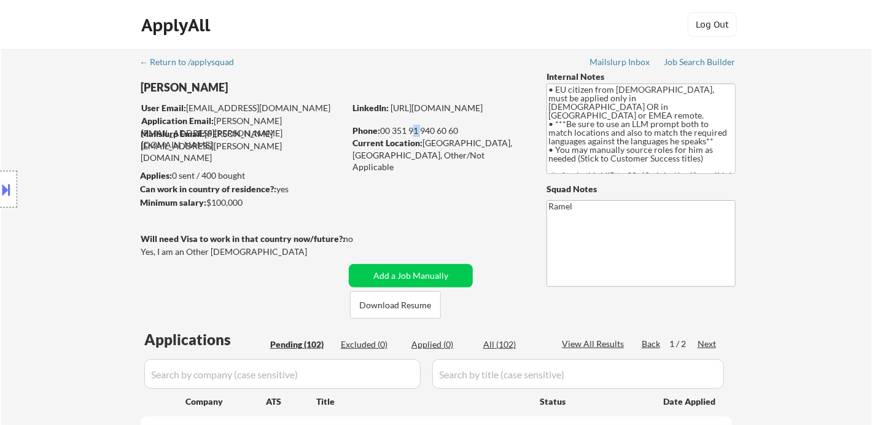
click at [418, 130] on div "Phone: [PHONE_NUMBER]" at bounding box center [440, 131] width 174 height 12
click at [415, 133] on div "Phone: [PHONE_NUMBER]" at bounding box center [440, 131] width 174 height 12
drag, startPoint x: 410, startPoint y: 129, endPoint x: 469, endPoint y: 130, distance: 58.4
click at [468, 130] on div "Phone: [PHONE_NUMBER]" at bounding box center [440, 131] width 174 height 12
copy div "91 940 60 60"
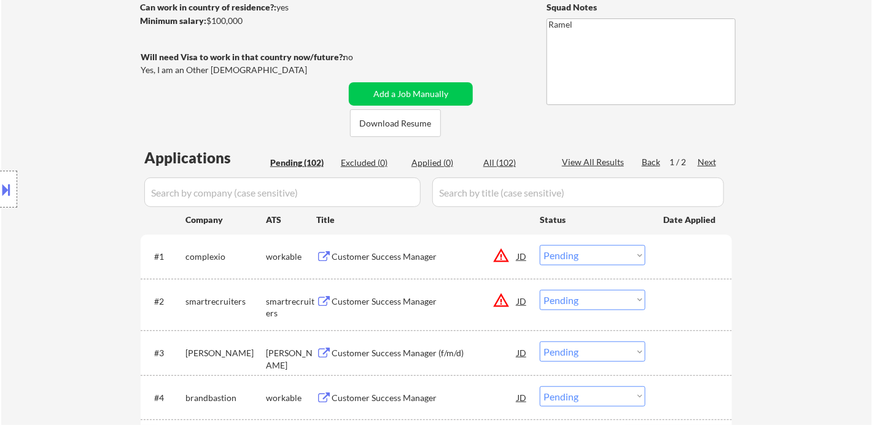
scroll to position [205, 0]
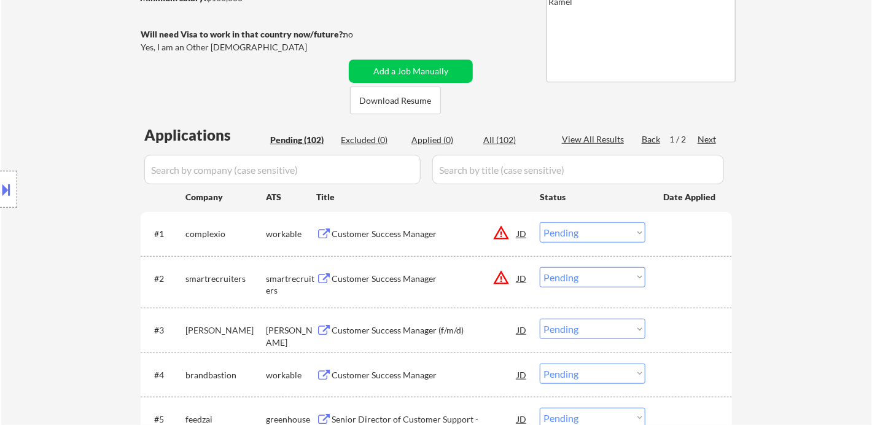
click at [521, 233] on div "JD" at bounding box center [522, 233] width 12 height 22
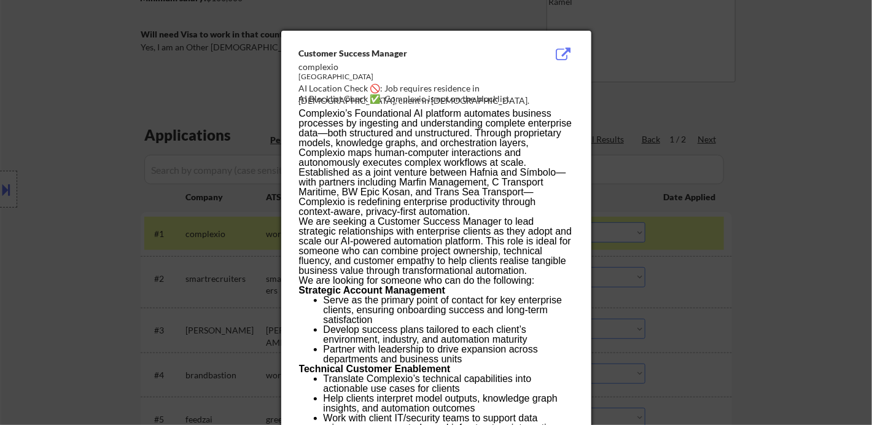
click at [751, 293] on div at bounding box center [436, 212] width 872 height 425
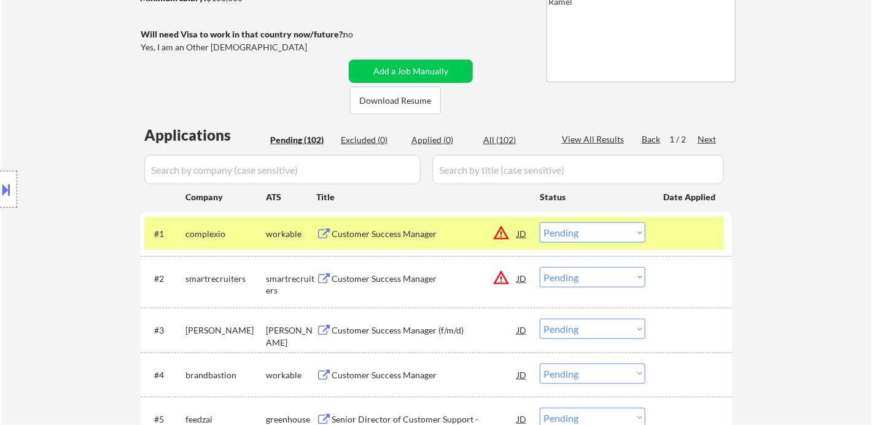
click at [9, 188] on button at bounding box center [7, 189] width 14 height 20
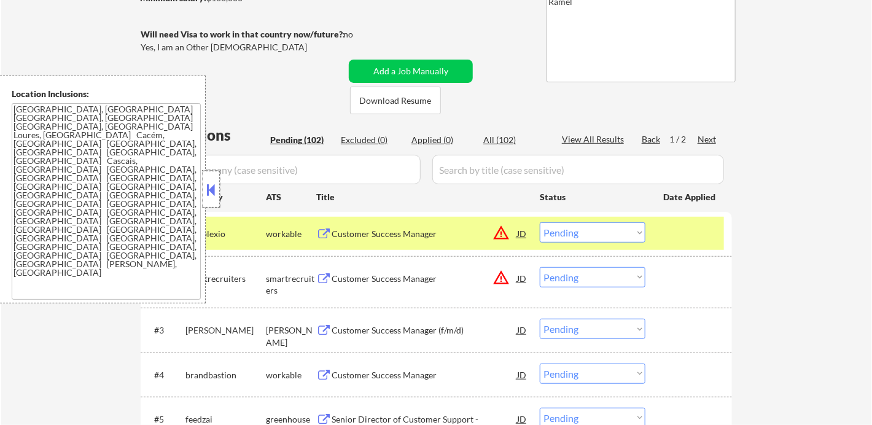
click at [211, 202] on div at bounding box center [211, 189] width 17 height 37
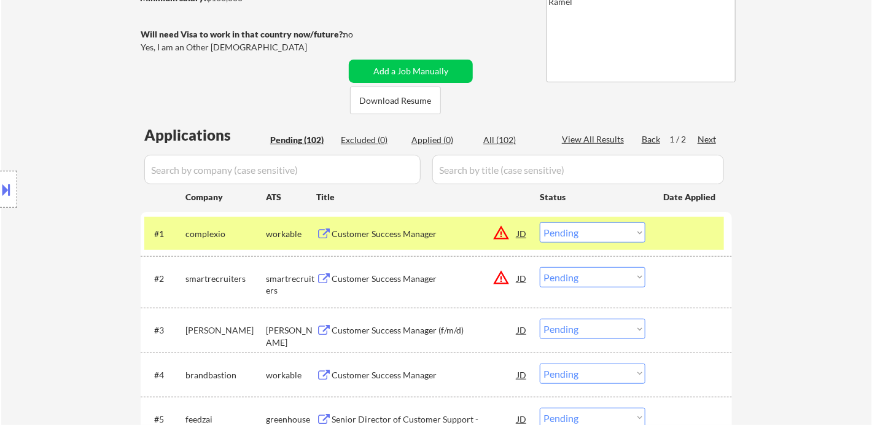
click at [44, 131] on div "Location Inclusions: Lisbon, Portugal Amadora, Portugal Oeiras, Portugal Loures…" at bounding box center [110, 190] width 220 height 228
click at [383, 236] on div "Customer Success Manager" at bounding box center [425, 234] width 186 height 12
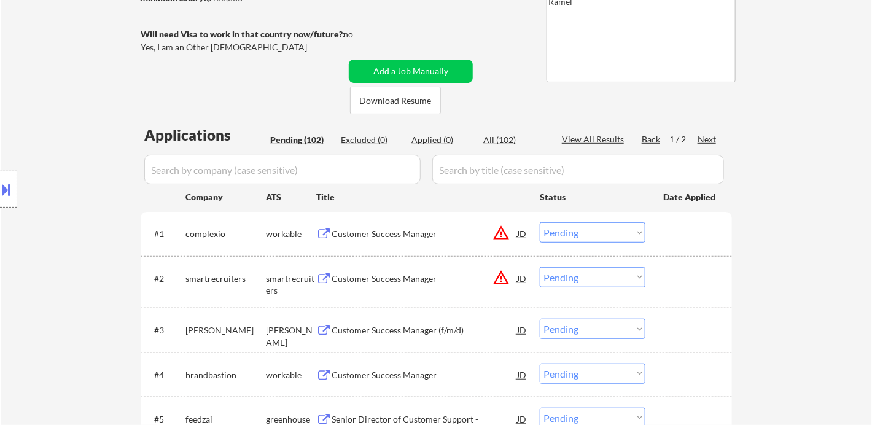
drag, startPoint x: 23, startPoint y: 215, endPoint x: 41, endPoint y: 212, distance: 18.1
click at [23, 215] on div "Location Inclusions: Lisbon, Portugal Amadora, Portugal Oeiras, Portugal Loures…" at bounding box center [110, 190] width 220 height 228
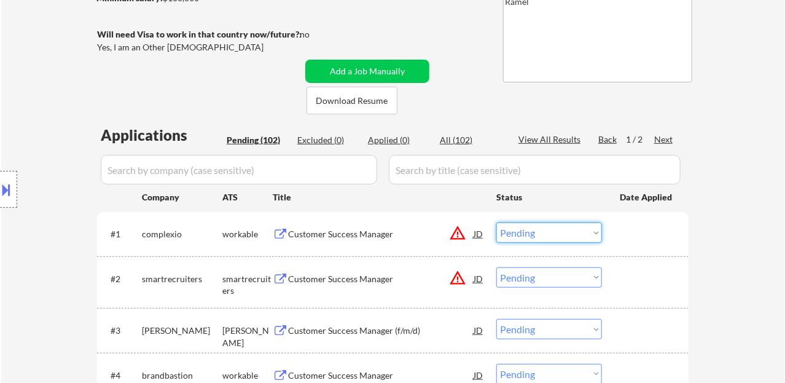
drag, startPoint x: 532, startPoint y: 235, endPoint x: 538, endPoint y: 239, distance: 7.5
click at [532, 235] on select "Choose an option... Pending Applied Excluded (Questions) Excluded (Expired) Exc…" at bounding box center [549, 232] width 106 height 20
click at [496, 222] on select "Choose an option... Pending Applied Excluded (Questions) Excluded (Expired) Exc…" at bounding box center [549, 232] width 106 height 20
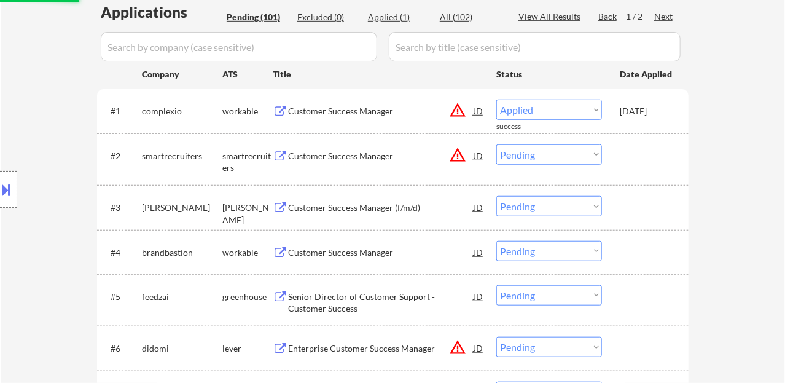
drag, startPoint x: 475, startPoint y: 154, endPoint x: 478, endPoint y: 169, distance: 15.7
click at [476, 155] on div "JD" at bounding box center [478, 155] width 12 height 22
select select ""pending""
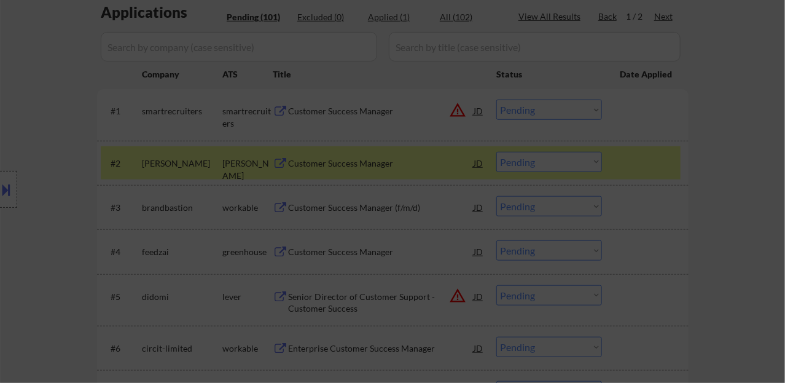
click at [747, 241] on div at bounding box center [392, 191] width 785 height 383
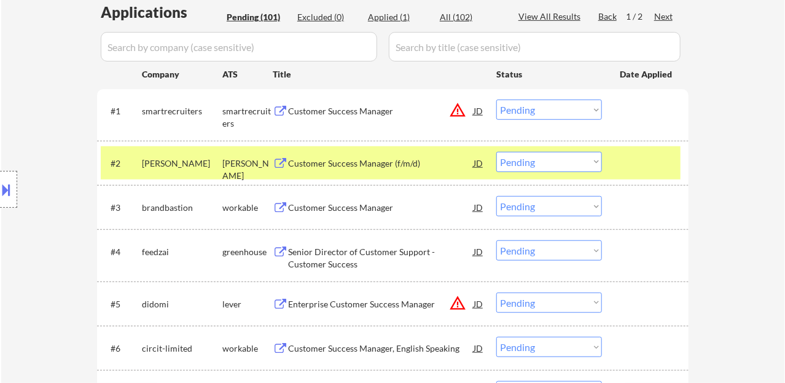
click at [479, 108] on div "JD" at bounding box center [478, 111] width 12 height 22
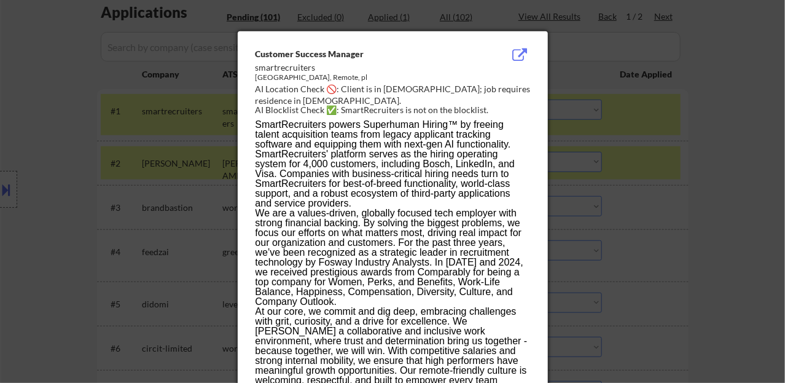
click at [697, 206] on div at bounding box center [392, 191] width 785 height 383
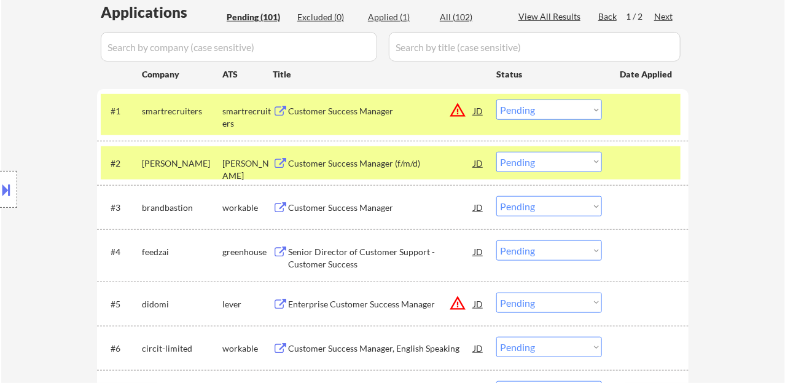
click at [369, 157] on div "Customer Success Manager (f/m/d)" at bounding box center [381, 163] width 186 height 12
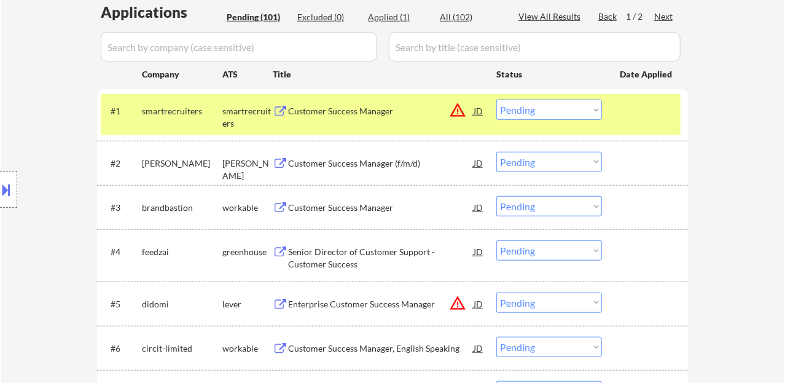
click at [9, 189] on button at bounding box center [7, 189] width 14 height 20
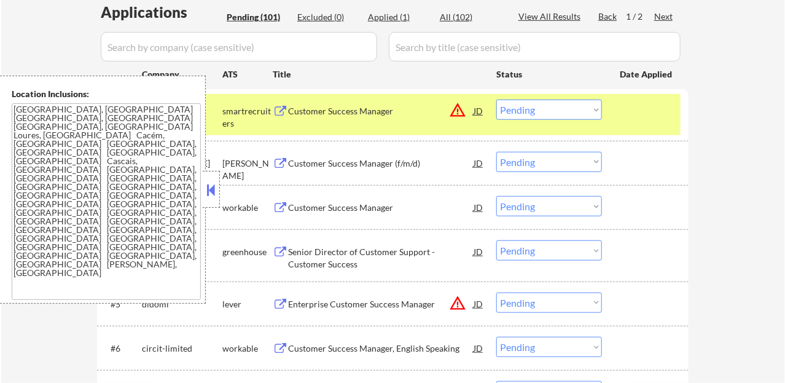
click at [35, 228] on textarea "[GEOGRAPHIC_DATA], [GEOGRAPHIC_DATA] [GEOGRAPHIC_DATA], [GEOGRAPHIC_DATA] [GEOG…" at bounding box center [106, 201] width 189 height 197
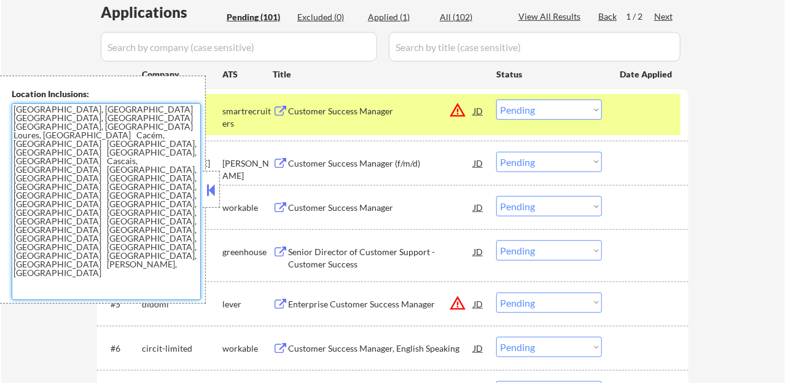
click at [214, 201] on div at bounding box center [211, 189] width 17 height 37
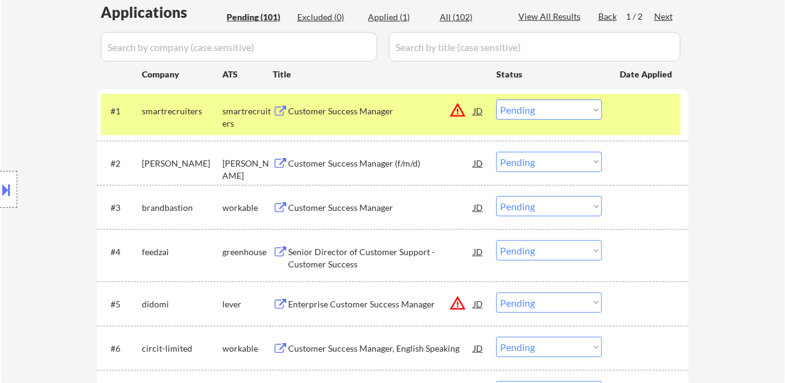
click at [526, 167] on select "Choose an option... Pending Applied Excluded (Questions) Excluded (Expired) Exc…" at bounding box center [549, 162] width 106 height 20
click at [496, 152] on select "Choose an option... Pending Applied Excluded (Questions) Excluded (Expired) Exc…" at bounding box center [549, 162] width 106 height 20
click at [369, 108] on div "Customer Success Manager" at bounding box center [381, 111] width 186 height 12
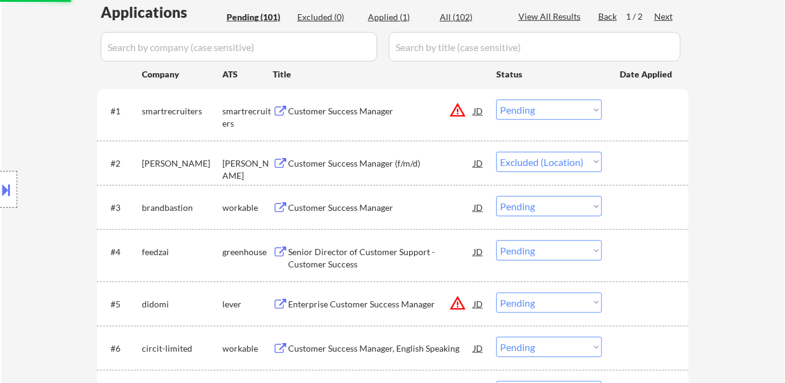
select select ""pending""
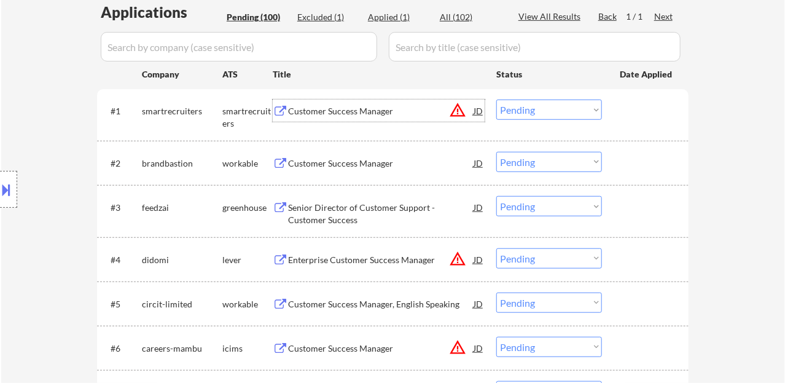
click at [526, 109] on select "Choose an option... Pending Applied Excluded (Questions) Excluded (Expired) Exc…" at bounding box center [549, 110] width 106 height 20
click at [496, 100] on select "Choose an option... Pending Applied Excluded (Questions) Excluded (Expired) Exc…" at bounding box center [549, 110] width 106 height 20
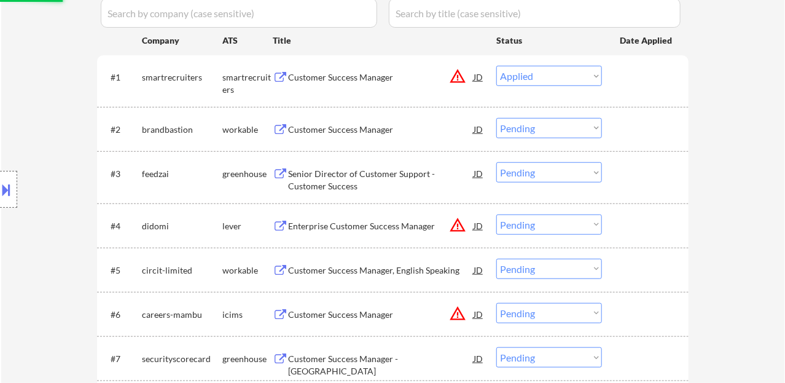
scroll to position [389, 0]
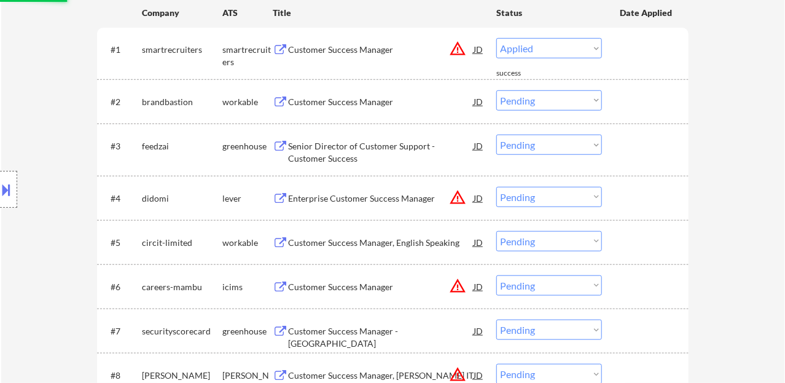
select select ""pending""
click at [348, 103] on div "Customer Success Manager" at bounding box center [381, 102] width 186 height 12
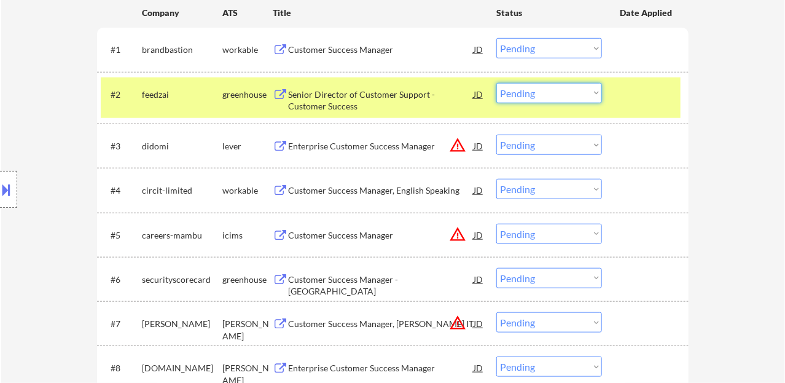
click at [522, 96] on select "Choose an option... Pending Applied Excluded (Questions) Excluded (Expired) Exc…" at bounding box center [549, 93] width 106 height 20
click at [496, 83] on select "Choose an option... Pending Applied Excluded (Questions) Excluded (Expired) Exc…" at bounding box center [549, 93] width 106 height 20
click at [347, 45] on div "Customer Success Manager" at bounding box center [381, 50] width 186 height 12
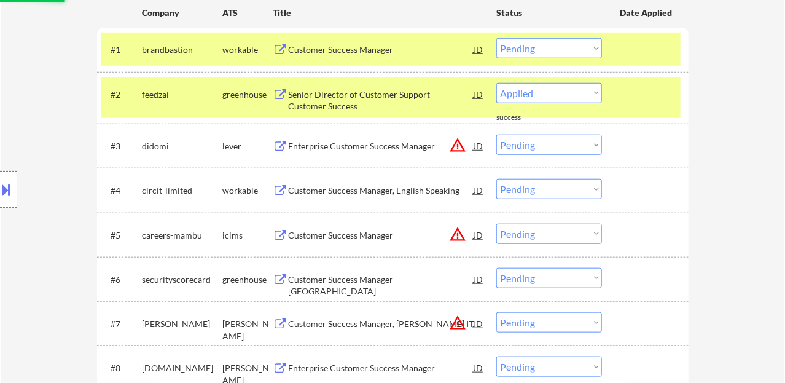
select select ""pending""
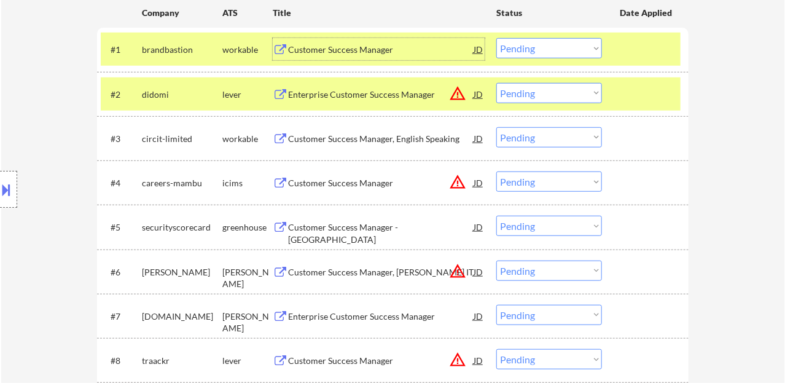
click at [536, 39] on select "Choose an option... Pending Applied Excluded (Questions) Excluded (Expired) Exc…" at bounding box center [549, 48] width 106 height 20
click at [496, 38] on select "Choose an option... Pending Applied Excluded (Questions) Excluded (Expired) Exc…" at bounding box center [549, 48] width 106 height 20
click at [390, 89] on div "Enterprise Customer Success Manager" at bounding box center [381, 94] width 186 height 12
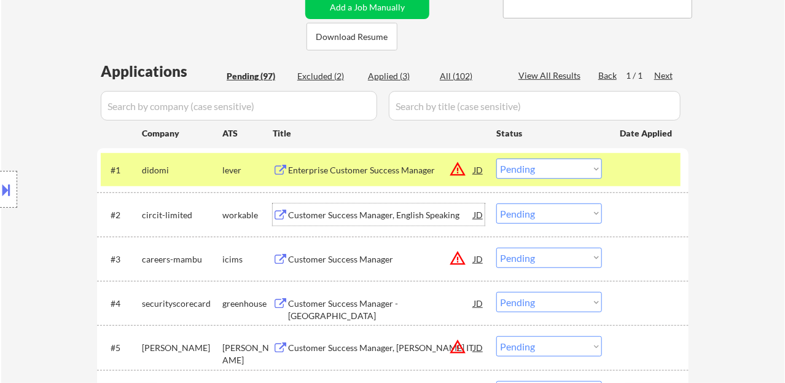
scroll to position [266, 0]
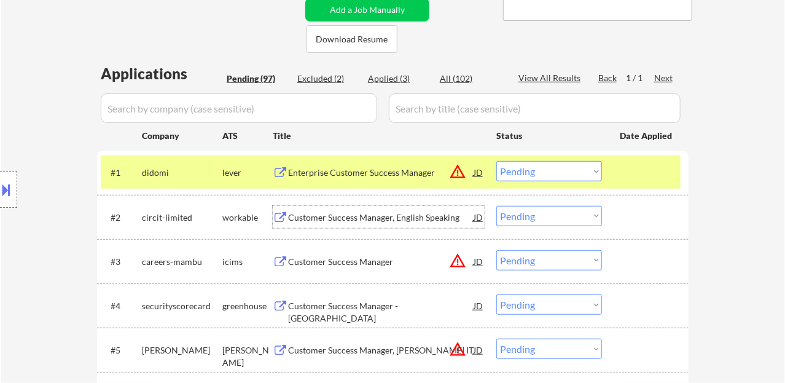
click at [550, 162] on select "Choose an option... Pending Applied Excluded (Questions) Excluded (Expired) Exc…" at bounding box center [549, 171] width 106 height 20
click at [496, 161] on select "Choose an option... Pending Applied Excluded (Questions) Excluded (Expired) Exc…" at bounding box center [549, 171] width 106 height 20
select select ""pending""
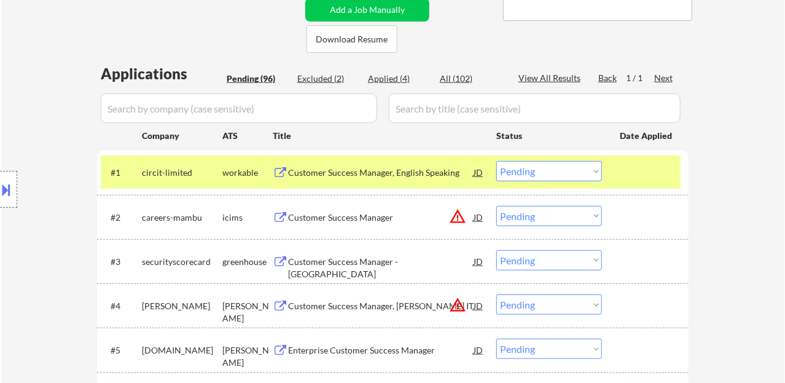
click at [384, 172] on div "Customer Success Manager, English Speaking" at bounding box center [381, 172] width 186 height 12
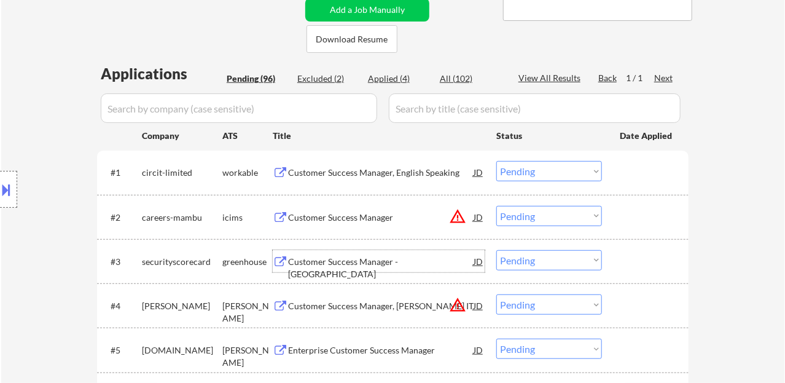
click at [368, 264] on div "Customer Success Manager - Portugal" at bounding box center [381, 268] width 186 height 24
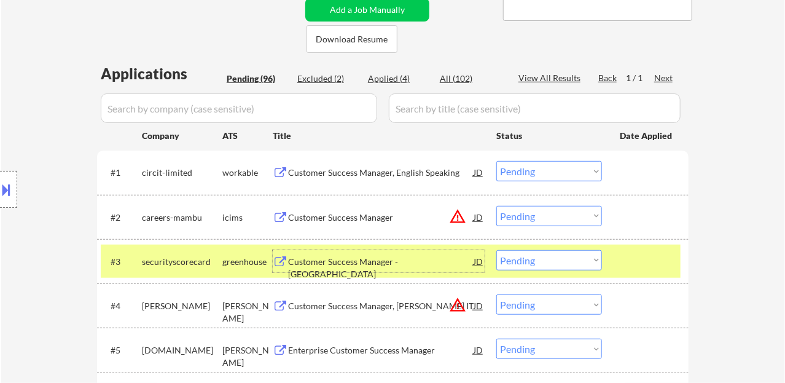
click at [550, 260] on select "Choose an option... Pending Applied Excluded (Questions) Excluded (Expired) Exc…" at bounding box center [549, 260] width 106 height 20
click at [496, 250] on select "Choose an option... Pending Applied Excluded (Questions) Excluded (Expired) Exc…" at bounding box center [549, 260] width 106 height 20
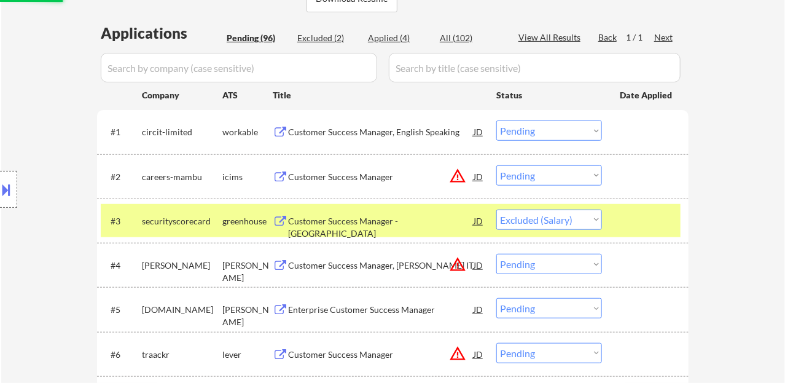
scroll to position [327, 0]
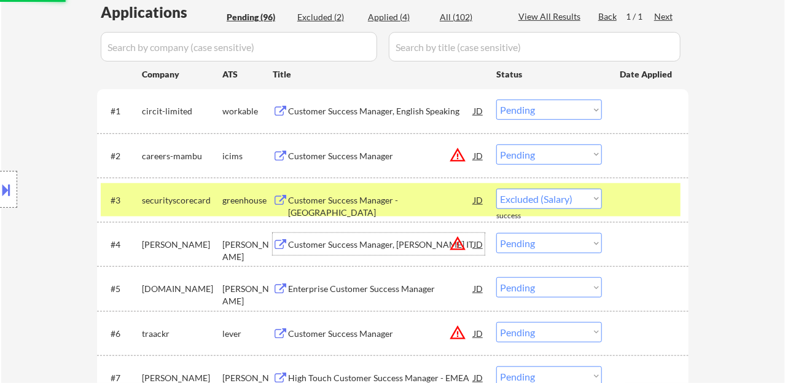
click at [359, 245] on div "Customer Success Manager, Deel IT" at bounding box center [381, 244] width 186 height 12
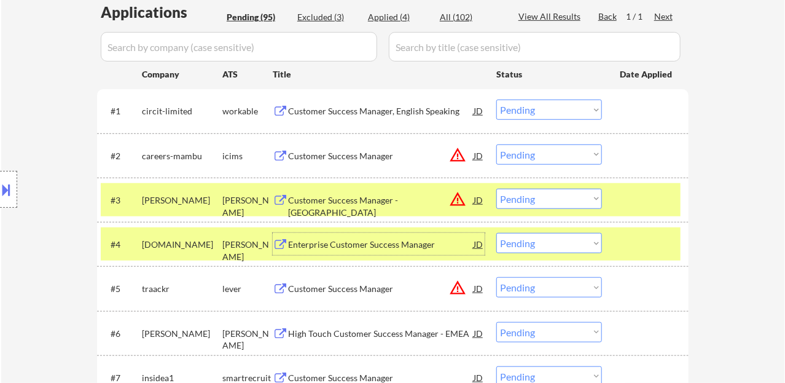
drag, startPoint x: 533, startPoint y: 193, endPoint x: 544, endPoint y: 201, distance: 13.6
click at [533, 194] on select "Choose an option... Pending Applied Excluded (Questions) Excluded (Expired) Exc…" at bounding box center [549, 199] width 106 height 20
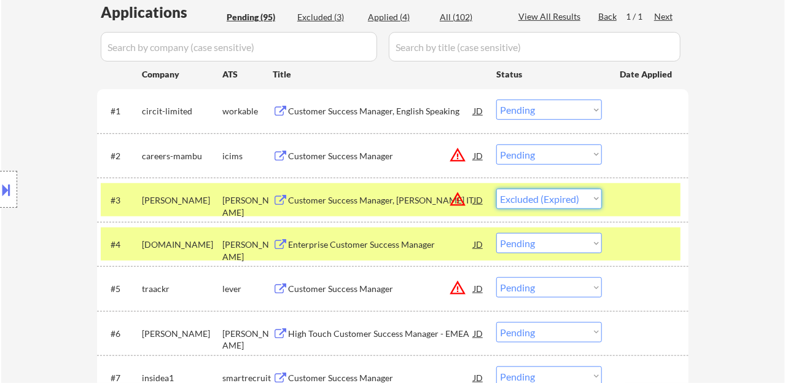
click at [496, 189] on select "Choose an option... Pending Applied Excluded (Questions) Excluded (Expired) Exc…" at bounding box center [549, 199] width 106 height 20
click at [369, 244] on div "Enterprise Customer Success Manager" at bounding box center [381, 244] width 186 height 12
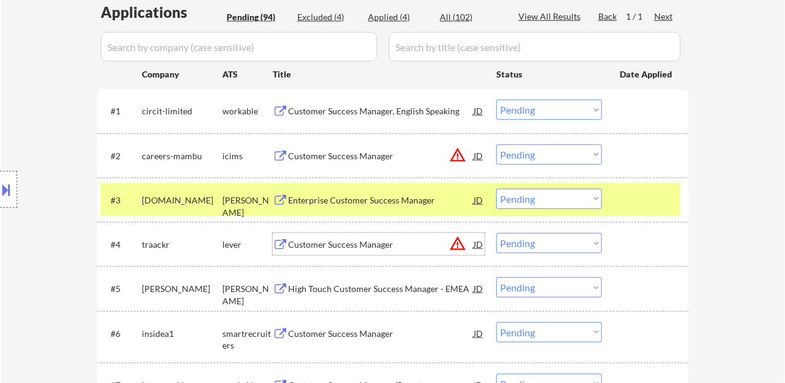
click at [366, 203] on div "Enterprise Customer Success Manager" at bounding box center [381, 200] width 186 height 12
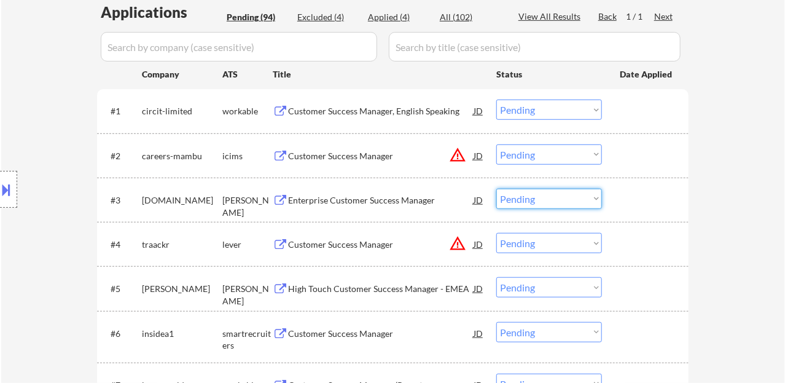
drag, startPoint x: 524, startPoint y: 198, endPoint x: 534, endPoint y: 208, distance: 13.9
click at [524, 198] on select "Choose an option... Pending Applied Excluded (Questions) Excluded (Expired) Exc…" at bounding box center [549, 199] width 106 height 20
click at [496, 189] on select "Choose an option... Pending Applied Excluded (Questions) Excluded (Expired) Exc…" at bounding box center [549, 199] width 106 height 20
click at [378, 241] on div "Customer Success Manager" at bounding box center [381, 244] width 186 height 12
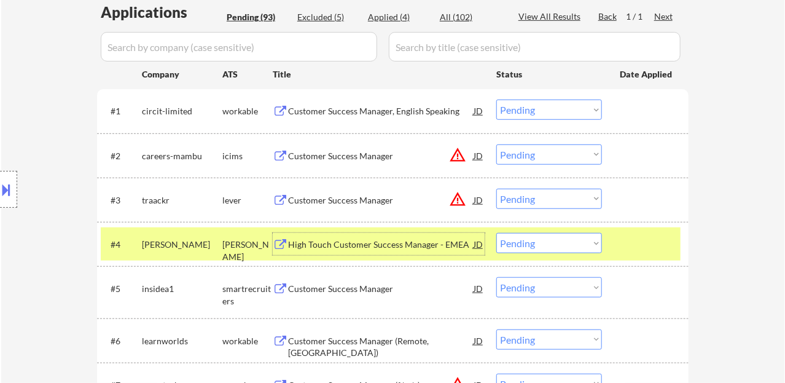
drag, startPoint x: 522, startPoint y: 199, endPoint x: 531, endPoint y: 205, distance: 10.2
click at [523, 199] on select "Choose an option... Pending Applied Excluded (Questions) Excluded (Expired) Exc…" at bounding box center [549, 199] width 106 height 20
click at [496, 189] on select "Choose an option... Pending Applied Excluded (Questions) Excluded (Expired) Exc…" at bounding box center [549, 199] width 106 height 20
click at [366, 244] on div "High Touch Customer Success Manager - EMEA" at bounding box center [381, 244] width 186 height 12
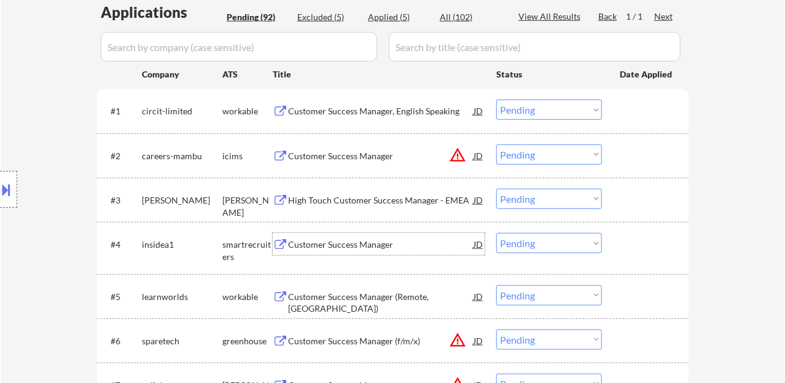
click at [531, 202] on select "Choose an option... Pending Applied Excluded (Questions) Excluded (Expired) Exc…" at bounding box center [549, 199] width 106 height 20
click at [496, 189] on select "Choose an option... Pending Applied Excluded (Questions) Excluded (Expired) Exc…" at bounding box center [549, 199] width 106 height 20
click at [349, 241] on div "Customer Success Manager" at bounding box center [381, 244] width 186 height 12
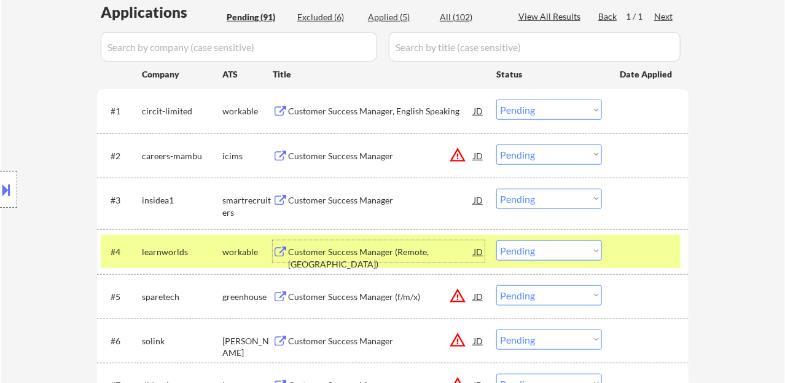
click at [524, 199] on select "Choose an option... Pending Applied Excluded (Questions) Excluded (Expired) Exc…" at bounding box center [549, 199] width 106 height 20
drag, startPoint x: 555, startPoint y: 197, endPoint x: 560, endPoint y: 206, distance: 10.2
click at [555, 197] on select "Choose an option... Pending Applied Excluded (Questions) Excluded (Expired) Exc…" at bounding box center [549, 199] width 106 height 20
click at [496, 189] on select "Choose an option... Pending Applied Excluded (Questions) Excluded (Expired) Exc…" at bounding box center [549, 199] width 106 height 20
click at [339, 250] on div "Customer Success Manager (Remote, Europe)" at bounding box center [381, 258] width 186 height 24
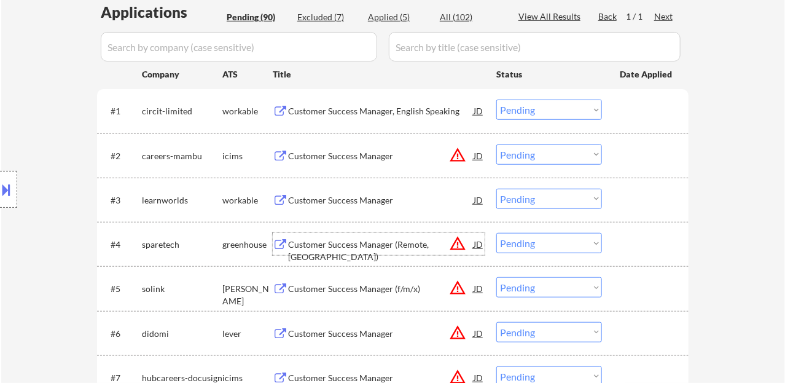
click at [552, 204] on select "Choose an option... Pending Applied Excluded (Questions) Excluded (Expired) Exc…" at bounding box center [549, 199] width 106 height 20
click at [496, 189] on select "Choose an option... Pending Applied Excluded (Questions) Excluded (Expired) Exc…" at bounding box center [549, 199] width 106 height 20
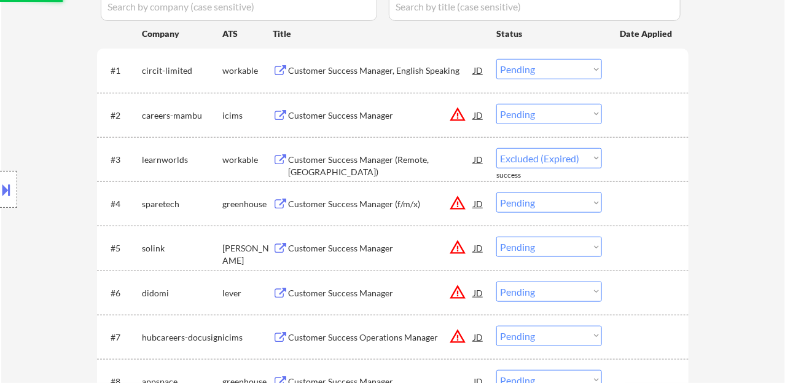
scroll to position [389, 0]
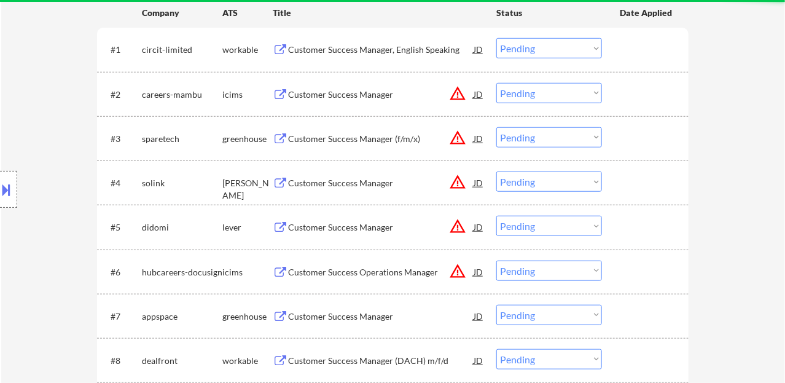
click at [351, 144] on div "Customer Success Manager (f/m/x)" at bounding box center [381, 138] width 186 height 22
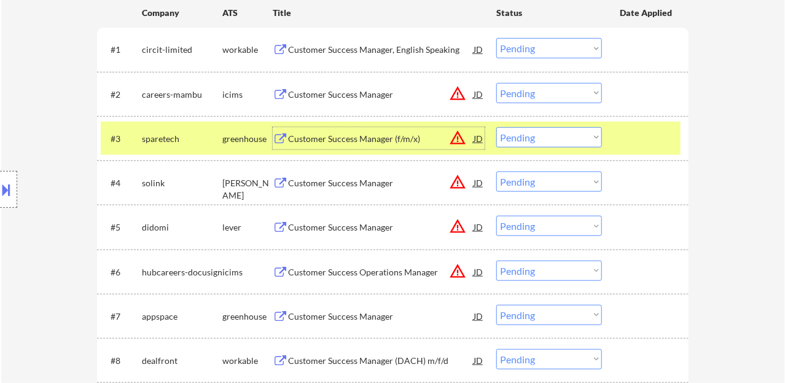
click at [537, 136] on select "Choose an option... Pending Applied Excluded (Questions) Excluded (Expired) Exc…" at bounding box center [549, 137] width 106 height 20
click at [496, 127] on select "Choose an option... Pending Applied Excluded (Questions) Excluded (Expired) Exc…" at bounding box center [549, 137] width 106 height 20
click at [349, 181] on div "Customer Success Manager" at bounding box center [381, 183] width 186 height 12
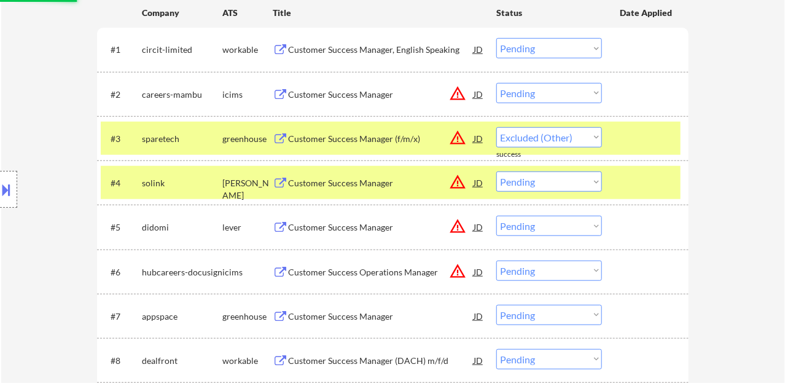
select select ""pending""
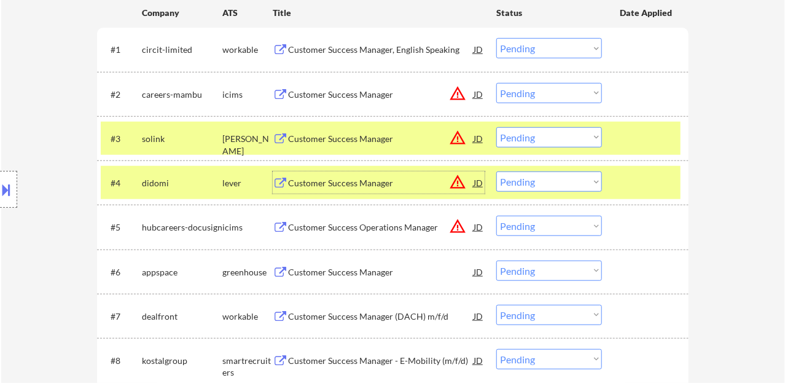
click at [546, 182] on select "Choose an option... Pending Applied Excluded (Questions) Excluded (Expired) Exc…" at bounding box center [549, 181] width 106 height 20
click at [496, 171] on select "Choose an option... Pending Applied Excluded (Questions) Excluded (Expired) Exc…" at bounding box center [549, 181] width 106 height 20
click at [351, 270] on div "Customer Success Manager" at bounding box center [381, 272] width 186 height 12
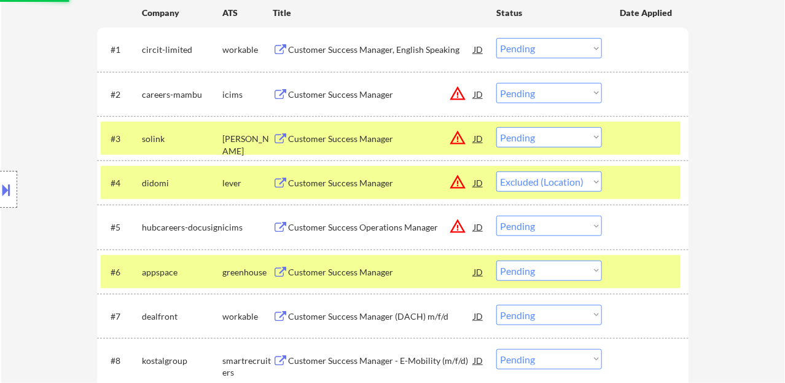
select select ""pending""
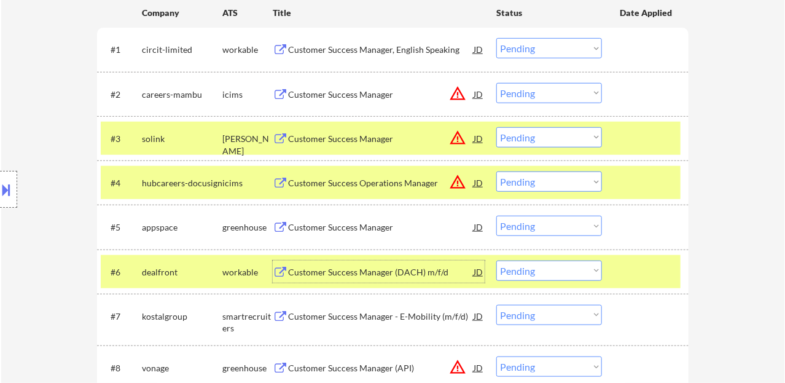
drag, startPoint x: 545, startPoint y: 221, endPoint x: 549, endPoint y: 230, distance: 10.2
click at [545, 221] on select "Choose an option... Pending Applied Excluded (Questions) Excluded (Expired) Exc…" at bounding box center [549, 226] width 106 height 20
click at [496, 216] on select "Choose an option... Pending Applied Excluded (Questions) Excluded (Expired) Exc…" at bounding box center [549, 226] width 106 height 20
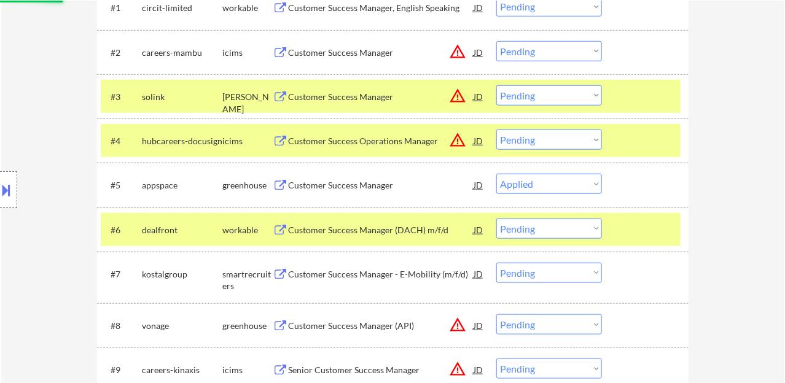
scroll to position [450, 0]
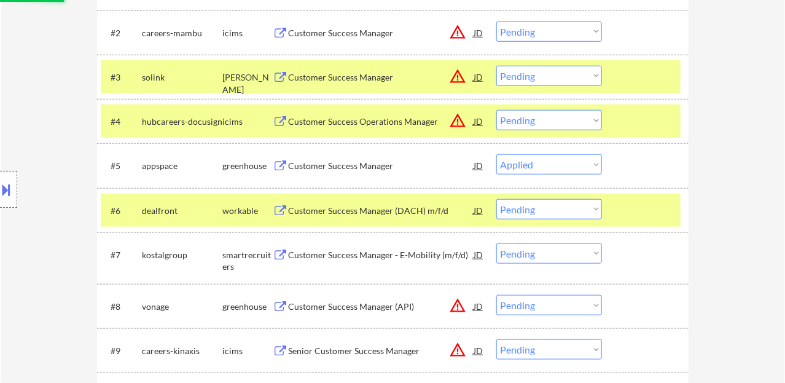
click at [337, 209] on div "Customer Success Manager (DACH) m/f/d" at bounding box center [381, 211] width 186 height 12
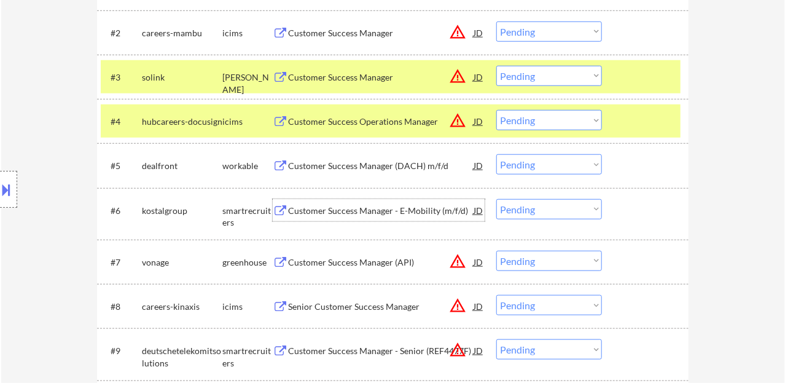
drag, startPoint x: 560, startPoint y: 158, endPoint x: 566, endPoint y: 171, distance: 15.1
click at [560, 158] on select "Choose an option... Pending Applied Excluded (Questions) Excluded (Expired) Exc…" at bounding box center [549, 164] width 106 height 20
click at [496, 154] on select "Choose an option... Pending Applied Excluded (Questions) Excluded (Expired) Exc…" at bounding box center [549, 164] width 106 height 20
click at [407, 209] on div "Customer Success Manager - E-Mobility (m/f/d)" at bounding box center [381, 211] width 186 height 12
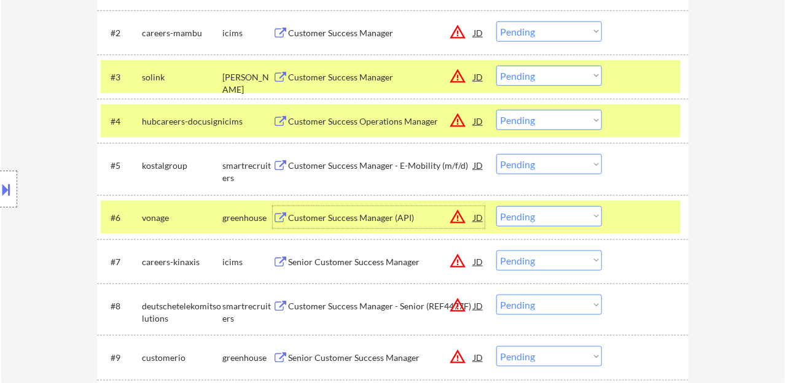
drag, startPoint x: 523, startPoint y: 166, endPoint x: 527, endPoint y: 172, distance: 6.6
click at [524, 168] on select "Choose an option... Pending Applied Excluded (Questions) Excluded (Expired) Exc…" at bounding box center [549, 164] width 106 height 20
click at [496, 154] on select "Choose an option... Pending Applied Excluded (Questions) Excluded (Expired) Exc…" at bounding box center [549, 164] width 106 height 20
click at [551, 163] on select "Choose an option... Pending Applied Excluded (Questions) Excluded (Expired) Exc…" at bounding box center [549, 164] width 106 height 20
select select ""excluded__other_""
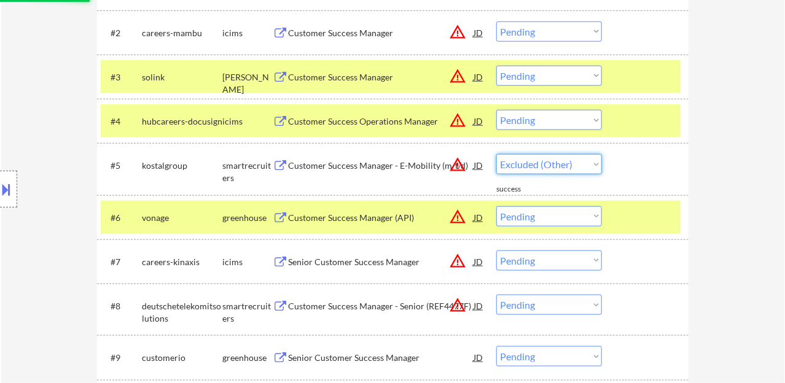
click at [496, 154] on select "Choose an option... Pending Applied Excluded (Questions) Excluded (Expired) Exc…" at bounding box center [549, 164] width 106 height 20
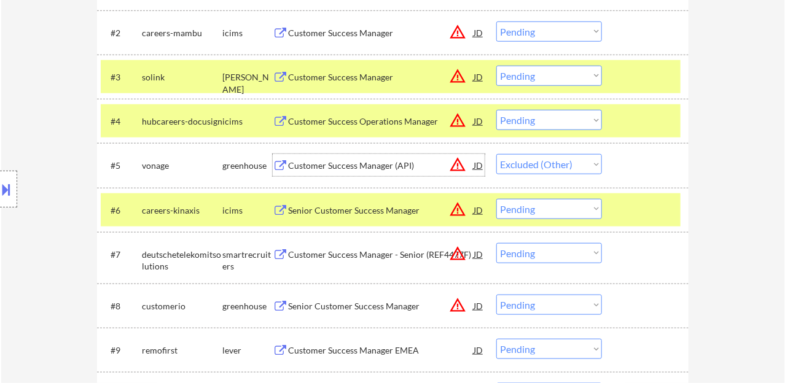
click at [372, 162] on div "Customer Success Manager (API)" at bounding box center [381, 166] width 186 height 12
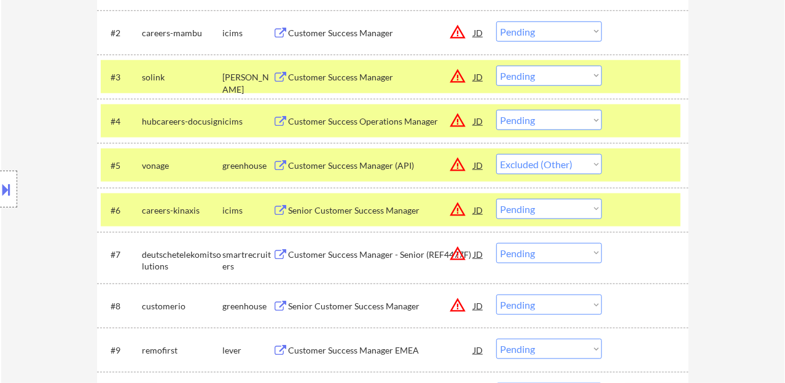
select select ""pending""
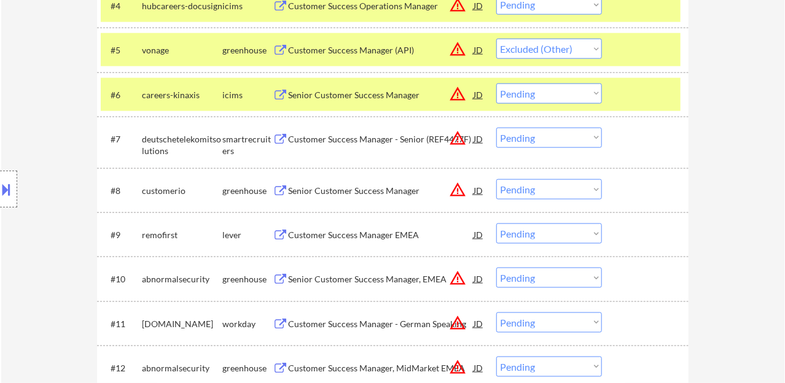
scroll to position [573, 0]
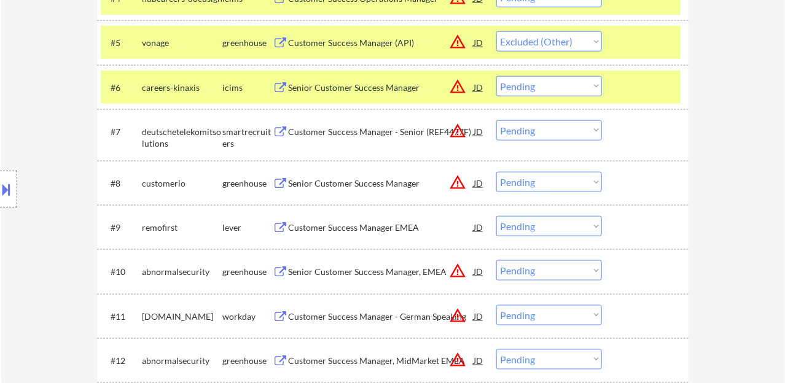
click at [393, 229] on div "Customer Success Manager EMEA" at bounding box center [381, 228] width 186 height 12
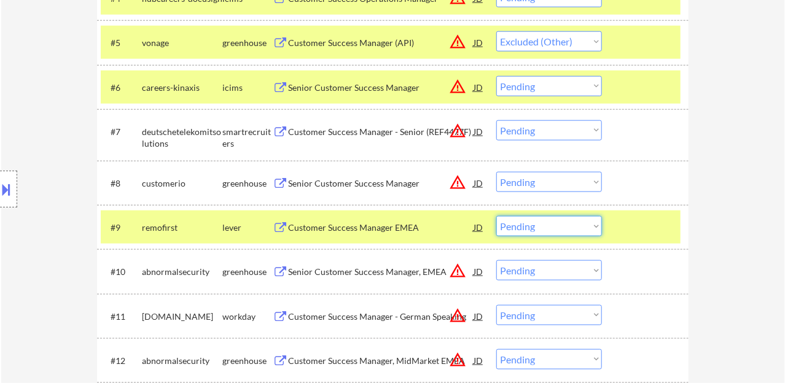
drag, startPoint x: 535, startPoint y: 235, endPoint x: 540, endPoint y: 241, distance: 7.9
click at [535, 234] on select "Choose an option... Pending Applied Excluded (Questions) Excluded (Expired) Exc…" at bounding box center [549, 226] width 106 height 20
click at [496, 216] on select "Choose an option... Pending Applied Excluded (Questions) Excluded (Expired) Exc…" at bounding box center [549, 226] width 106 height 20
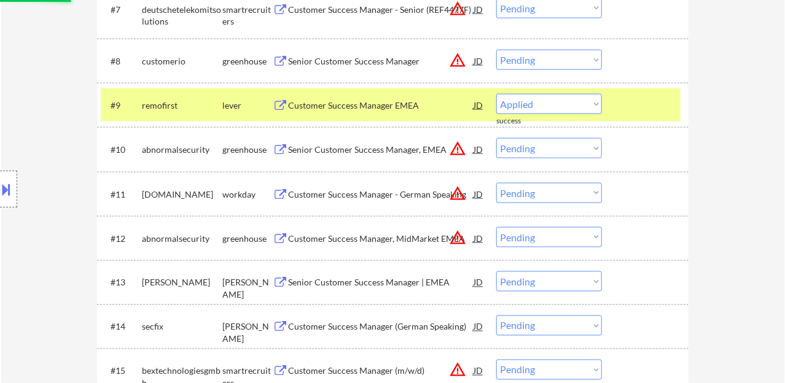
scroll to position [696, 0]
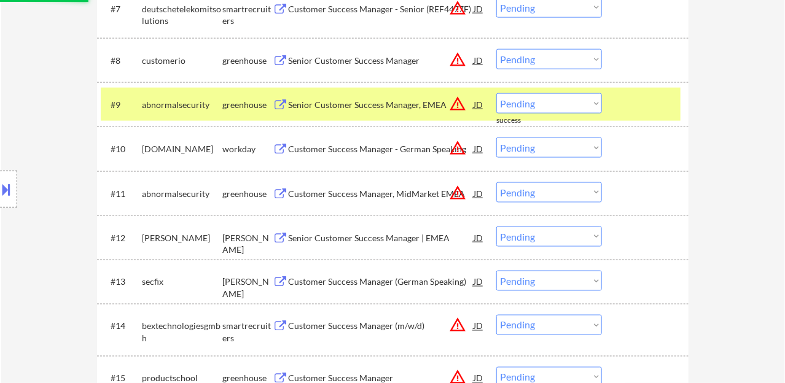
click at [380, 106] on div "Senior Customer Success Manager, EMEA" at bounding box center [381, 105] width 186 height 12
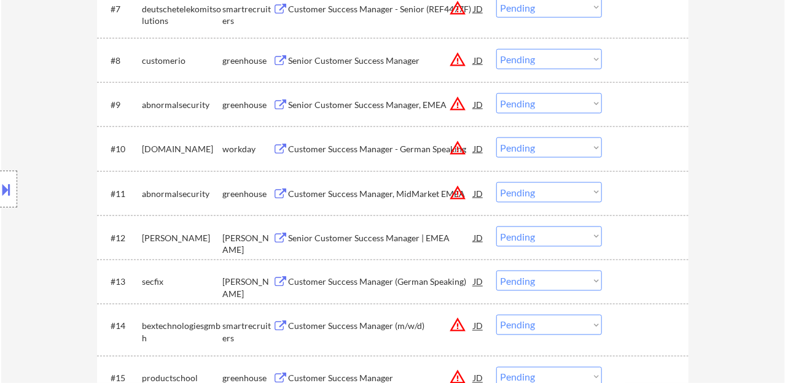
drag, startPoint x: 533, startPoint y: 100, endPoint x: 538, endPoint y: 112, distance: 12.7
click at [533, 100] on select "Choose an option... Pending Applied Excluded (Questions) Excluded (Expired) Exc…" at bounding box center [549, 103] width 106 height 20
click at [496, 93] on select "Choose an option... Pending Applied Excluded (Questions) Excluded (Expired) Exc…" at bounding box center [549, 103] width 106 height 20
select select ""pending""
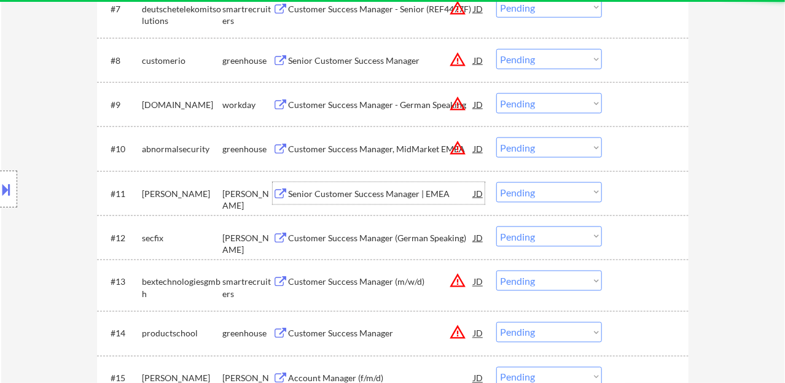
click at [380, 198] on div "Senior Customer Success Manager | EMEA" at bounding box center [381, 194] width 186 height 12
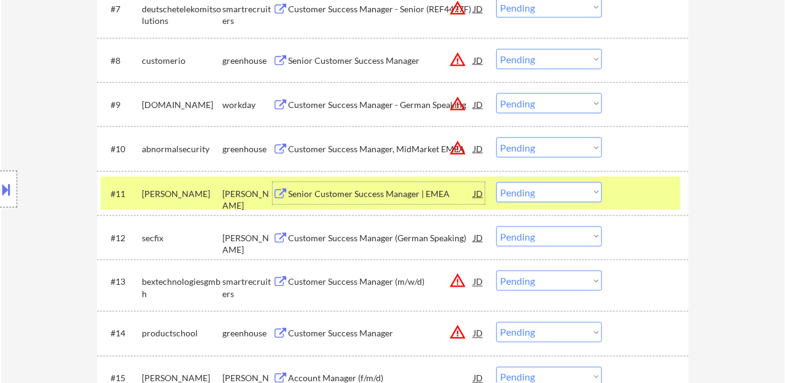
click at [530, 190] on select "Choose an option... Pending Applied Excluded (Questions) Excluded (Expired) Exc…" at bounding box center [549, 192] width 106 height 20
click at [496, 182] on select "Choose an option... Pending Applied Excluded (Questions) Excluded (Expired) Exc…" at bounding box center [549, 192] width 106 height 20
click at [371, 236] on div "Customer Success Manager (German Speaking)" at bounding box center [381, 238] width 186 height 12
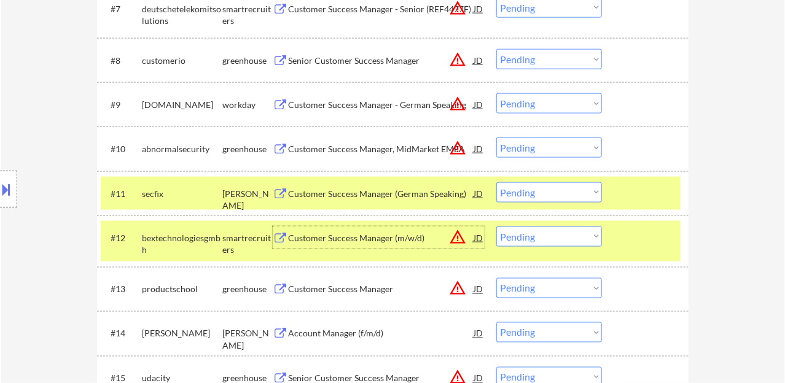
click at [539, 235] on select "Choose an option... Pending Applied Excluded (Questions) Excluded (Expired) Exc…" at bounding box center [549, 237] width 106 height 20
click at [676, 239] on div "#12 bextechnologiesgmbh smartrecruiters Customer Success Manager (m/w/d) JD war…" at bounding box center [391, 241] width 580 height 41
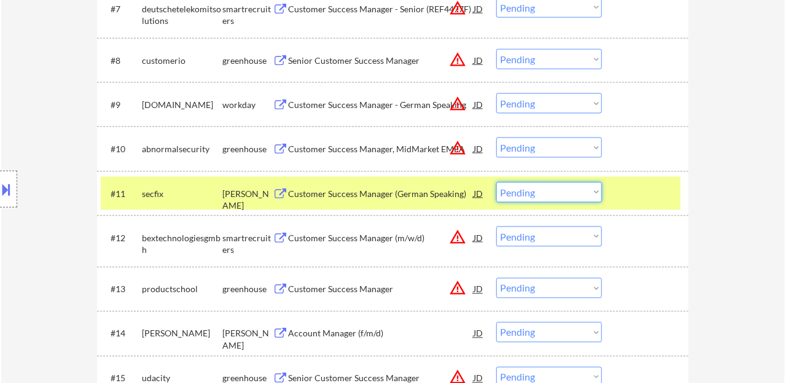
drag, startPoint x: 526, startPoint y: 191, endPoint x: 540, endPoint y: 198, distance: 15.9
click at [526, 191] on select "Choose an option... Pending Applied Excluded (Questions) Excluded (Expired) Exc…" at bounding box center [549, 192] width 106 height 20
click at [496, 182] on select "Choose an option... Pending Applied Excluded (Questions) Excluded (Expired) Exc…" at bounding box center [549, 192] width 106 height 20
click at [364, 243] on div "Customer Success Manager (m/w/d)" at bounding box center [381, 238] width 186 height 12
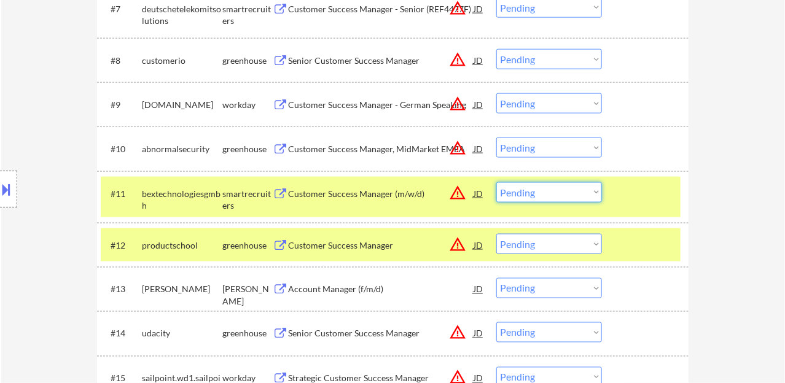
click at [541, 197] on select "Choose an option... Pending Applied Excluded (Questions) Excluded (Expired) Exc…" at bounding box center [549, 192] width 106 height 20
click at [496, 182] on select "Choose an option... Pending Applied Excluded (Questions) Excluded (Expired) Exc…" at bounding box center [549, 192] width 106 height 20
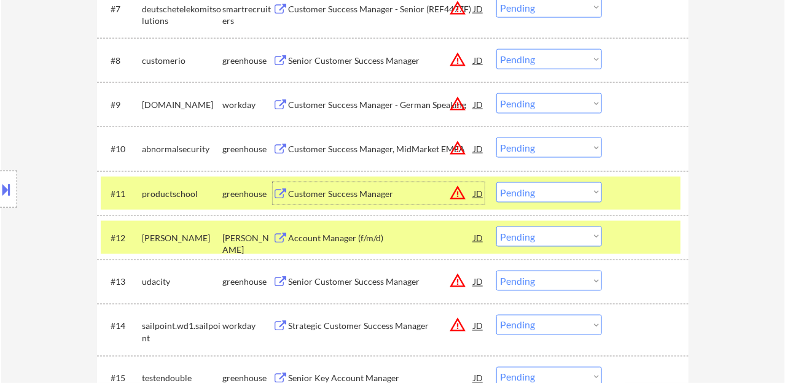
click at [346, 196] on div "Customer Success Manager" at bounding box center [381, 194] width 186 height 12
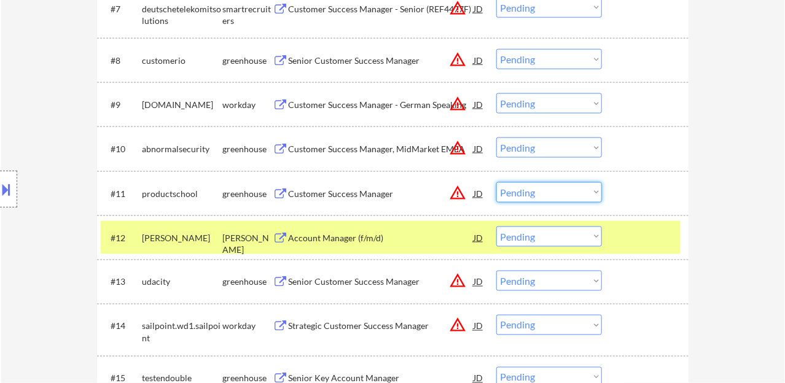
click at [543, 196] on select "Choose an option... Pending Applied Excluded (Questions) Excluded (Expired) Exc…" at bounding box center [549, 192] width 106 height 20
click at [496, 182] on select "Choose an option... Pending Applied Excluded (Questions) Excluded (Expired) Exc…" at bounding box center [549, 192] width 106 height 20
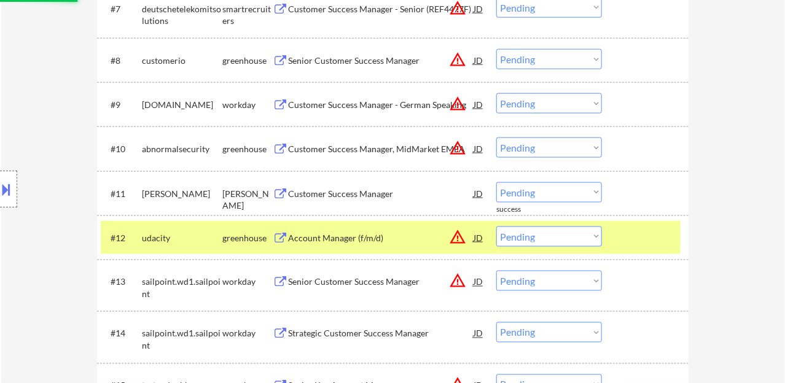
drag, startPoint x: 340, startPoint y: 231, endPoint x: 332, endPoint y: 232, distance: 8.1
click at [340, 233] on div "Account Manager (f/m/d)" at bounding box center [381, 238] width 186 height 12
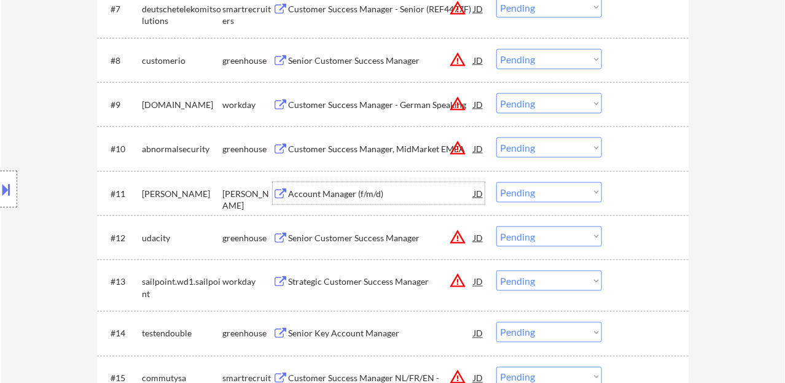
click at [356, 189] on div "Account Manager (f/m/d)" at bounding box center [381, 194] width 186 height 12
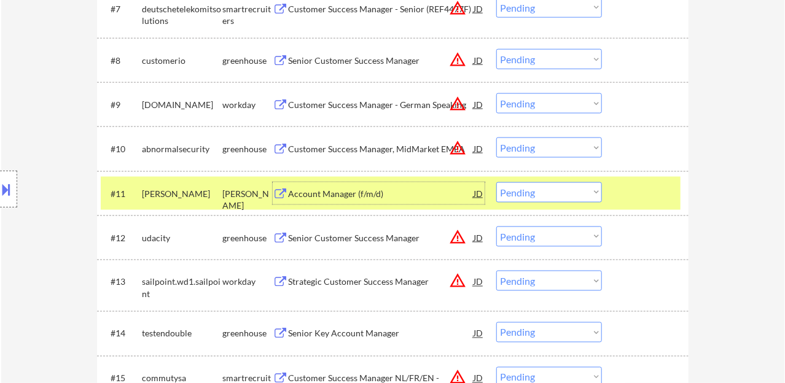
click at [561, 190] on select "Choose an option... Pending Applied Excluded (Questions) Excluded (Expired) Exc…" at bounding box center [549, 192] width 106 height 20
click at [496, 182] on select "Choose an option... Pending Applied Excluded (Questions) Excluded (Expired) Exc…" at bounding box center [549, 192] width 106 height 20
select select ""pending""
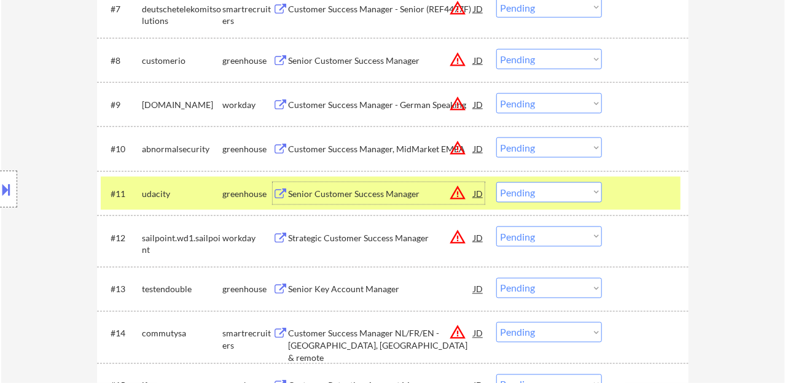
click at [356, 192] on div "Senior Customer Success Manager" at bounding box center [381, 194] width 186 height 12
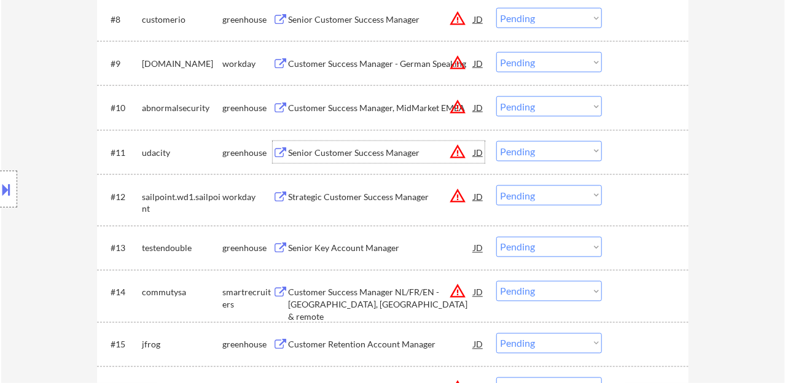
scroll to position [757, 0]
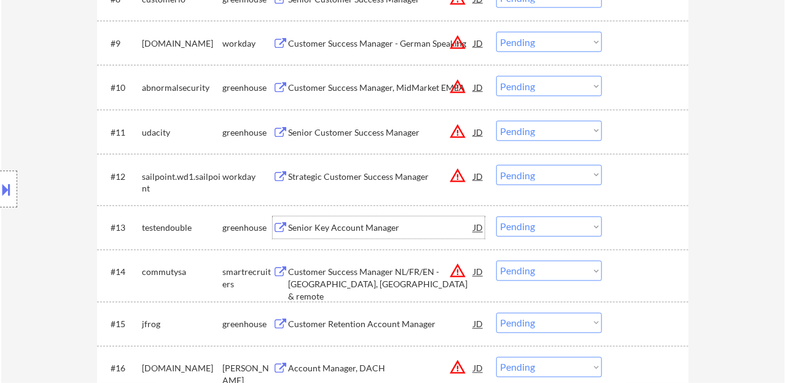
click at [369, 228] on div "Senior Key Account Manager" at bounding box center [381, 228] width 186 height 12
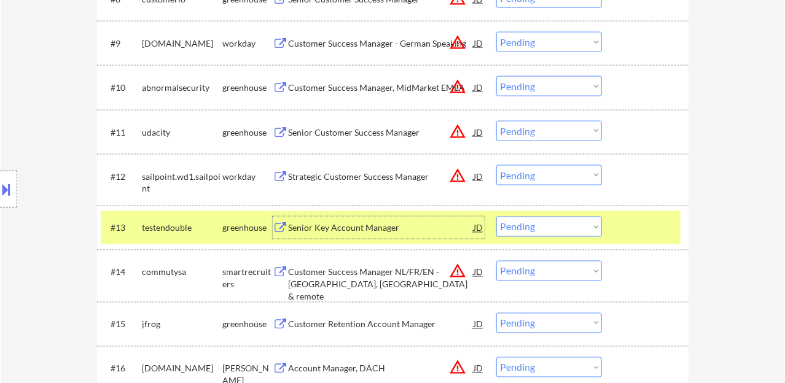
click at [475, 225] on div "JD" at bounding box center [478, 228] width 12 height 22
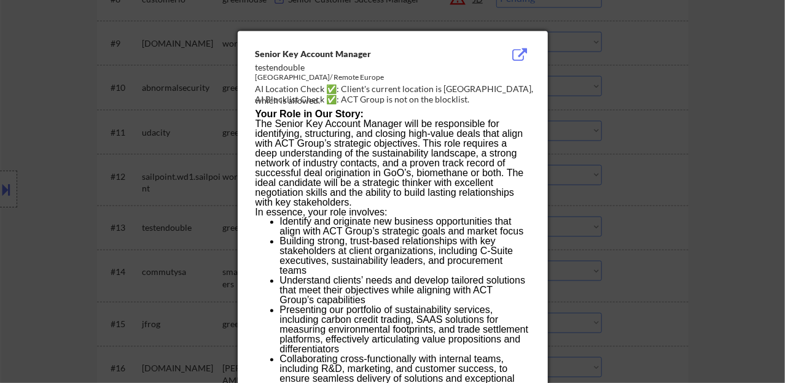
click at [412, 197] on p "The Senior Key Account Manager will be responsible for identifying, structuring…" at bounding box center [393, 163] width 274 height 88
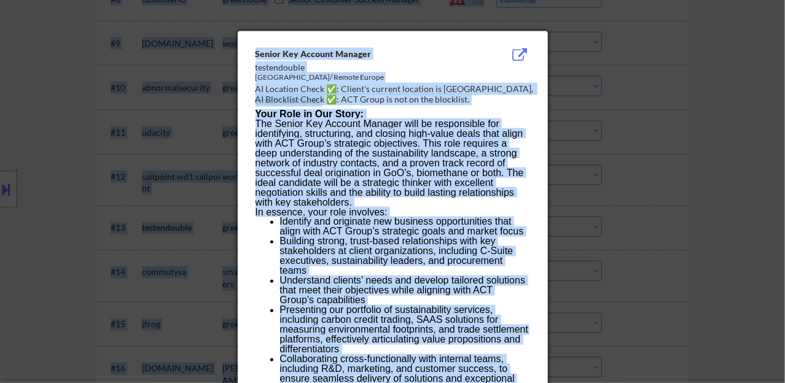
click at [390, 162] on p "The Senior Key Account Manager will be responsible for identifying, structuring…" at bounding box center [393, 163] width 274 height 88
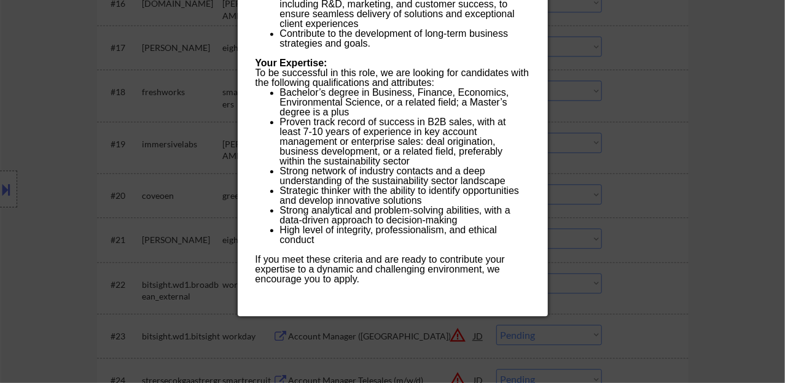
scroll to position [1126, 0]
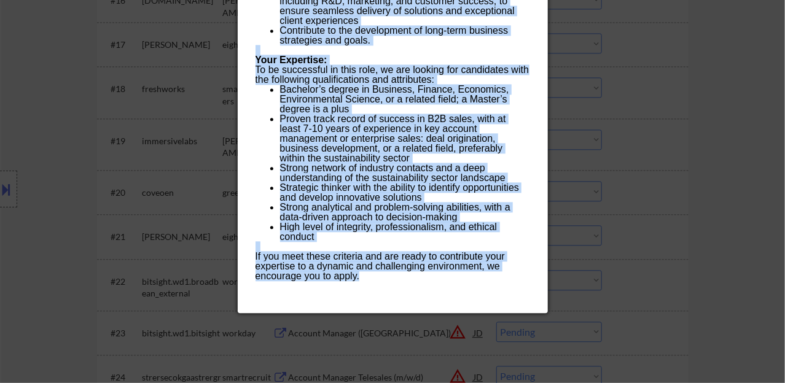
drag, startPoint x: 256, startPoint y: 51, endPoint x: 388, endPoint y: 277, distance: 261.8
copy div "Senior Key Account Manager testendouble Amsterdam/ Remote Europe AI Location Ch…"
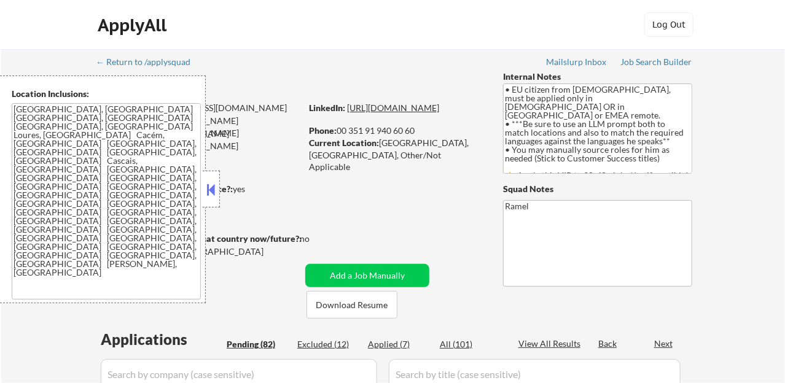
select select ""pending""
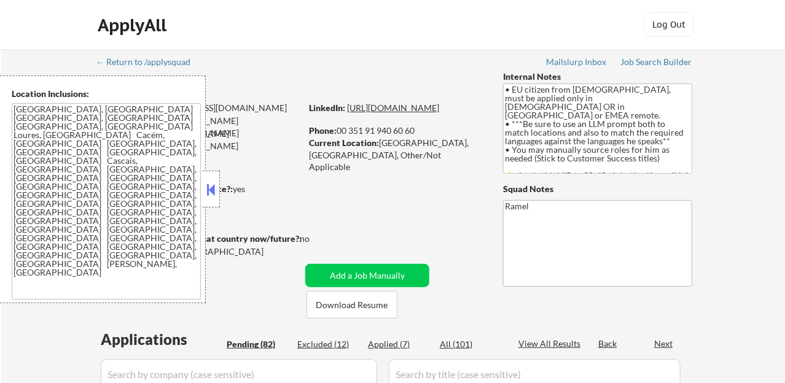
select select ""pending""
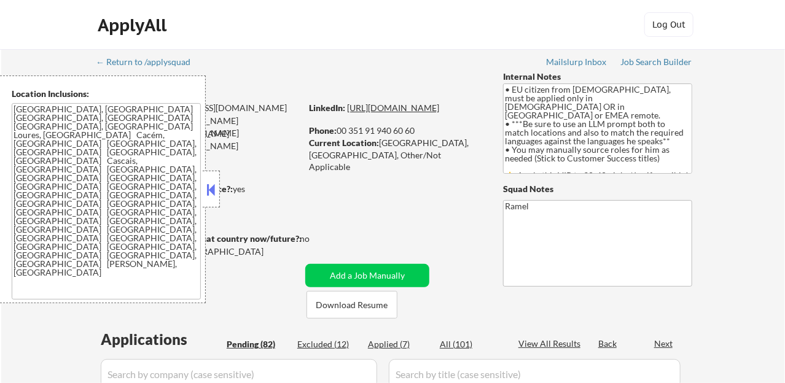
select select ""pending""
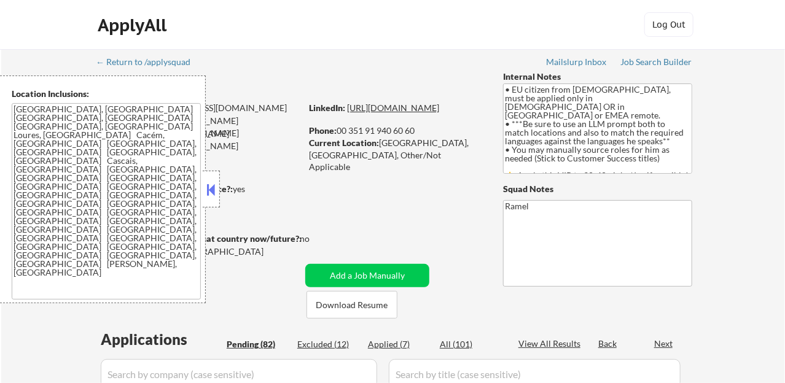
select select ""pending""
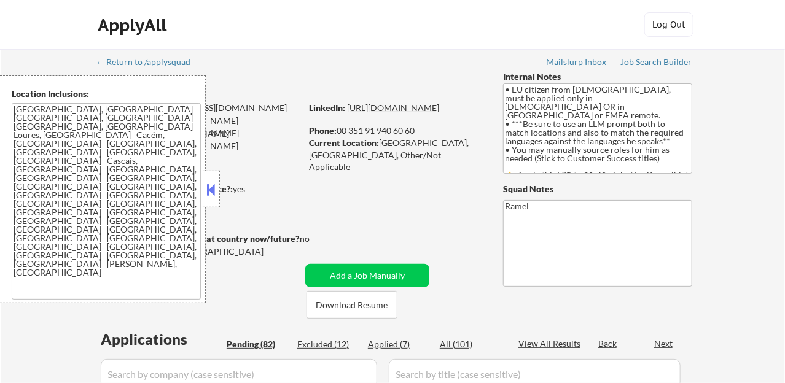
select select ""pending""
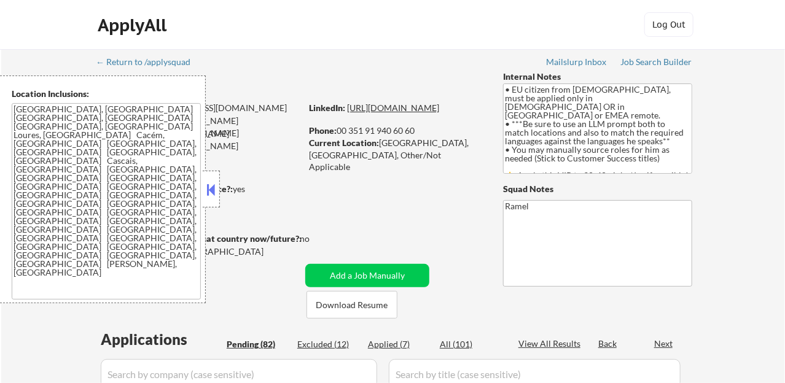
select select ""pending""
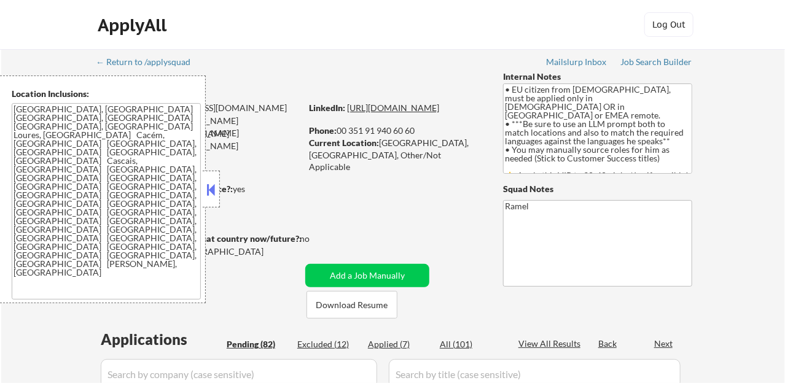
select select ""pending""
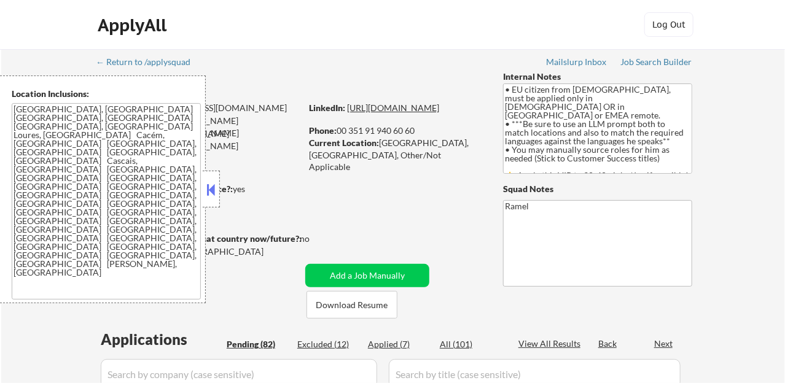
select select ""pending""
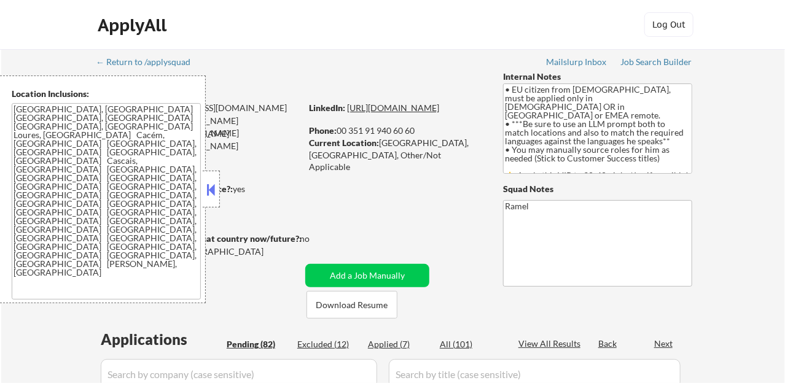
select select ""pending""
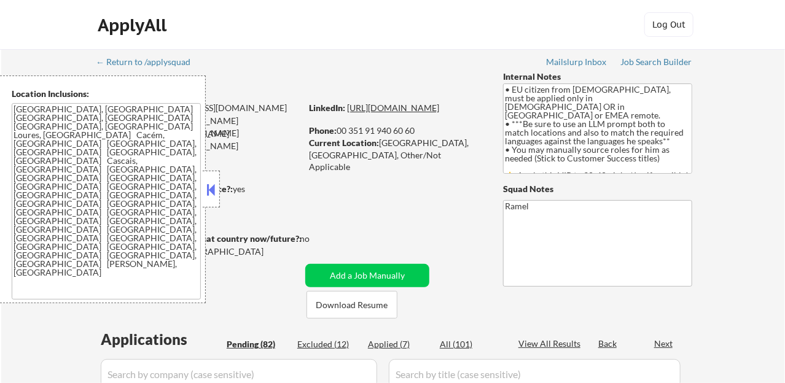
select select ""pending""
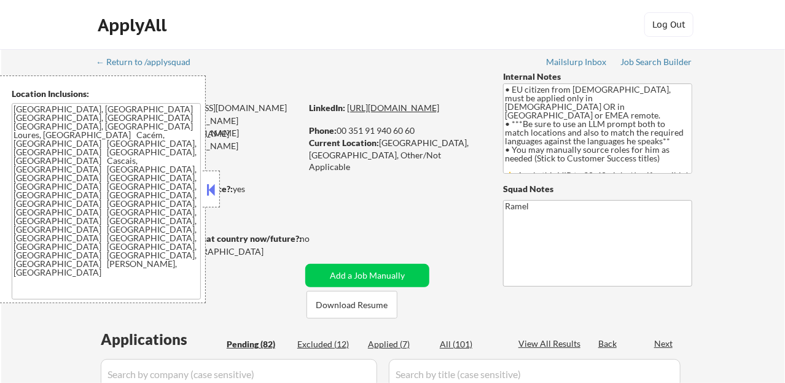
select select ""pending""
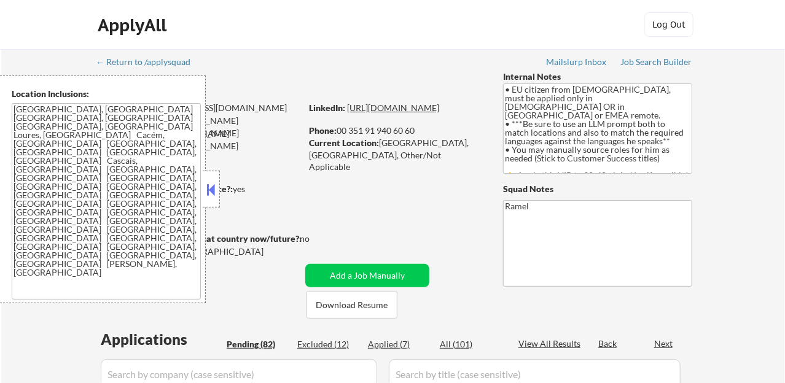
select select ""pending""
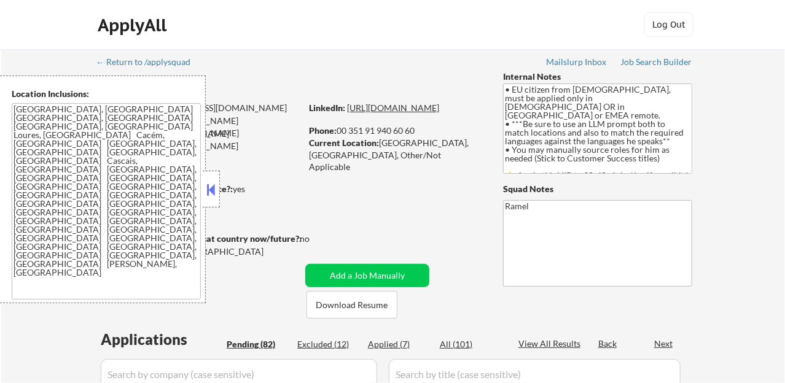
select select ""pending""
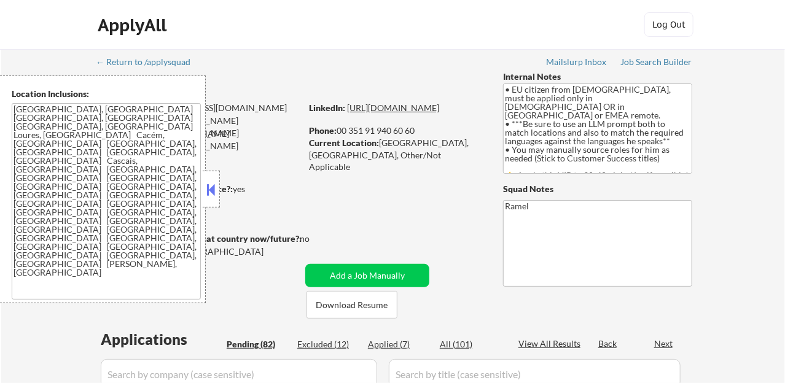
select select ""pending""
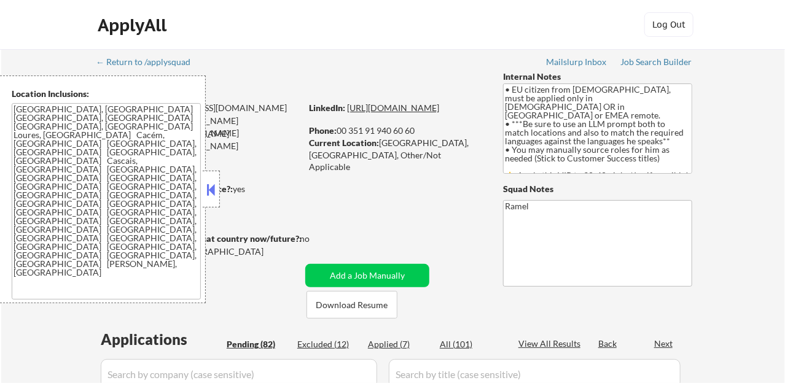
select select ""pending""
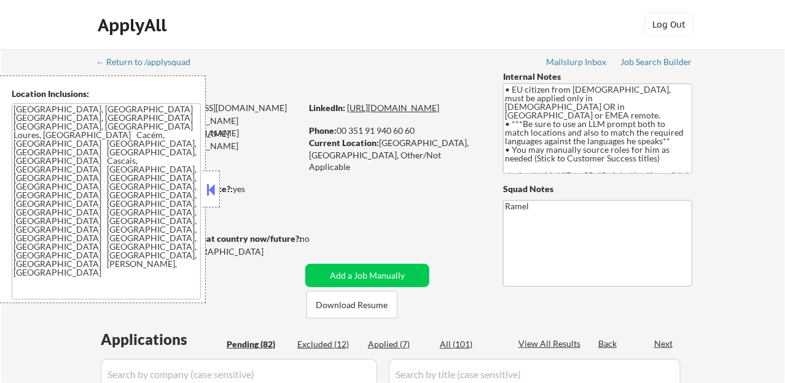
select select ""pending""
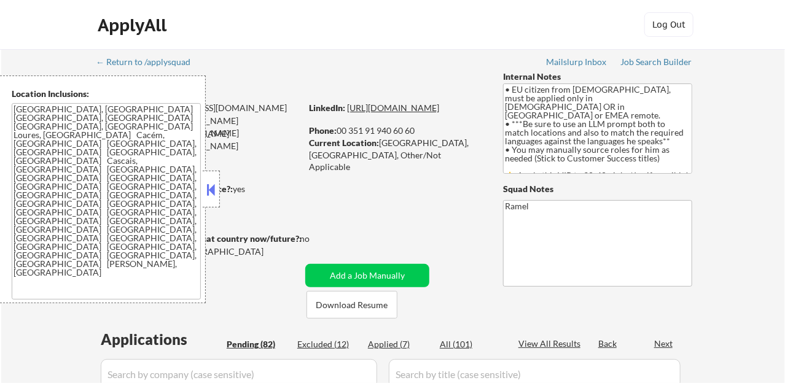
select select ""pending""
click at [217, 187] on button at bounding box center [212, 190] width 14 height 18
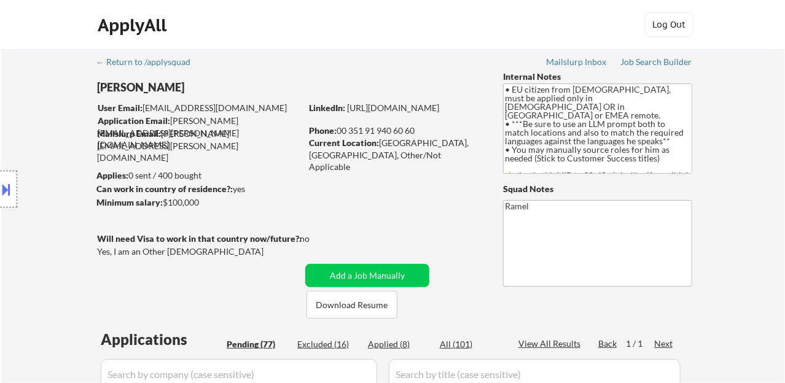
select select ""pending""
